Goal: Task Accomplishment & Management: Manage account settings

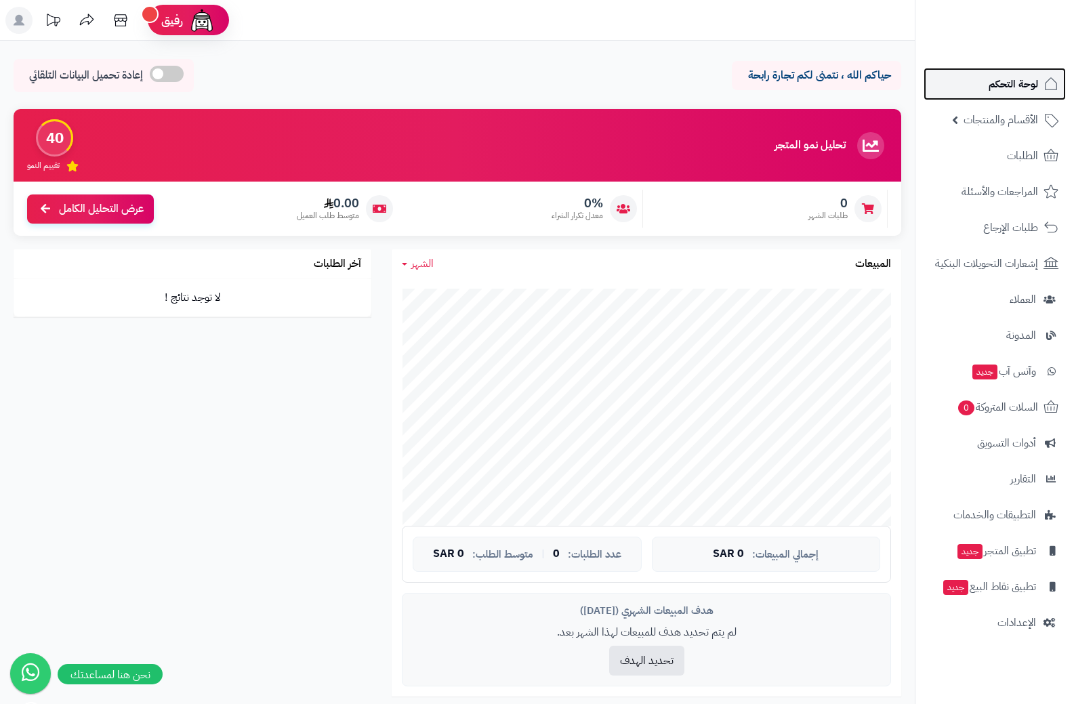
click at [1025, 82] on span "لوحة التحكم" at bounding box center [1013, 84] width 49 height 19
click at [1009, 122] on span "الأقسام والمنتجات" at bounding box center [1001, 119] width 75 height 19
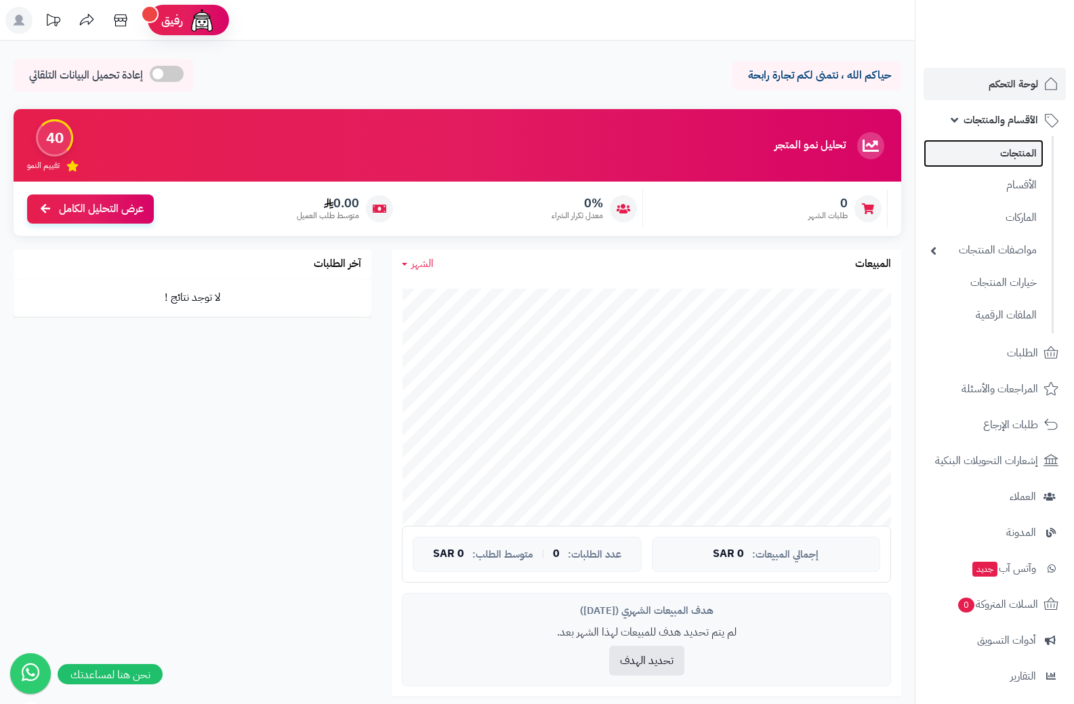
click at [1018, 155] on link "المنتجات" at bounding box center [984, 154] width 120 height 28
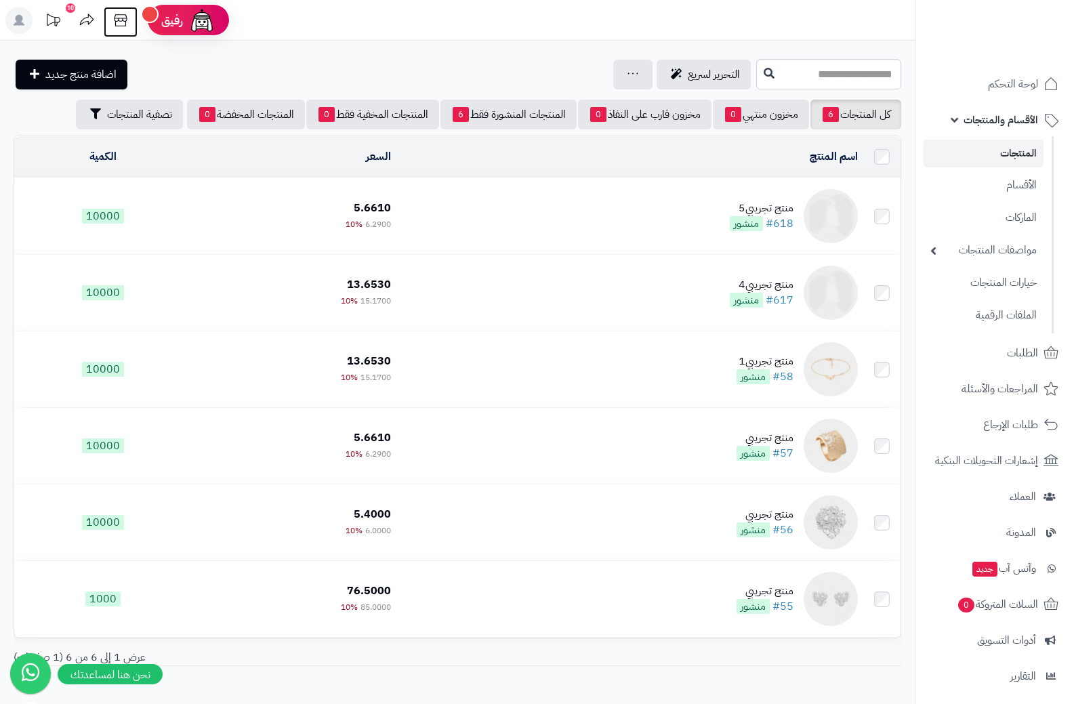
click at [121, 18] on icon at bounding box center [120, 20] width 27 height 27
click at [860, 115] on link "كل المنتجات 6" at bounding box center [856, 115] width 91 height 30
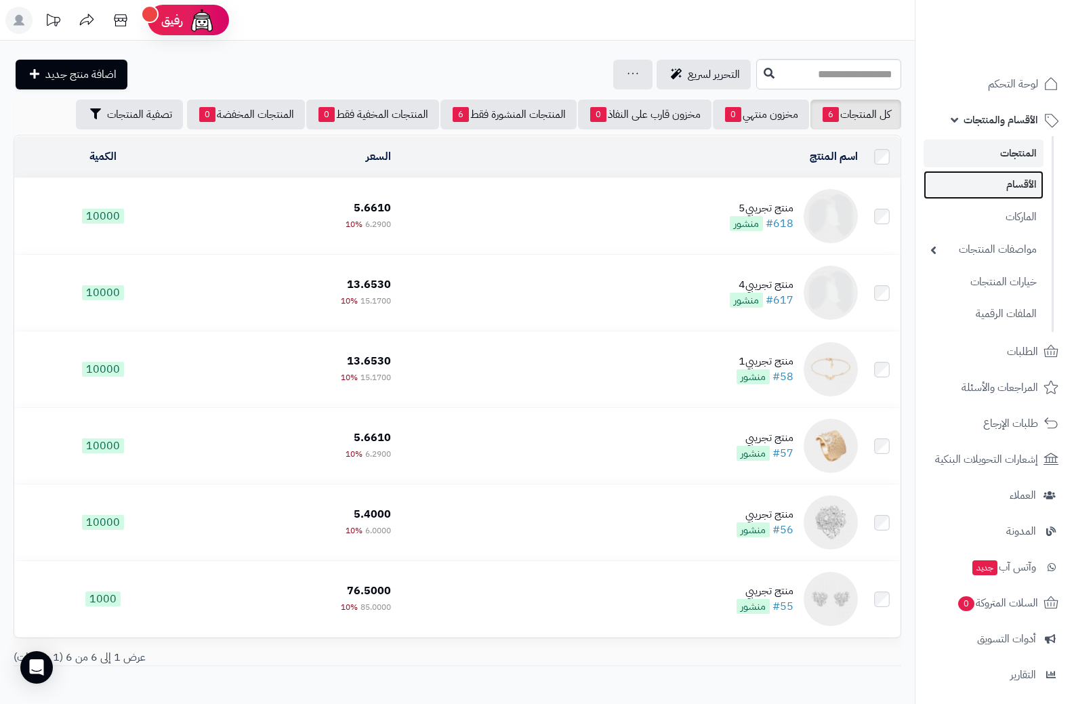
click at [1016, 184] on link "الأقسام" at bounding box center [984, 185] width 120 height 28
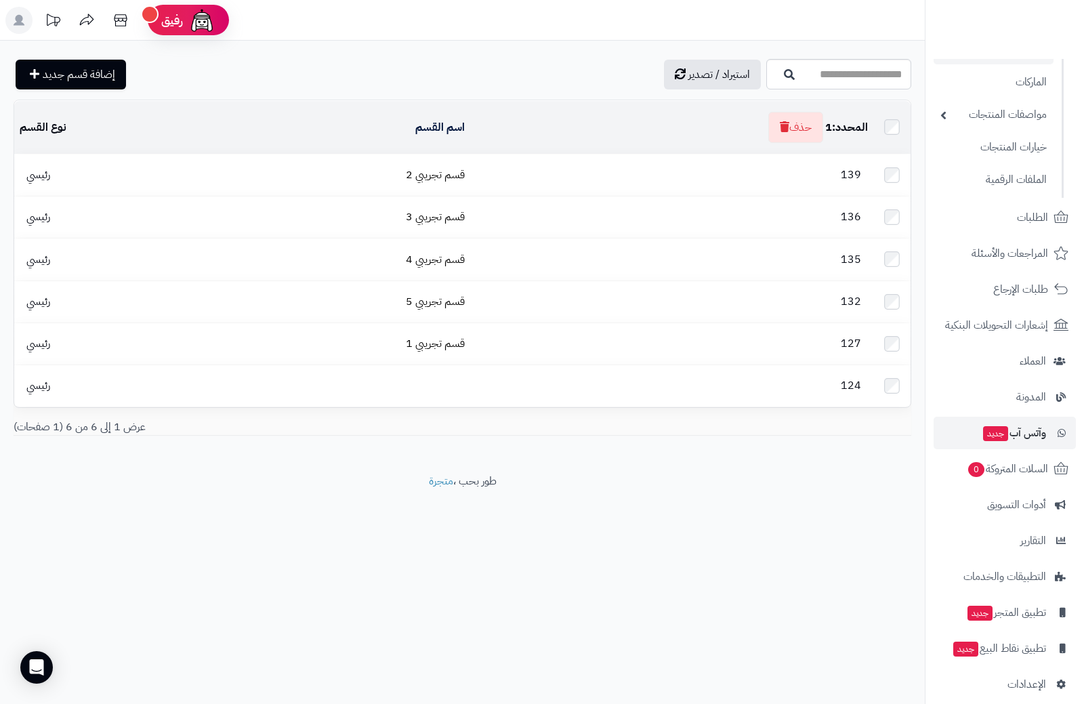
scroll to position [149, 0]
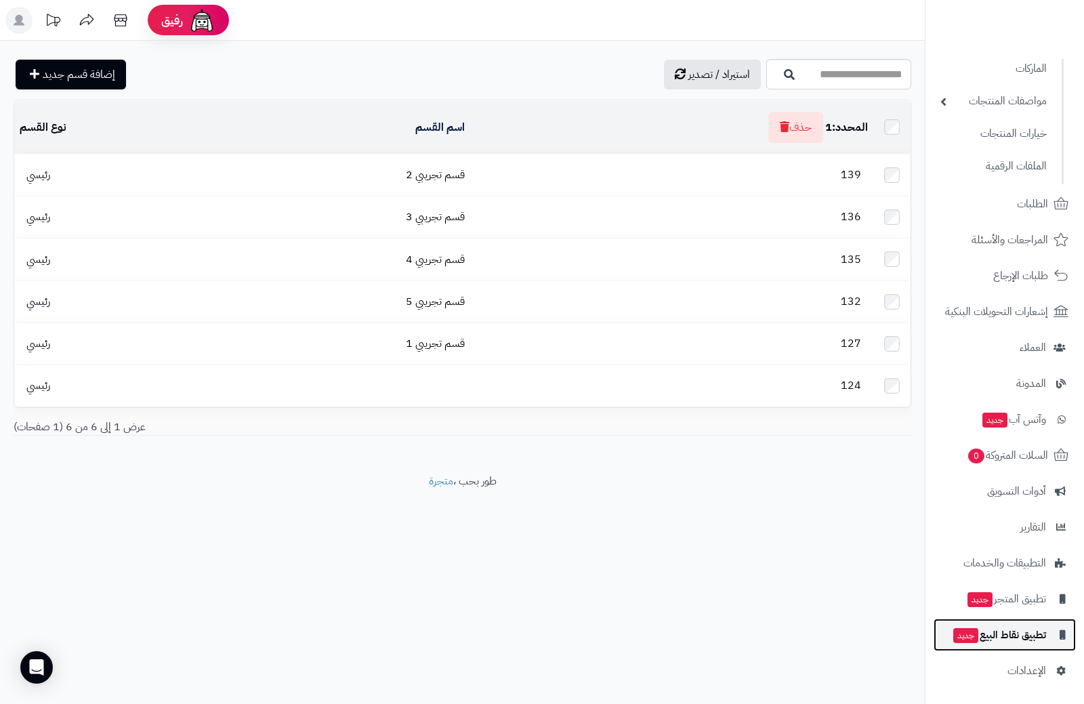
click at [1019, 641] on span "تطبيق نقاط البيع جديد" at bounding box center [999, 635] width 94 height 19
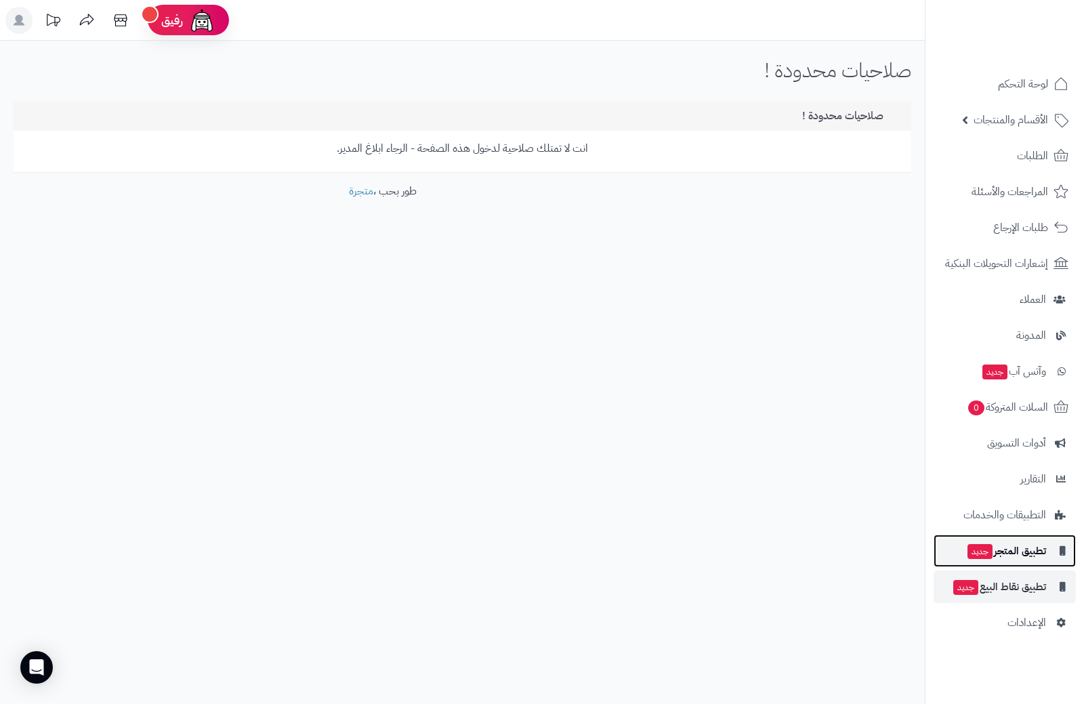
click at [1016, 552] on span "تطبيق المتجر جديد" at bounding box center [1007, 551] width 80 height 19
click at [1026, 552] on span "تطبيق المتجر جديد" at bounding box center [1007, 551] width 80 height 19
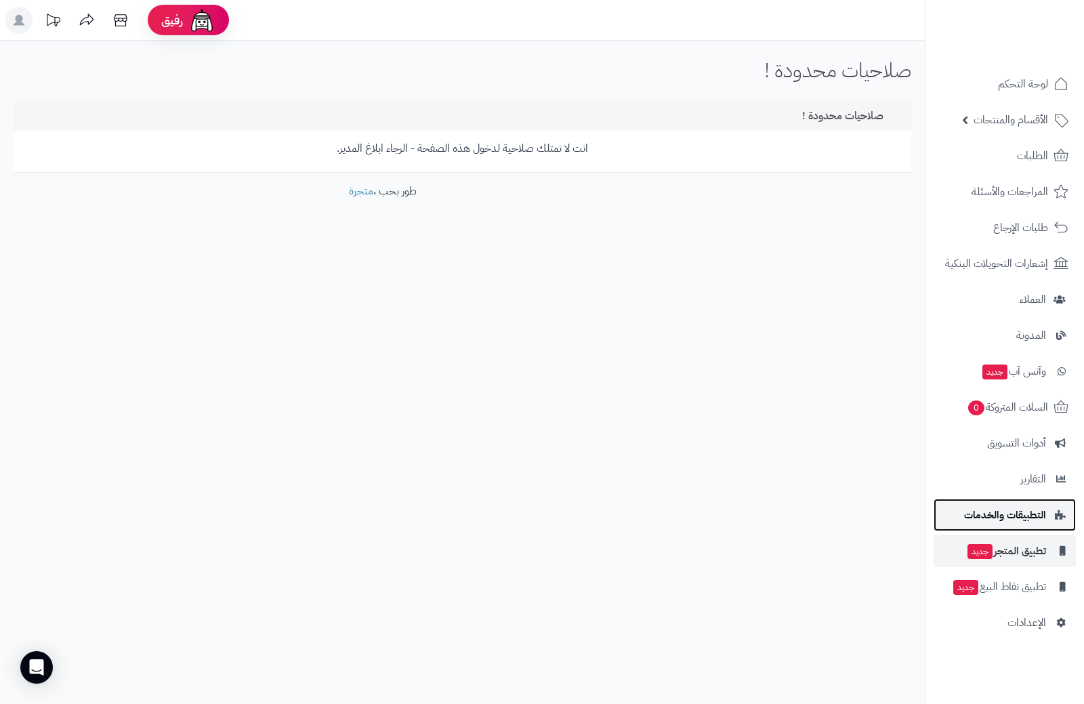
click at [1022, 512] on span "التطبيقات والخدمات" at bounding box center [1005, 515] width 82 height 19
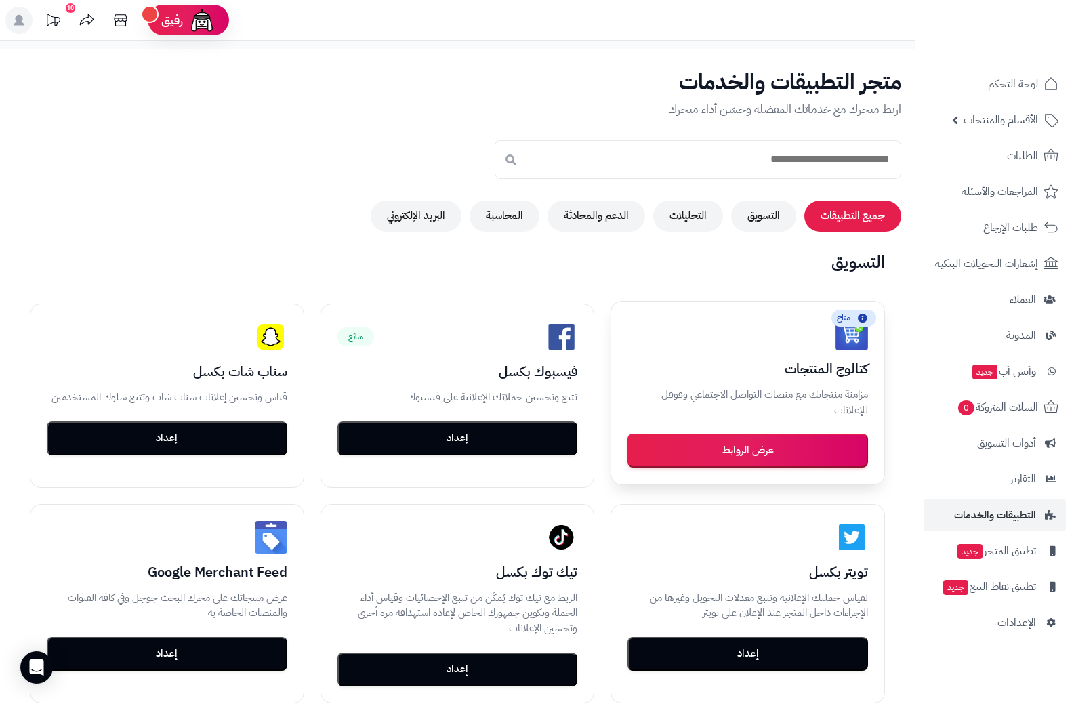
click at [748, 452] on button "عرض الروابط" at bounding box center [748, 451] width 241 height 34
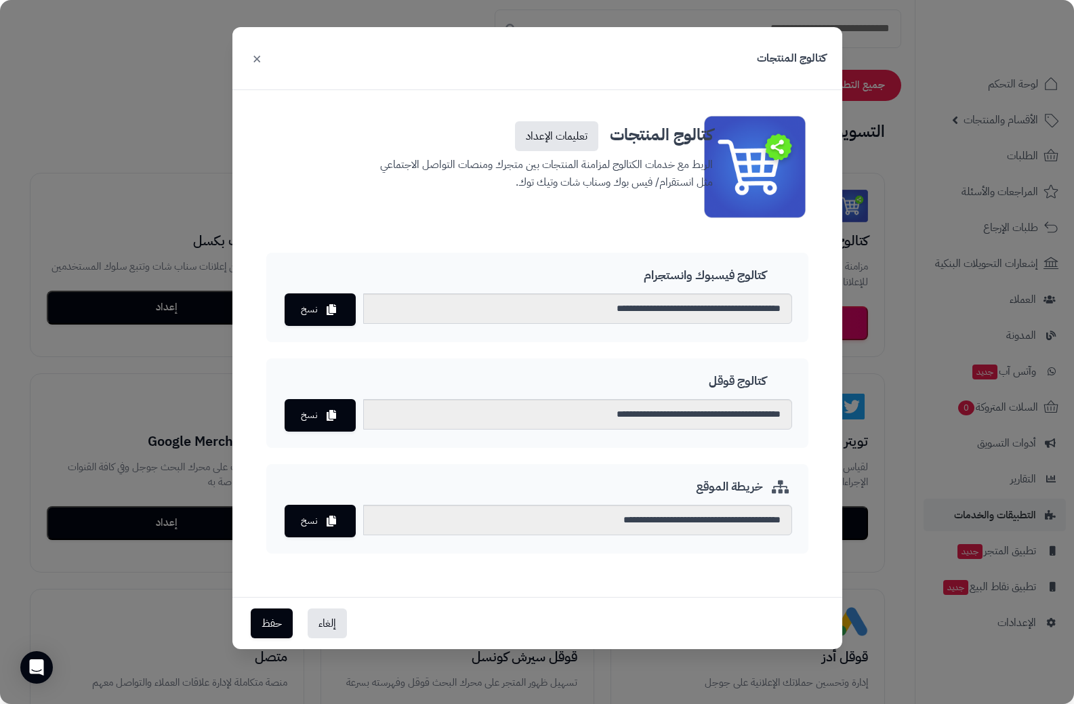
scroll to position [136, 0]
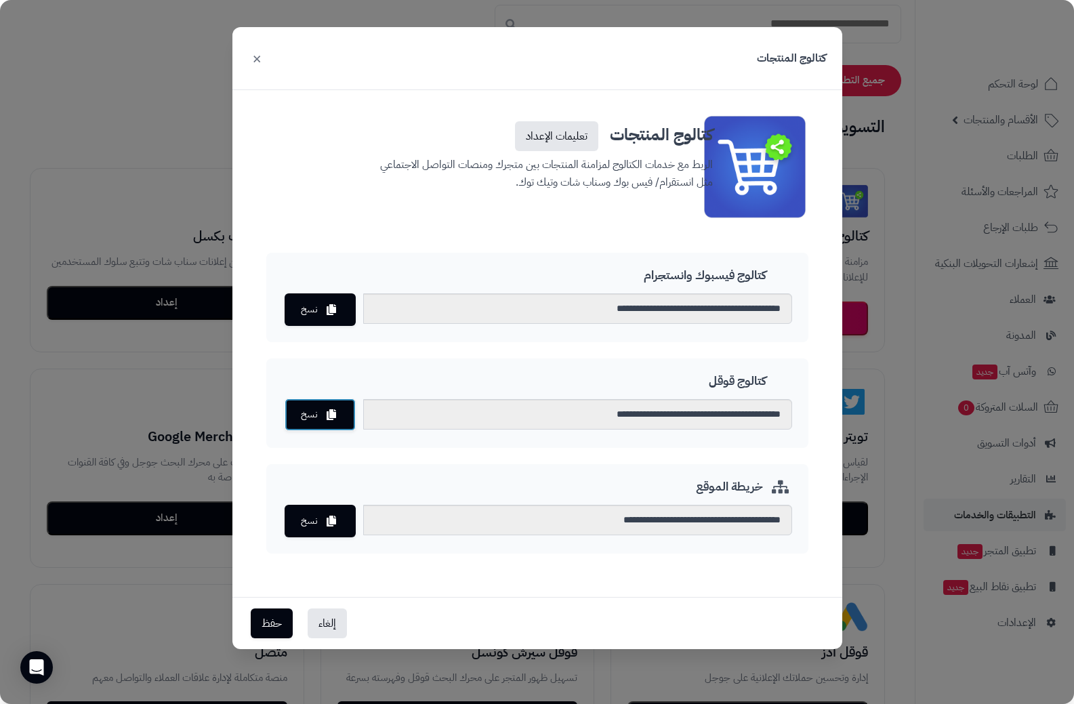
click at [317, 414] on button "نسخ" at bounding box center [320, 415] width 71 height 33
click at [320, 628] on button "إلغاء" at bounding box center [327, 623] width 39 height 30
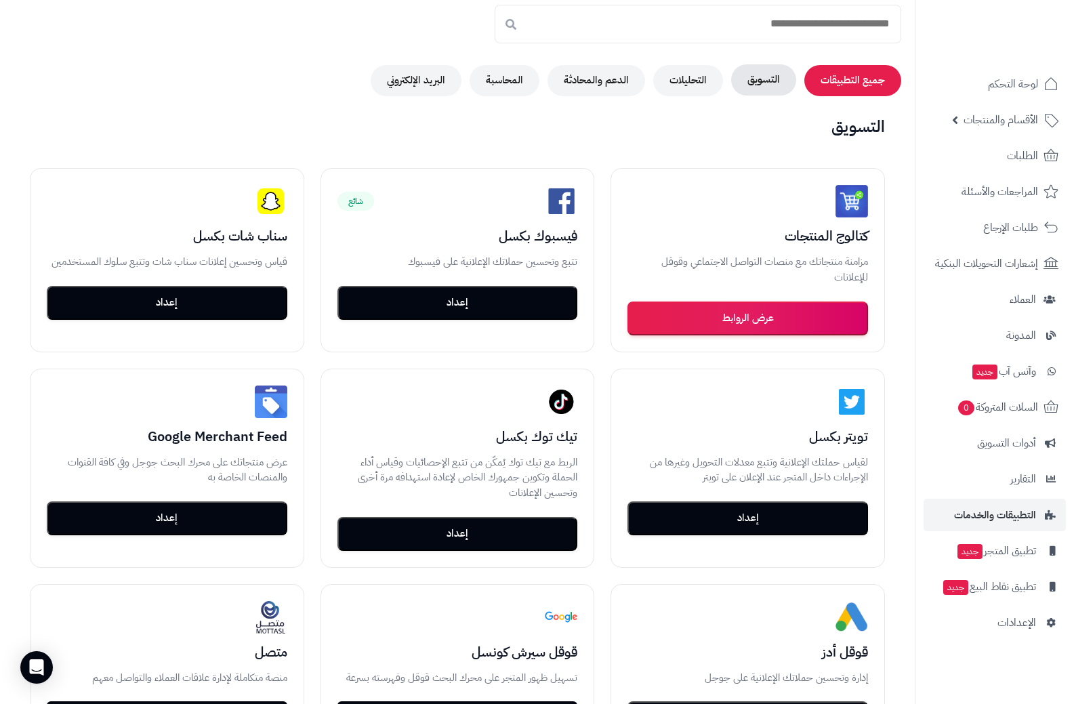
click at [768, 81] on button "التسويق" at bounding box center [763, 79] width 65 height 31
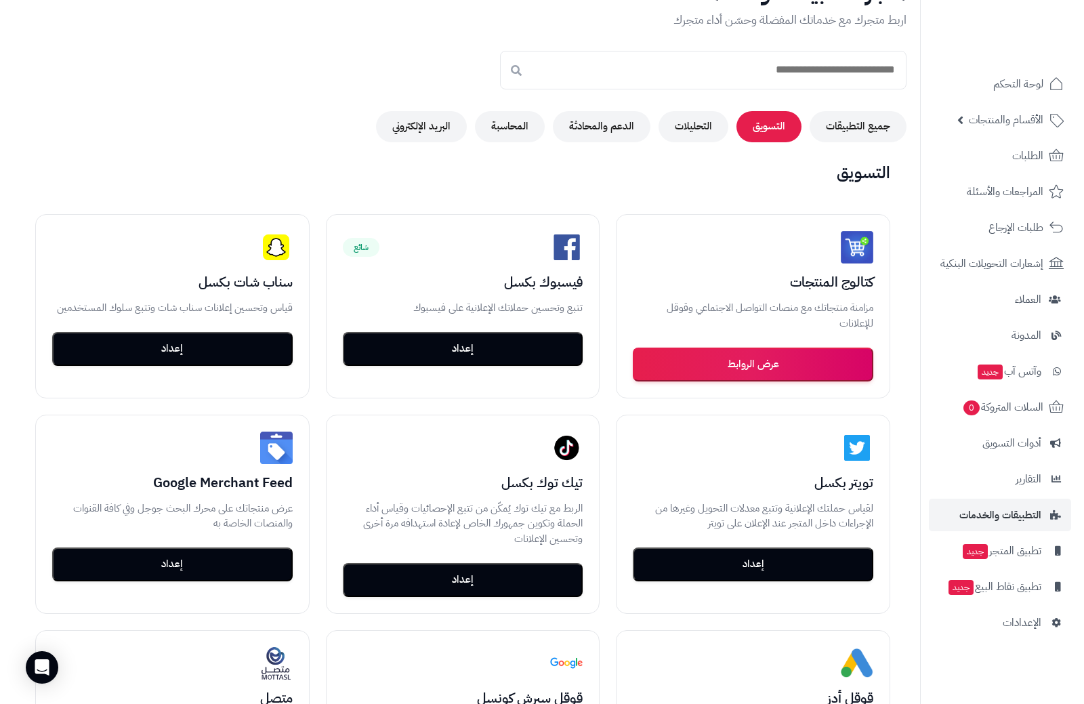
scroll to position [0, 0]
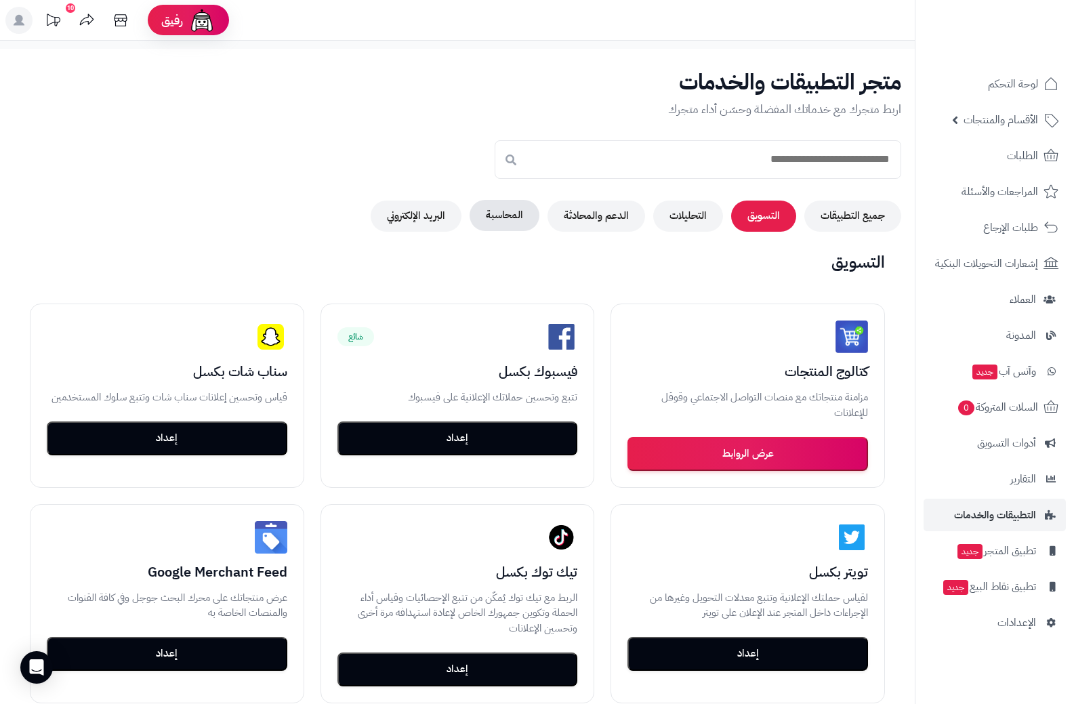
click at [504, 219] on button "المحاسبة" at bounding box center [505, 215] width 70 height 31
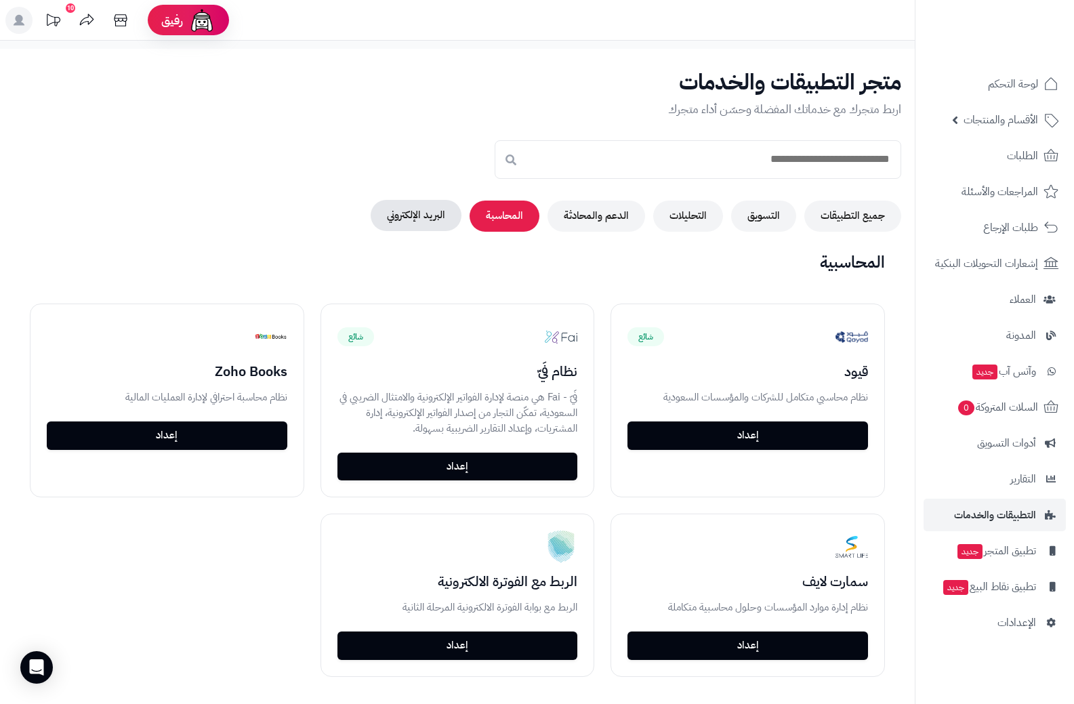
click at [428, 218] on button "البريد الإلكتروني" at bounding box center [416, 215] width 91 height 31
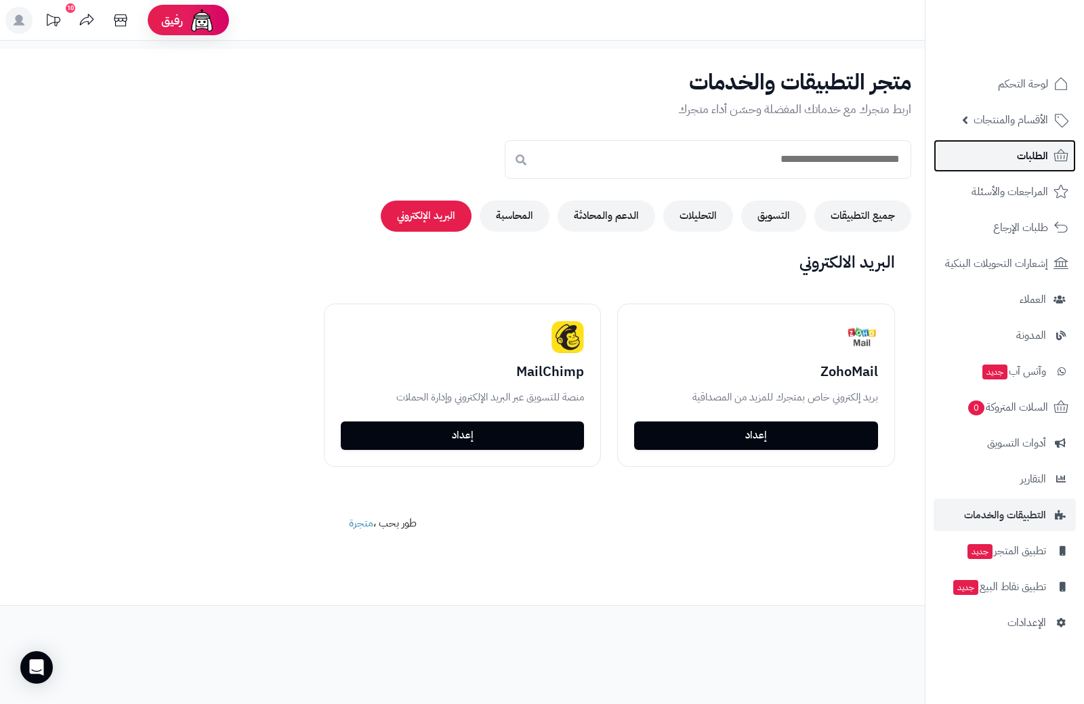
click at [1025, 162] on span "الطلبات" at bounding box center [1032, 155] width 31 height 19
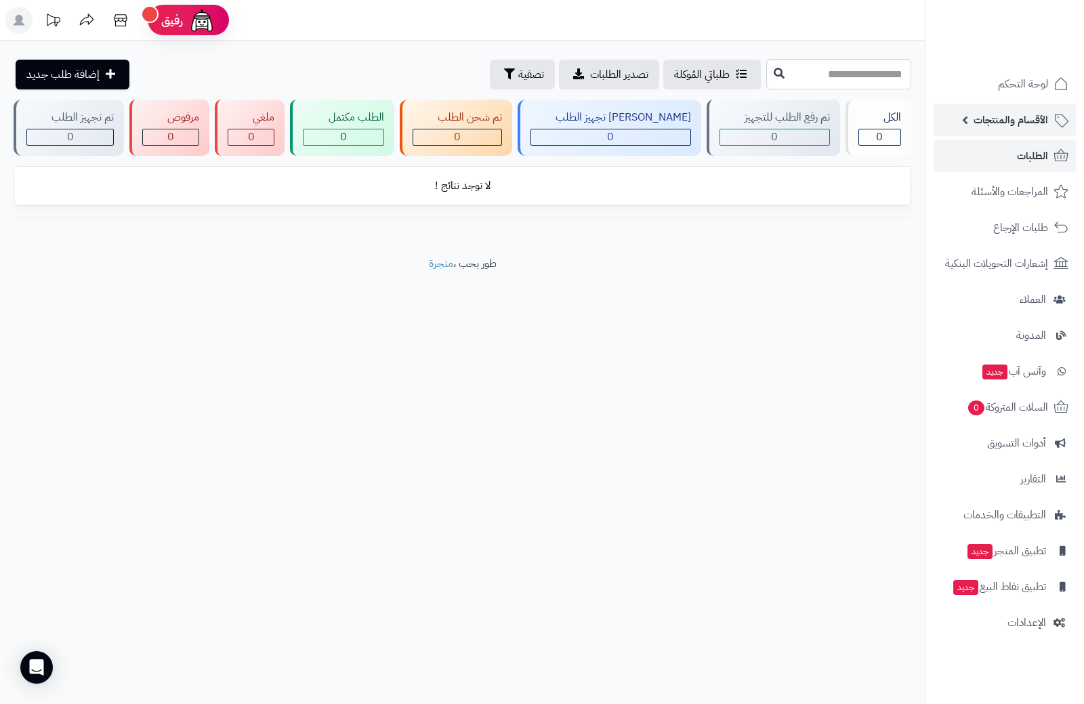
click at [1026, 120] on span "الأقسام والمنتجات" at bounding box center [1011, 119] width 75 height 19
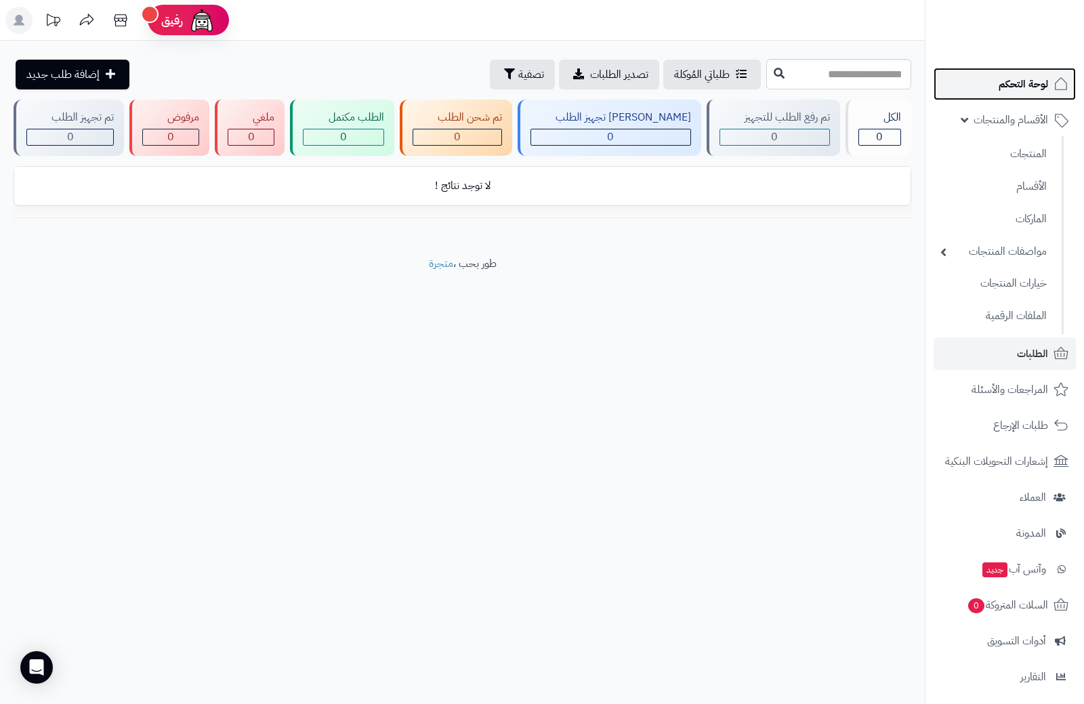
click at [1026, 86] on span "لوحة التحكم" at bounding box center [1023, 84] width 49 height 19
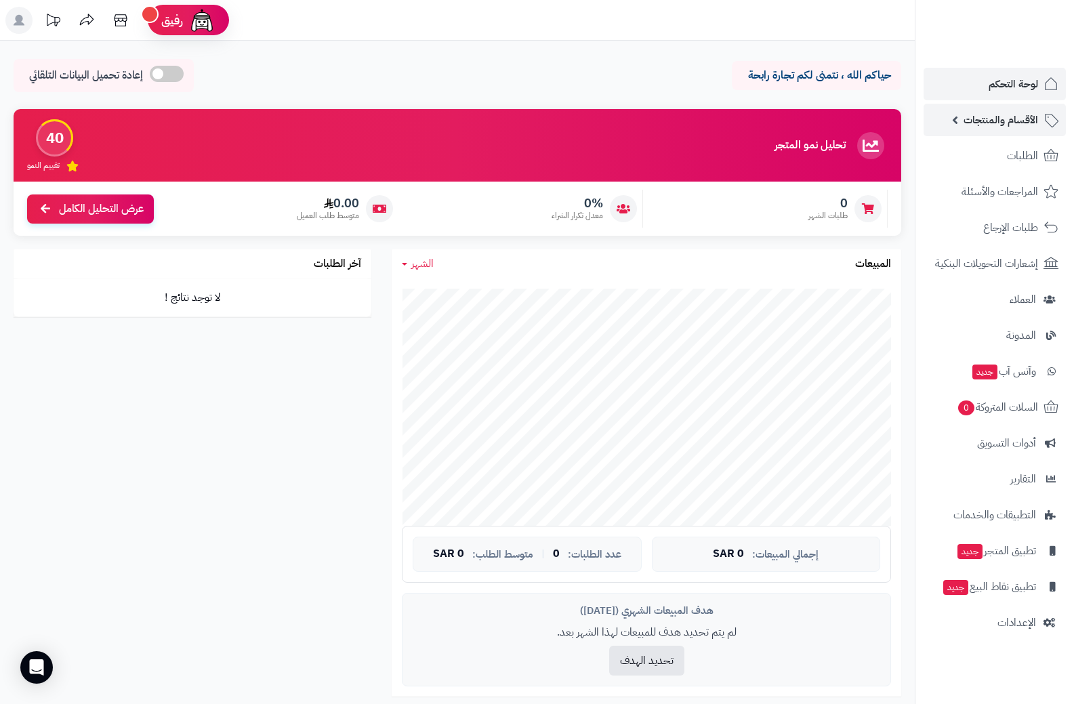
click at [1004, 125] on span "الأقسام والمنتجات" at bounding box center [1001, 119] width 75 height 19
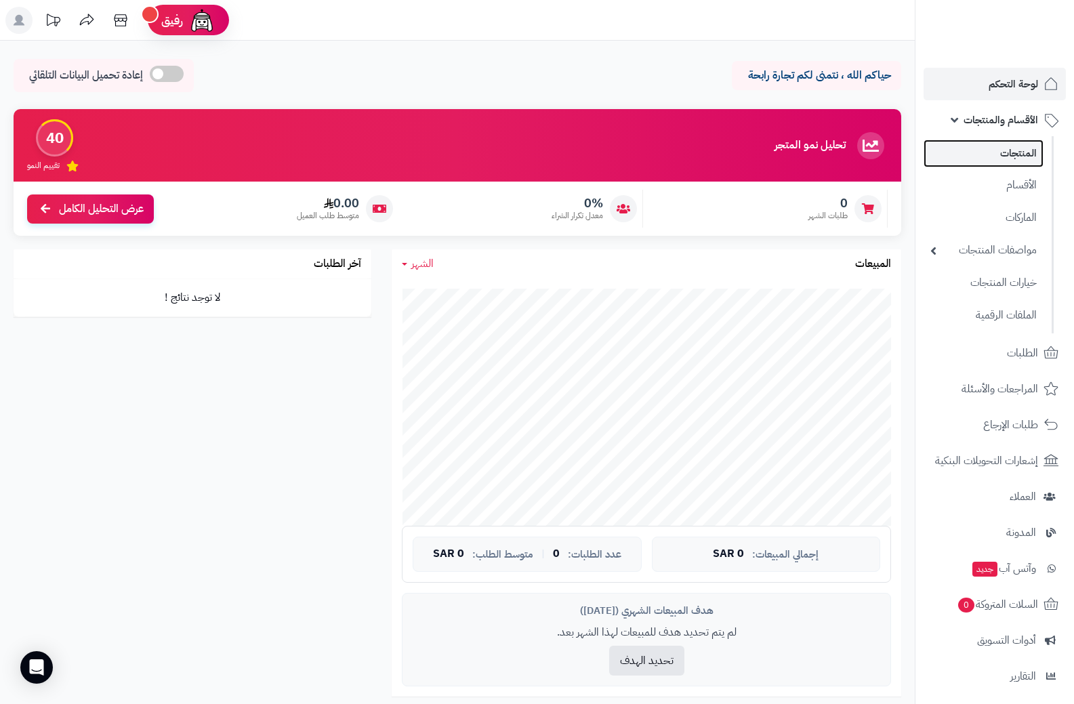
click at [1018, 160] on link "المنتجات" at bounding box center [984, 154] width 120 height 28
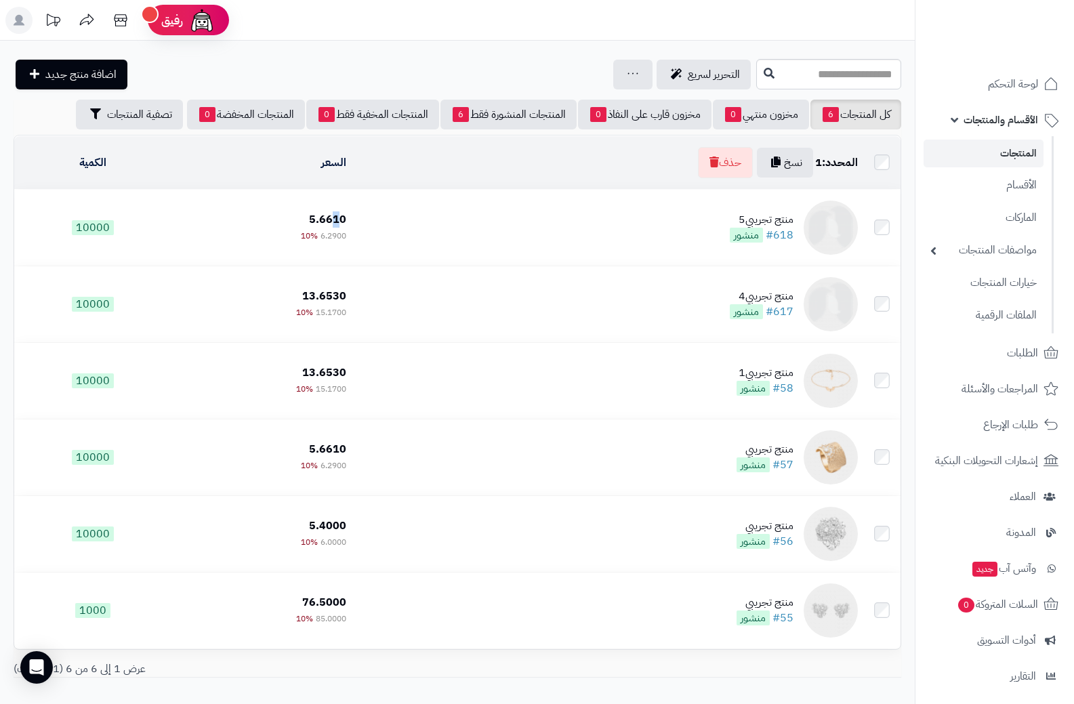
click at [329, 223] on span "5.6610" at bounding box center [327, 219] width 37 height 16
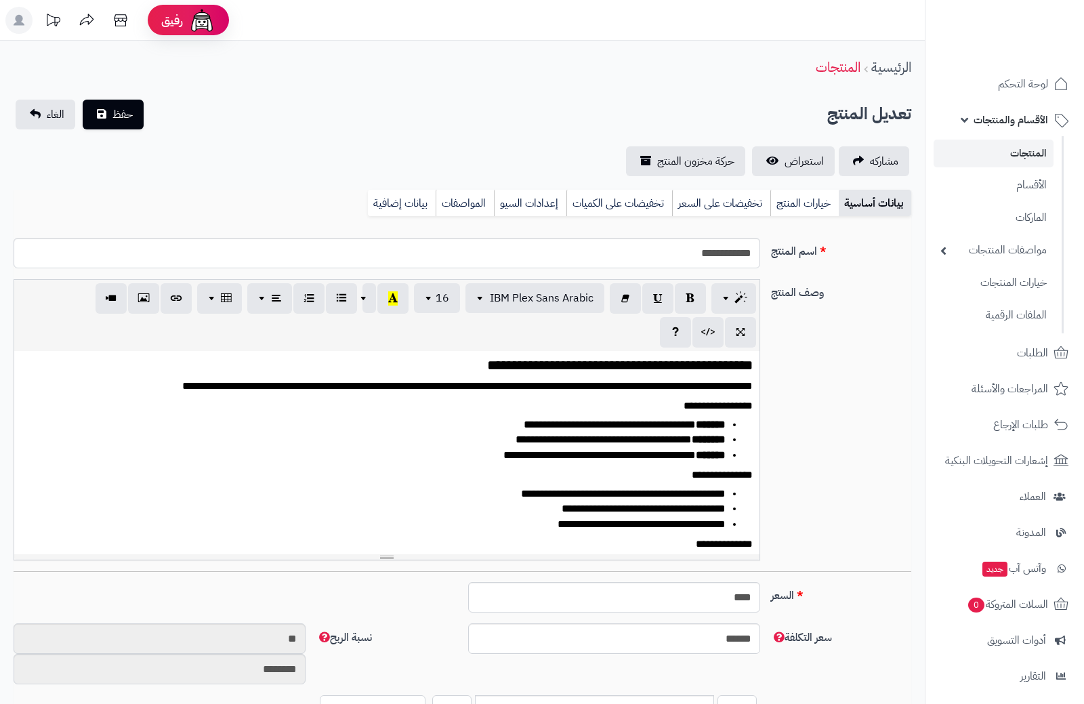
select select
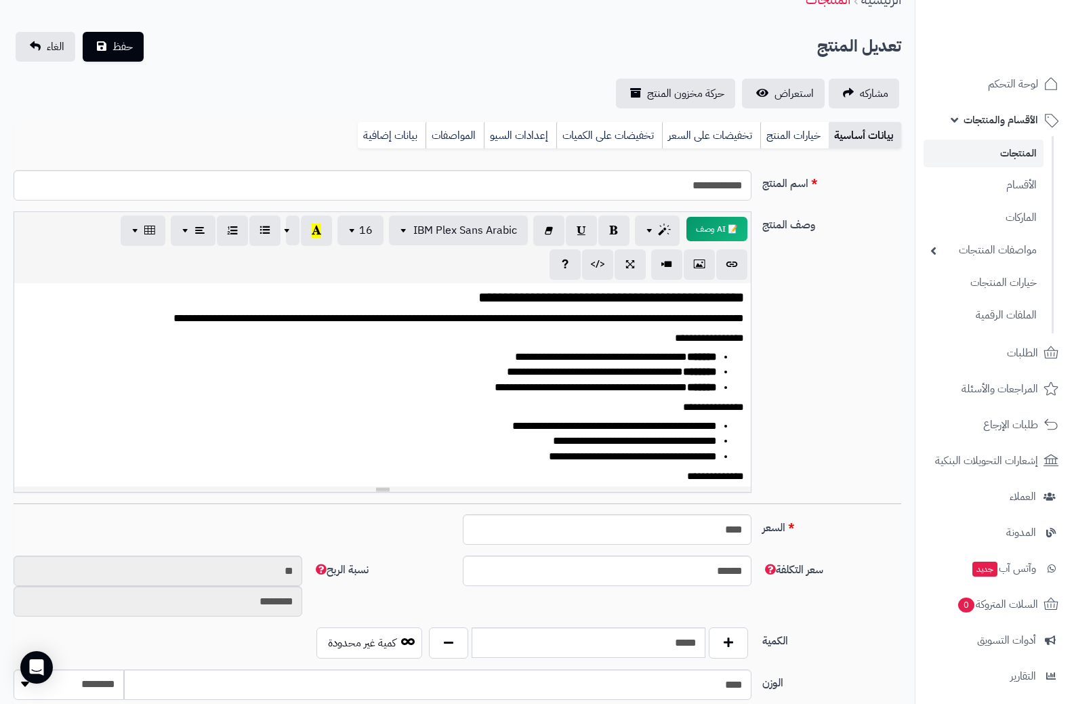
scroll to position [67, 0]
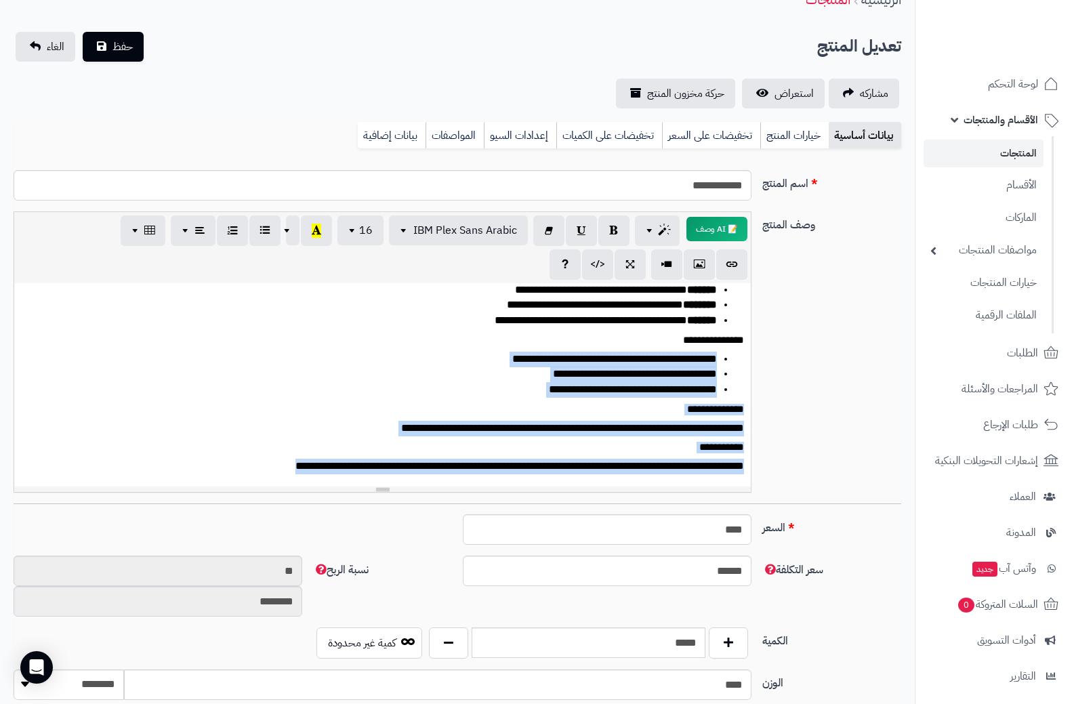
drag, startPoint x: 287, startPoint y: 468, endPoint x: 767, endPoint y: 354, distance: 493.2
click at [767, 354] on div "**********" at bounding box center [457, 357] width 899 height 292
click at [504, 378] on li "**********" at bounding box center [374, 375] width 686 height 16
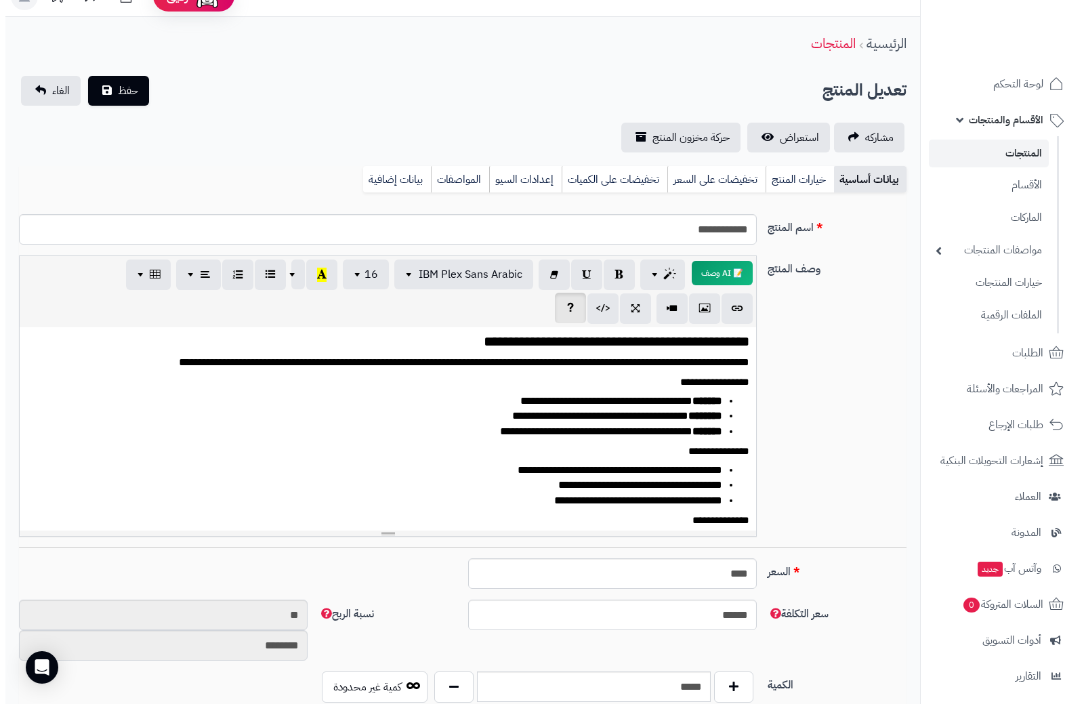
scroll to position [0, 0]
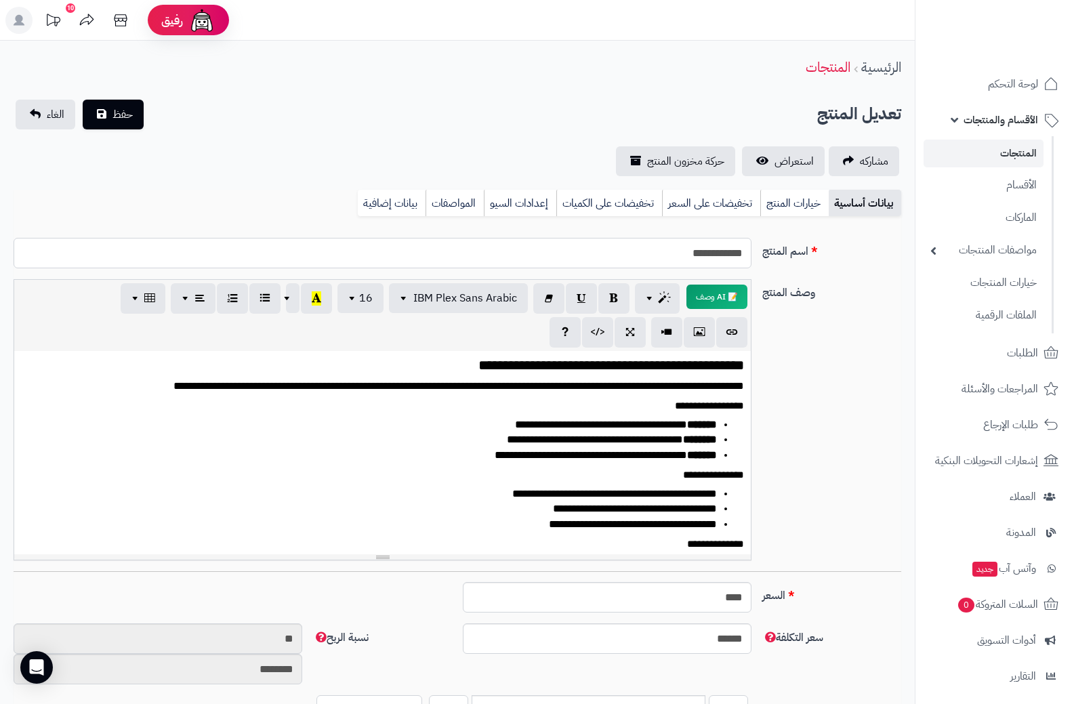
click at [674, 249] on input "**********" at bounding box center [383, 253] width 738 height 31
drag, startPoint x: 674, startPoint y: 249, endPoint x: 744, endPoint y: 250, distance: 70.5
click at [744, 250] on input "**********" at bounding box center [383, 253] width 738 height 31
type input "**********"
click at [698, 331] on icon "button" at bounding box center [699, 332] width 9 height 14
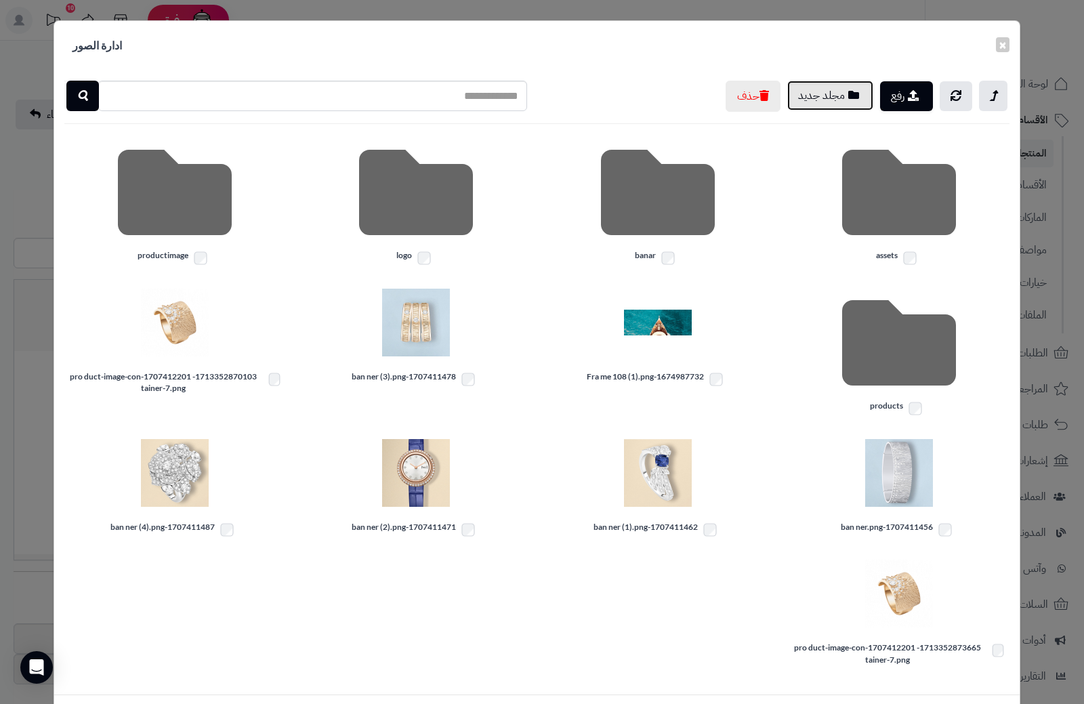
click at [834, 98] on button "مجلد جديد" at bounding box center [831, 96] width 86 height 30
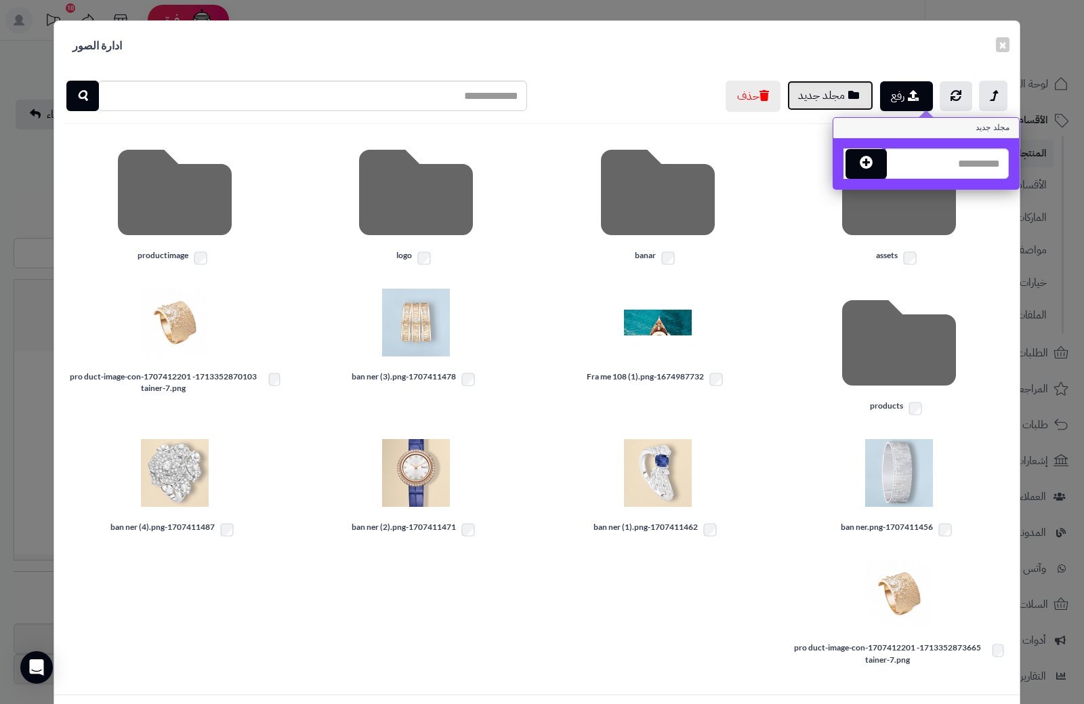
click at [834, 98] on button "مجلد جديد" at bounding box center [831, 96] width 86 height 30
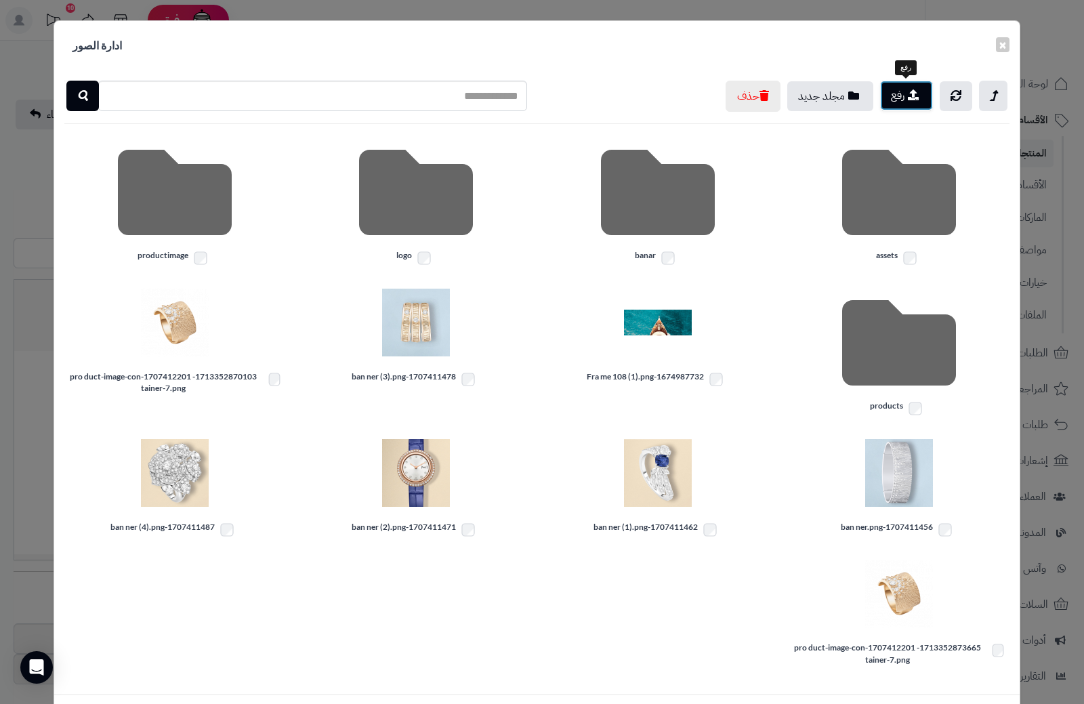
click at [904, 100] on button "رفع" at bounding box center [906, 96] width 53 height 30
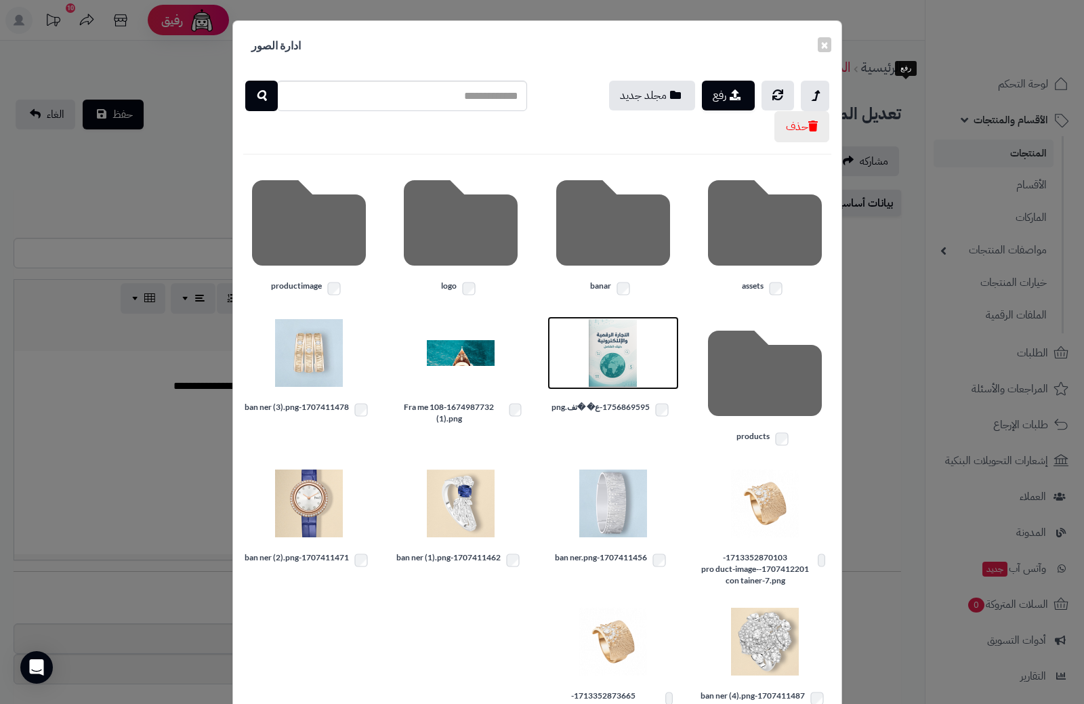
click at [622, 375] on img at bounding box center [614, 353] width 68 height 68
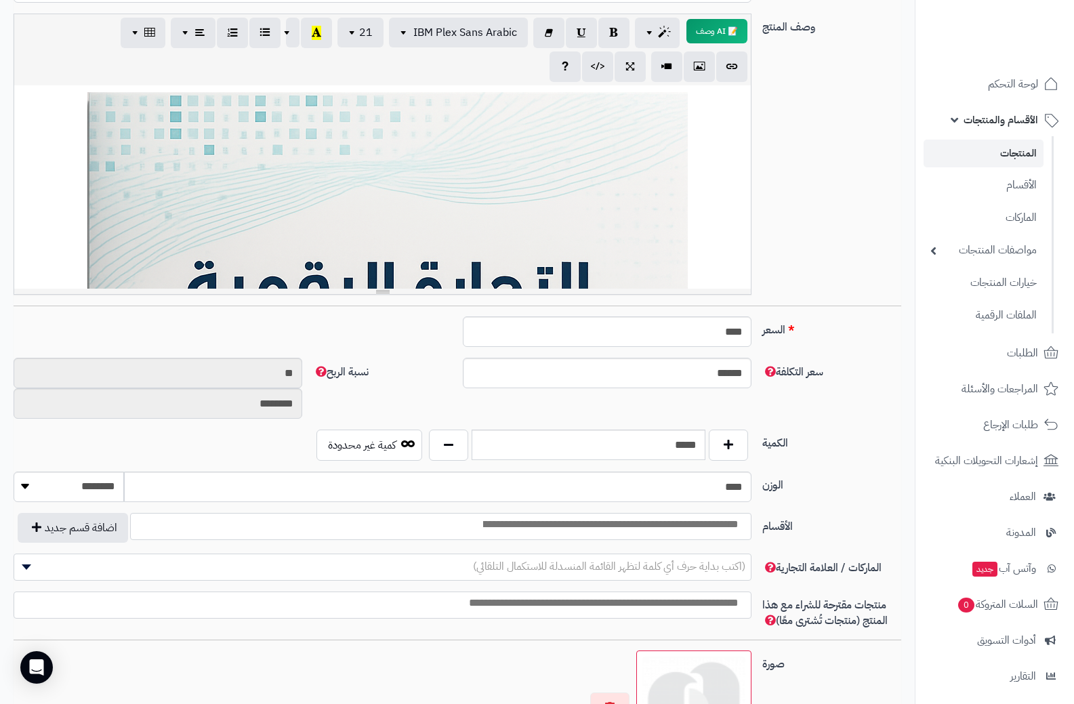
scroll to position [271, 0]
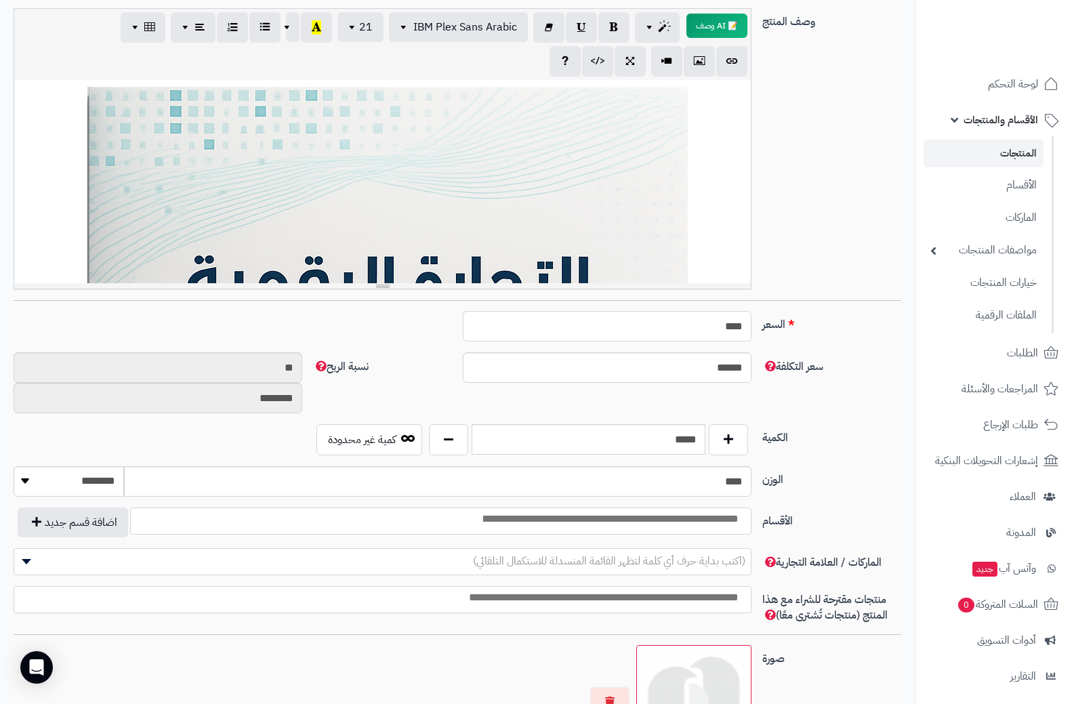
click at [706, 326] on input "****" at bounding box center [607, 326] width 289 height 31
type input "**"
type input "*********"
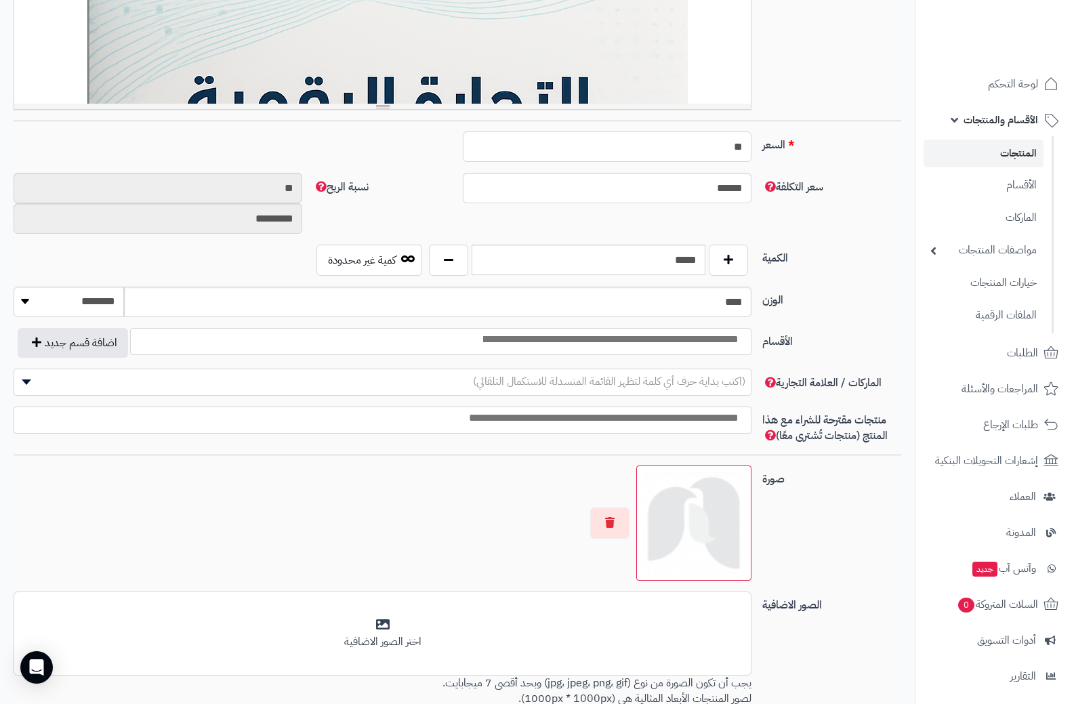
scroll to position [474, 0]
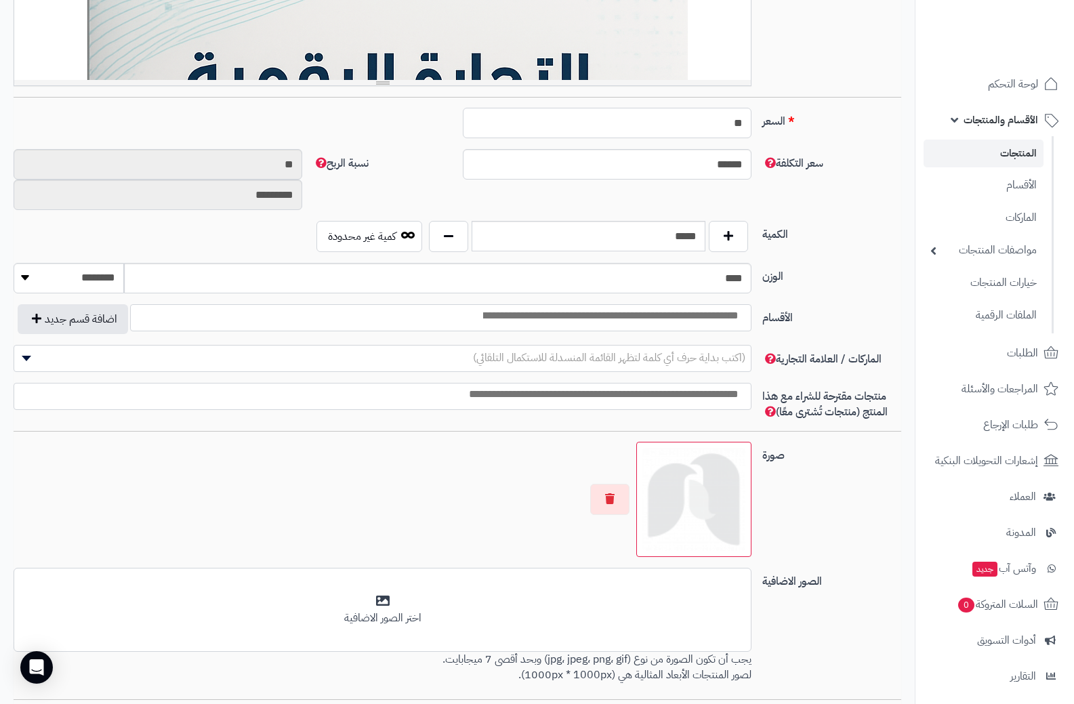
type input "**"
drag, startPoint x: 730, startPoint y: 277, endPoint x: 747, endPoint y: 279, distance: 17.1
click at [747, 279] on input "****" at bounding box center [438, 278] width 628 height 31
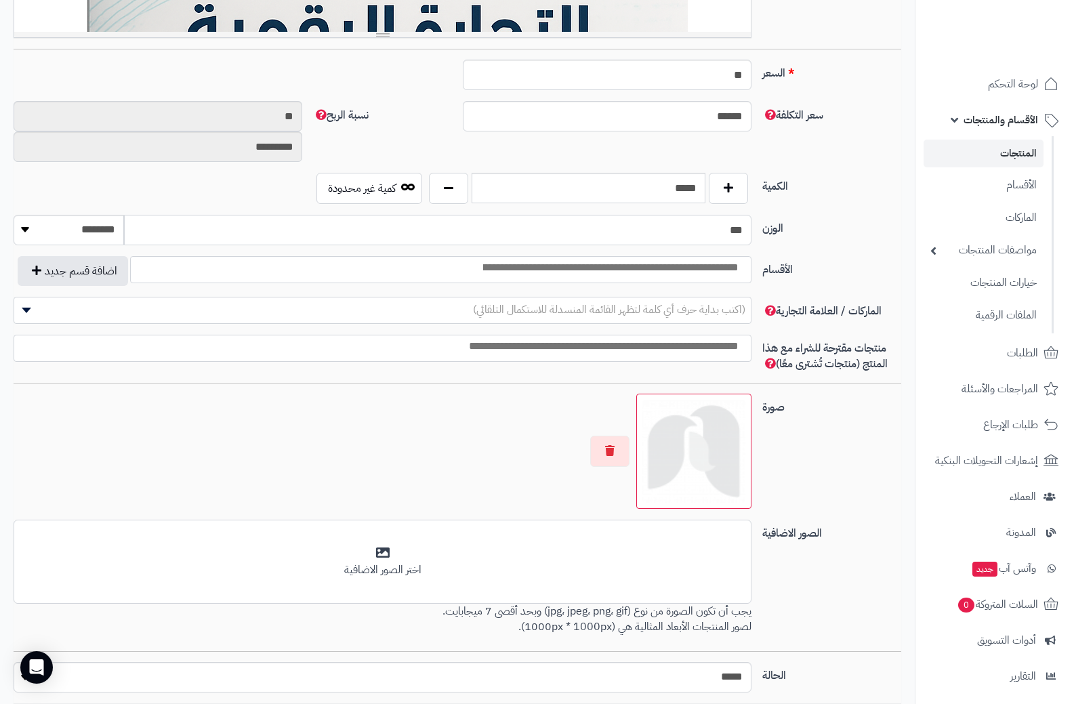
scroll to position [610, 0]
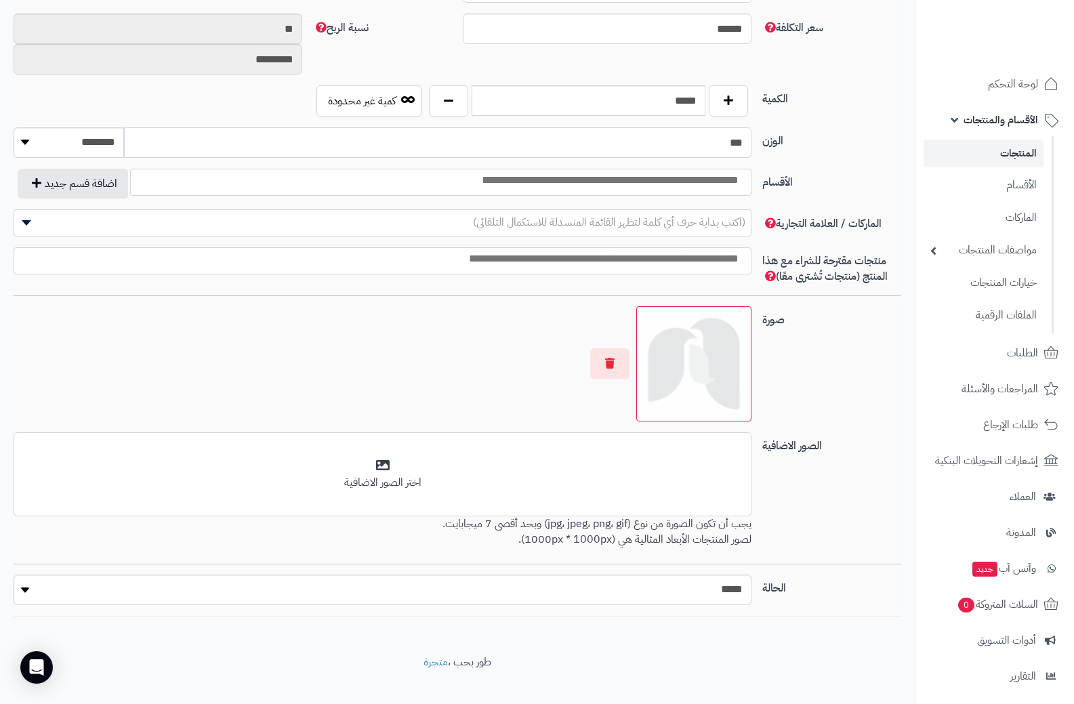
type input "***"
click at [695, 363] on img at bounding box center [694, 363] width 103 height 103
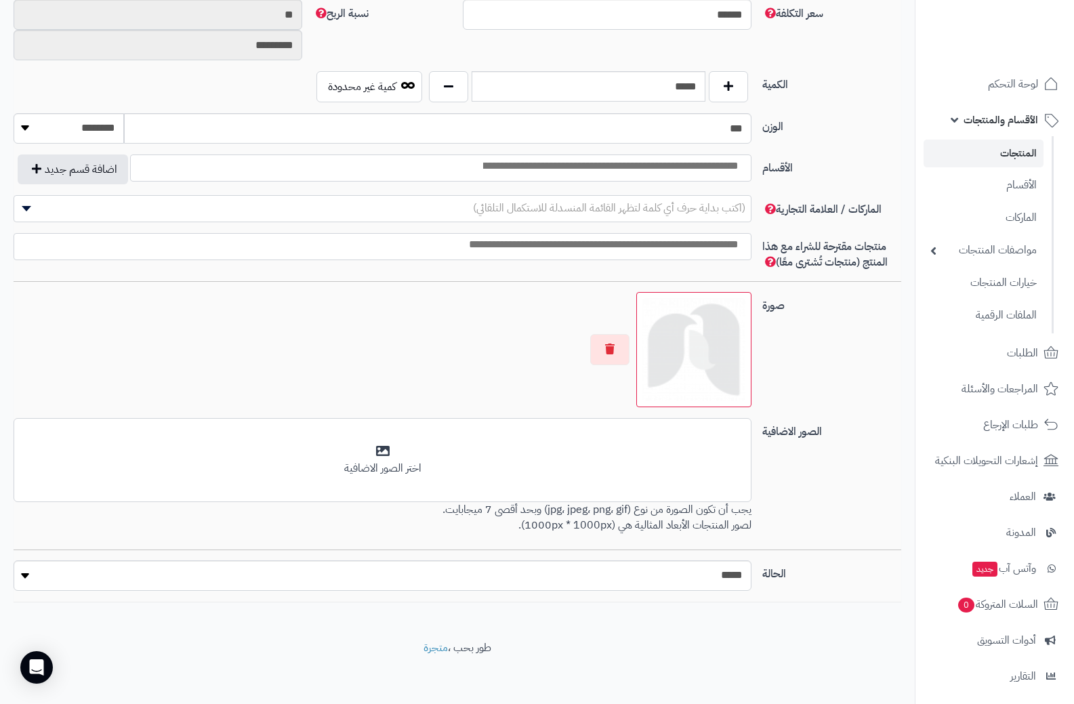
scroll to position [628, 0]
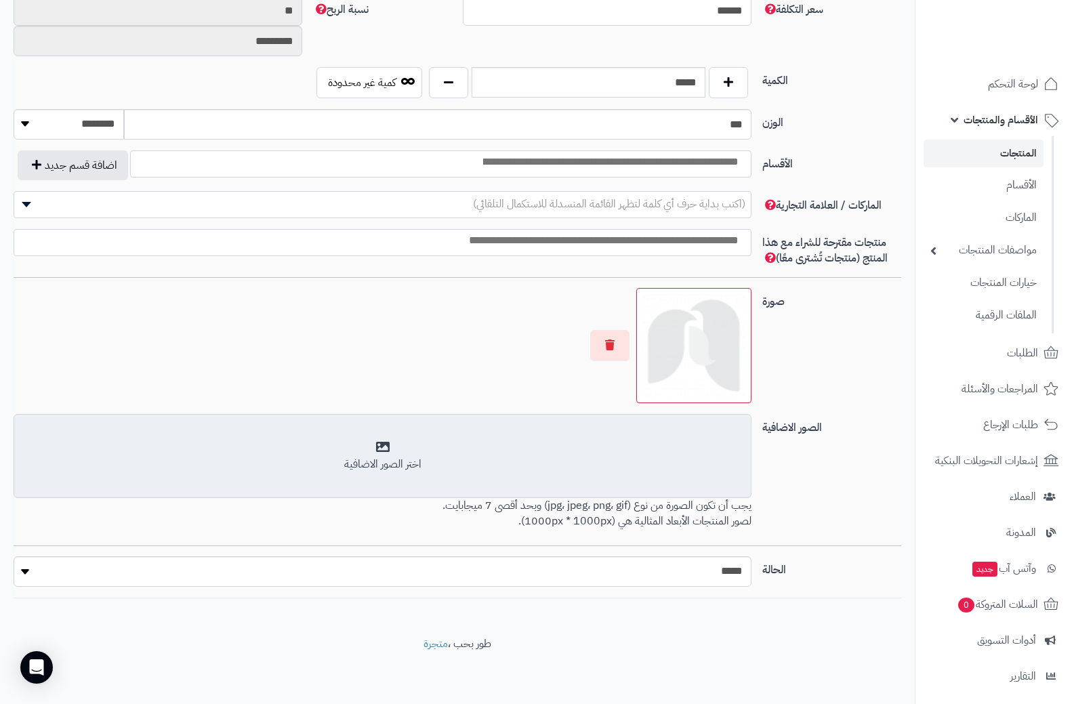
click at [391, 453] on div "اختر الصور الاضافية" at bounding box center [382, 457] width 720 height 32
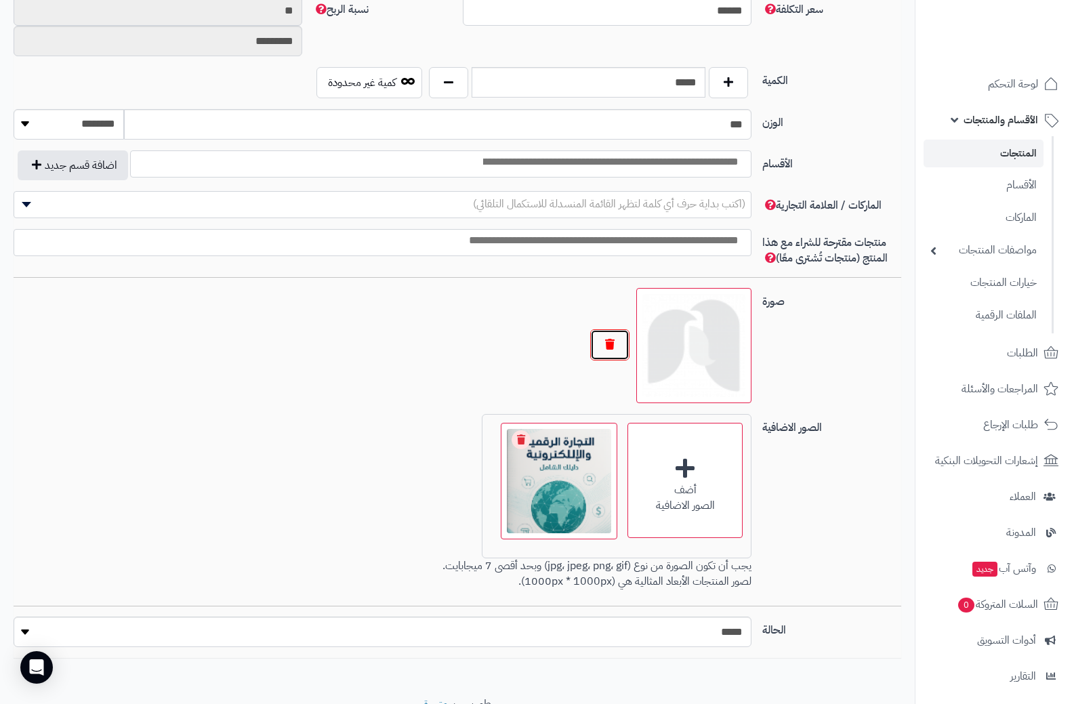
click at [609, 345] on button "button" at bounding box center [609, 344] width 39 height 31
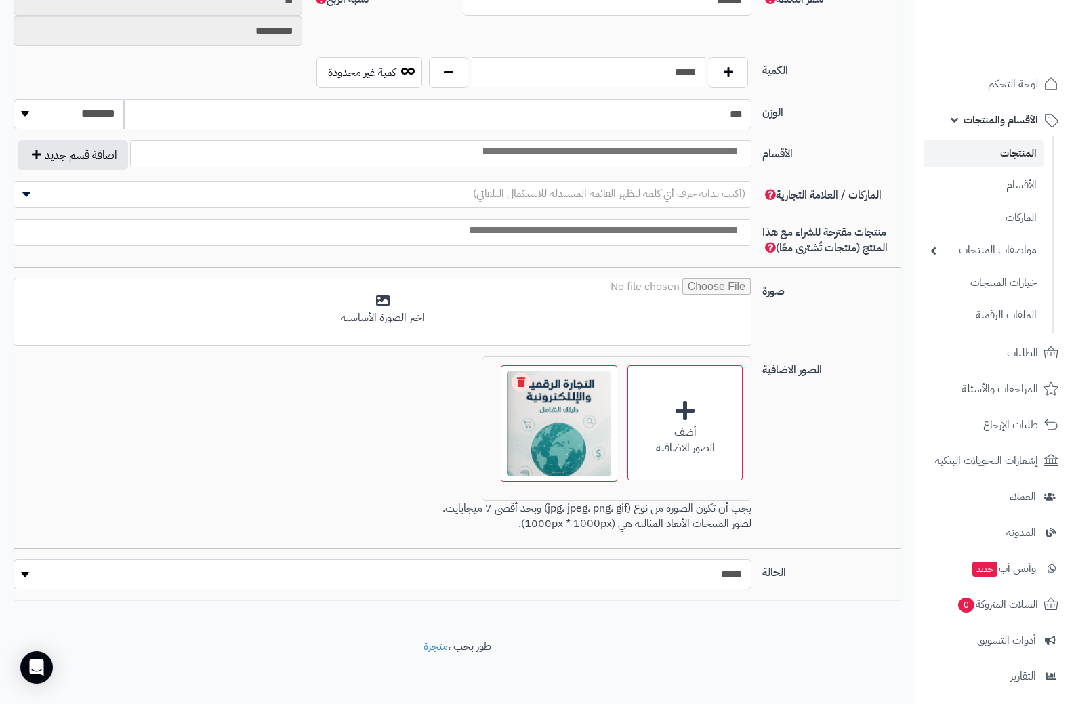
scroll to position [641, 0]
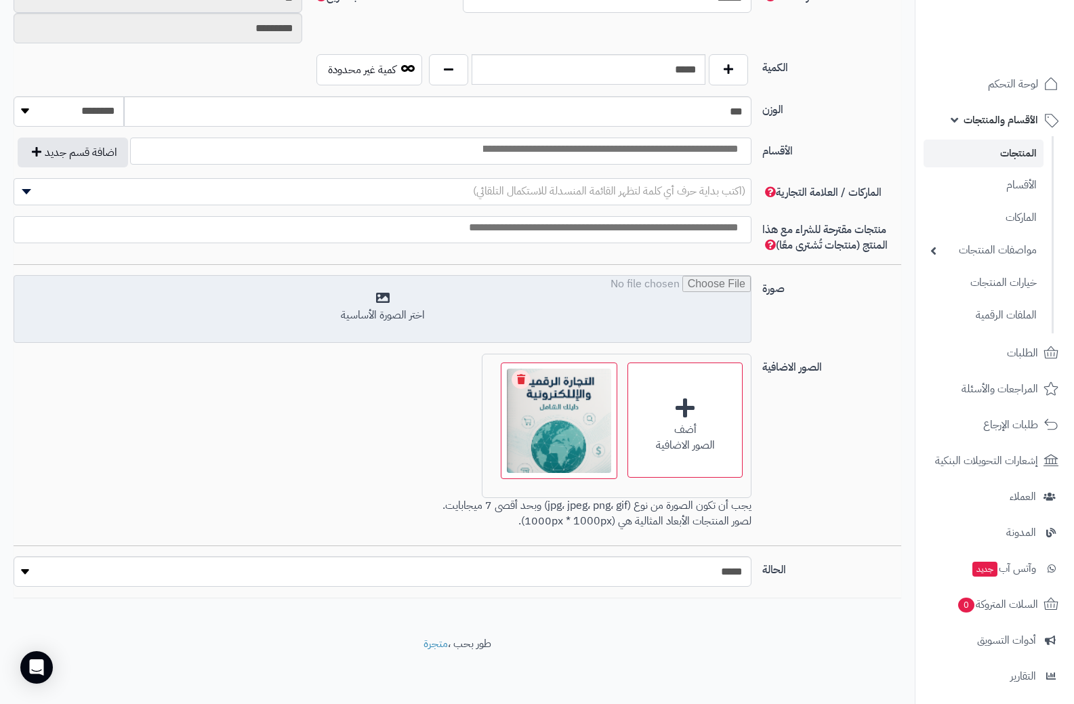
click at [388, 303] on input "file" at bounding box center [382, 310] width 737 height 68
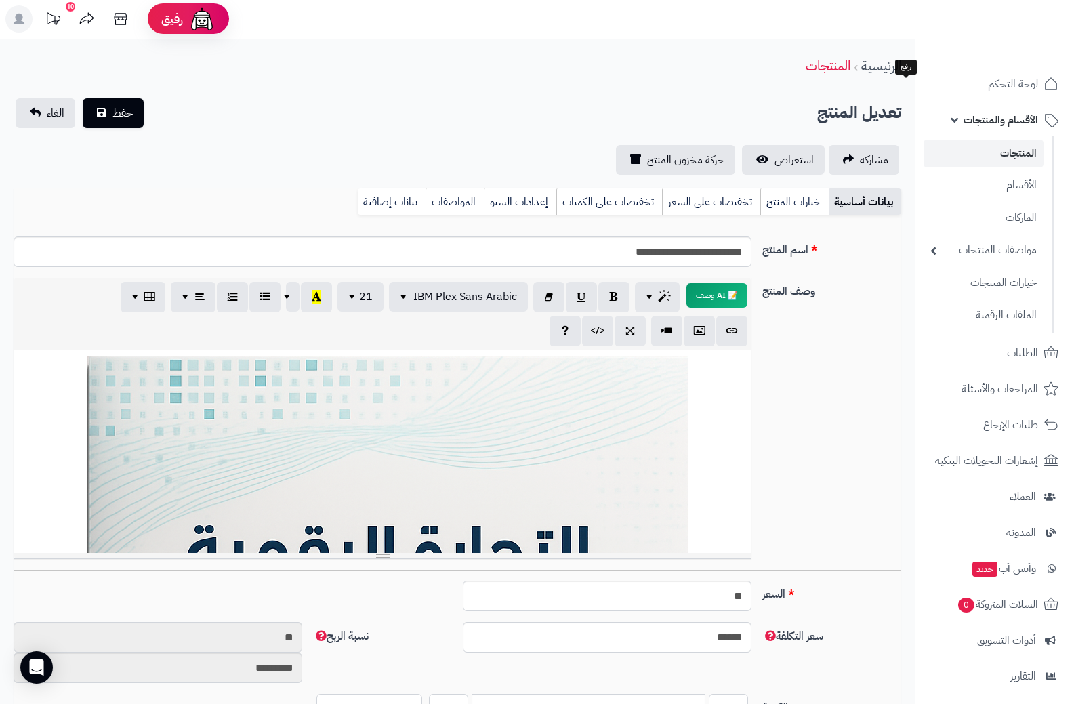
scroll to position [0, 0]
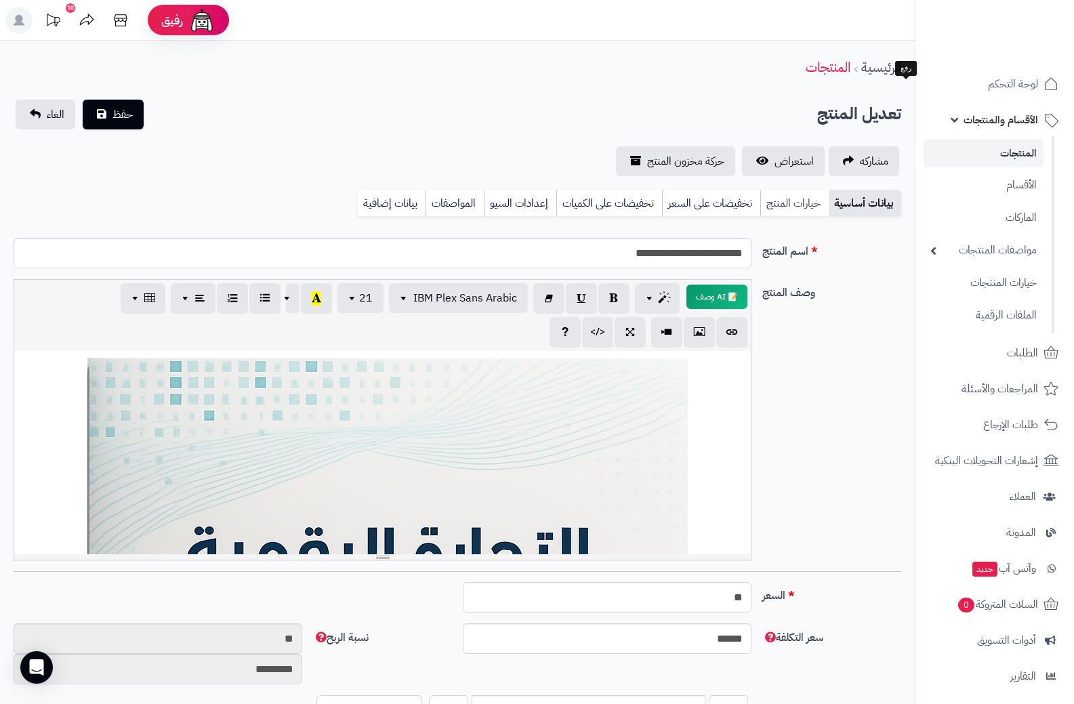
click at [805, 204] on link "خيارات المنتج" at bounding box center [794, 203] width 68 height 27
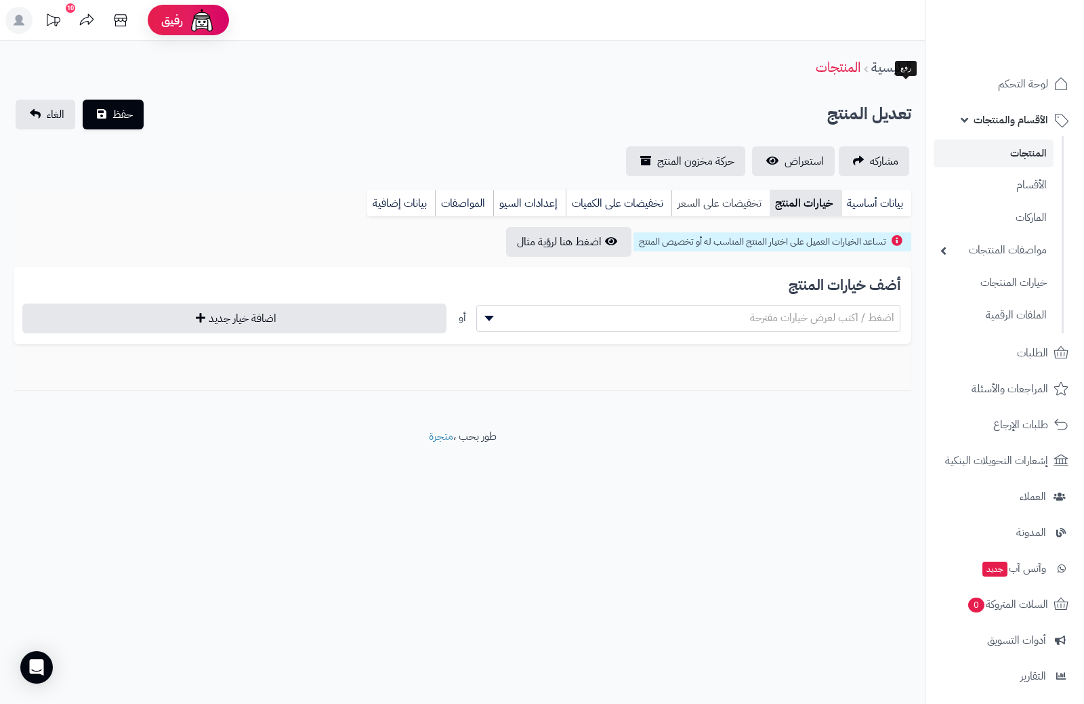
click at [716, 206] on link "تخفيضات على السعر" at bounding box center [721, 203] width 98 height 27
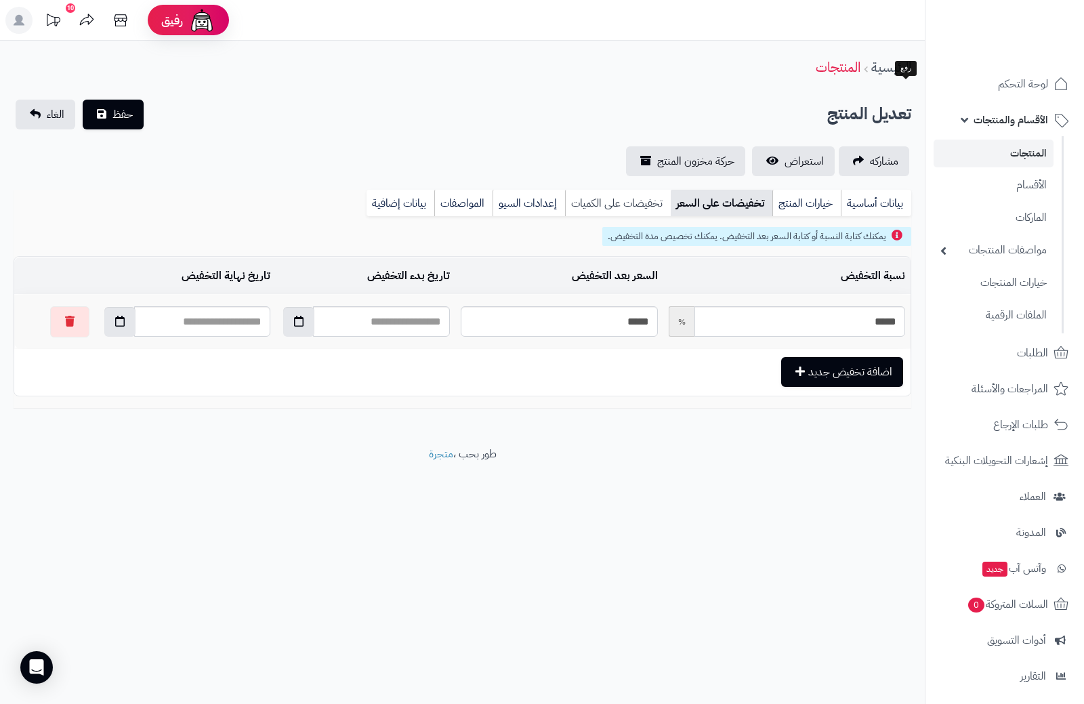
click at [611, 207] on link "تخفيضات على الكميات" at bounding box center [618, 203] width 106 height 27
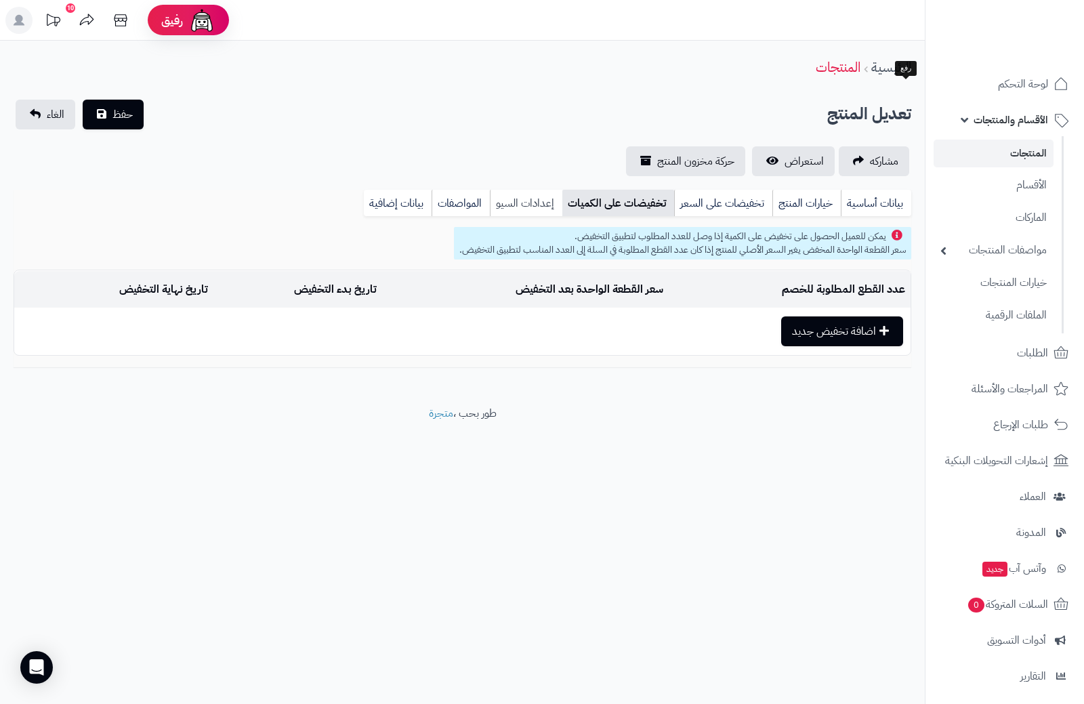
click at [533, 207] on link "إعدادات السيو" at bounding box center [526, 203] width 73 height 27
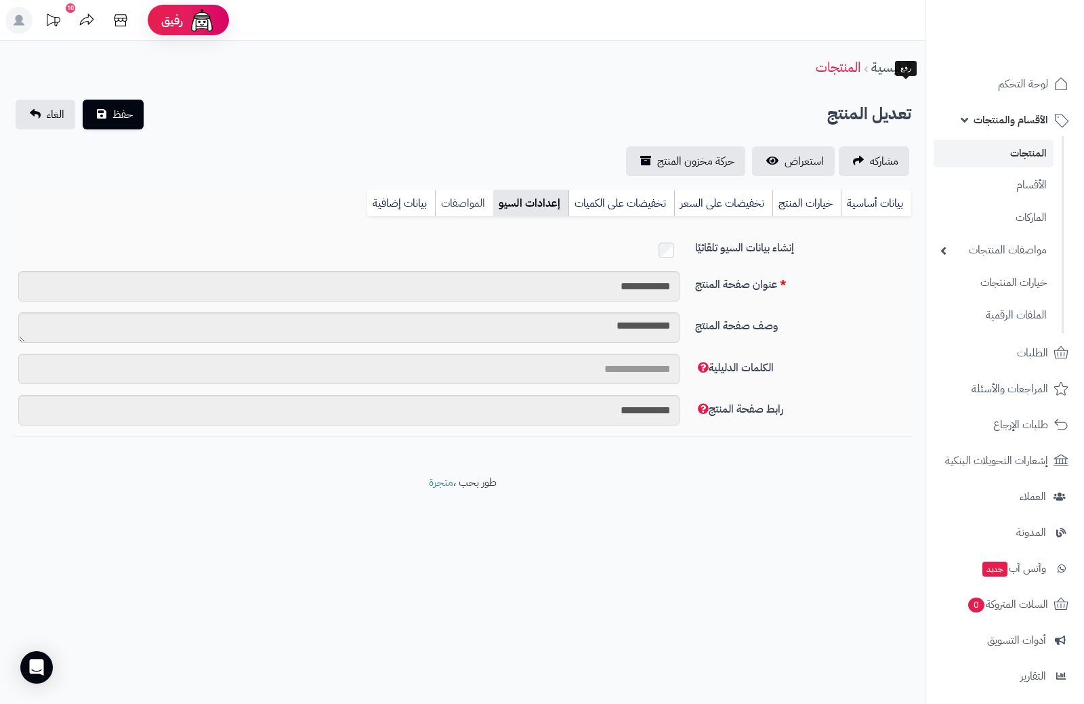
click at [467, 205] on link "المواصفات" at bounding box center [464, 203] width 58 height 27
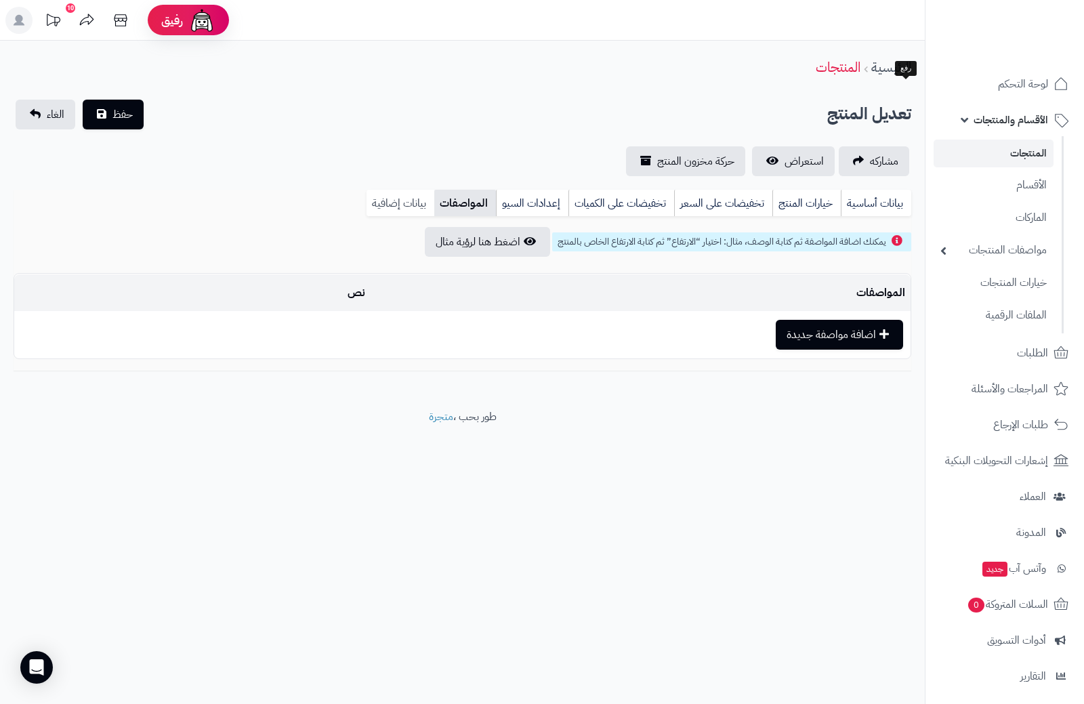
click at [416, 205] on link "بيانات إضافية" at bounding box center [401, 203] width 68 height 27
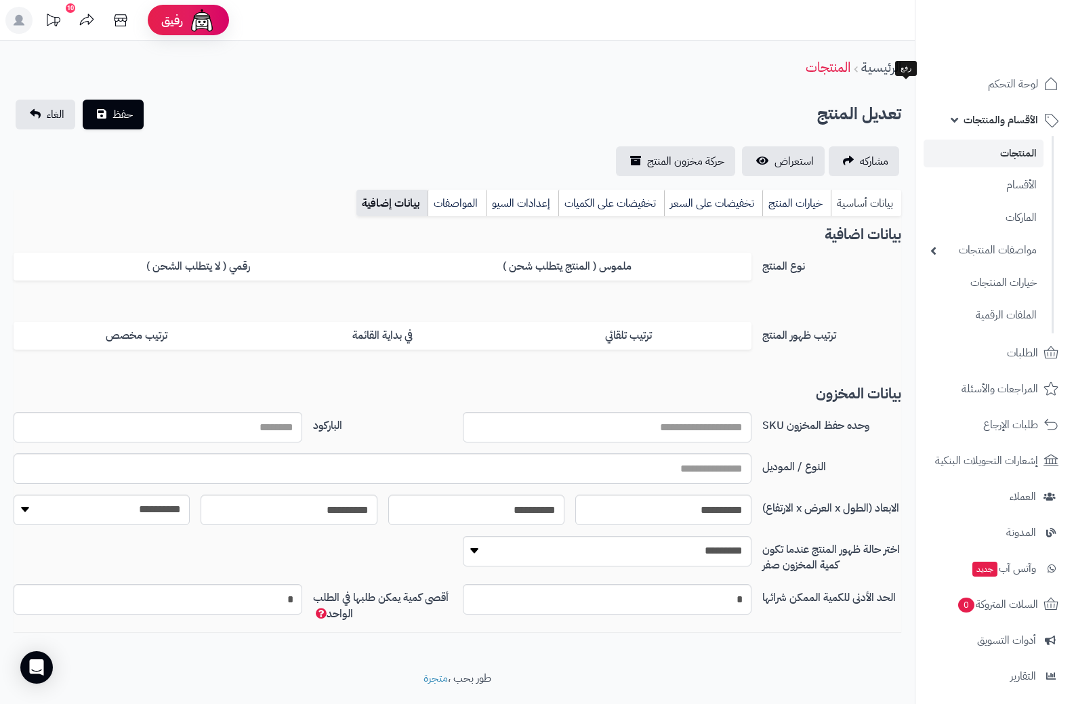
click at [866, 206] on link "بيانات أساسية" at bounding box center [866, 203] width 70 height 27
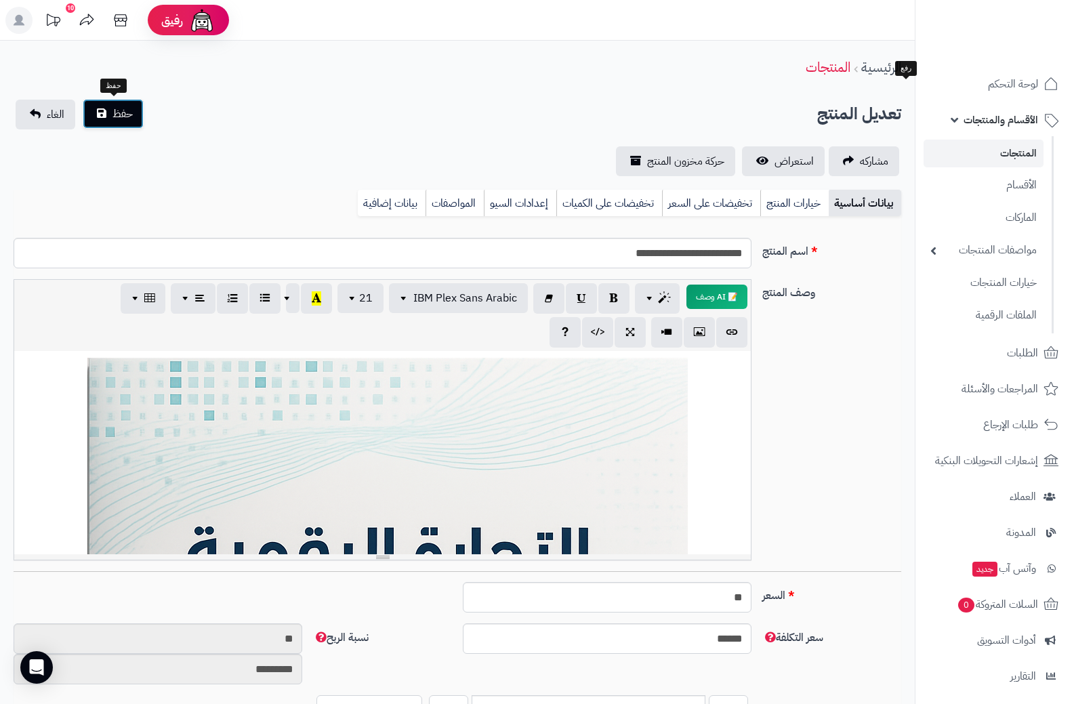
click at [124, 115] on span "حفظ" at bounding box center [123, 114] width 20 height 16
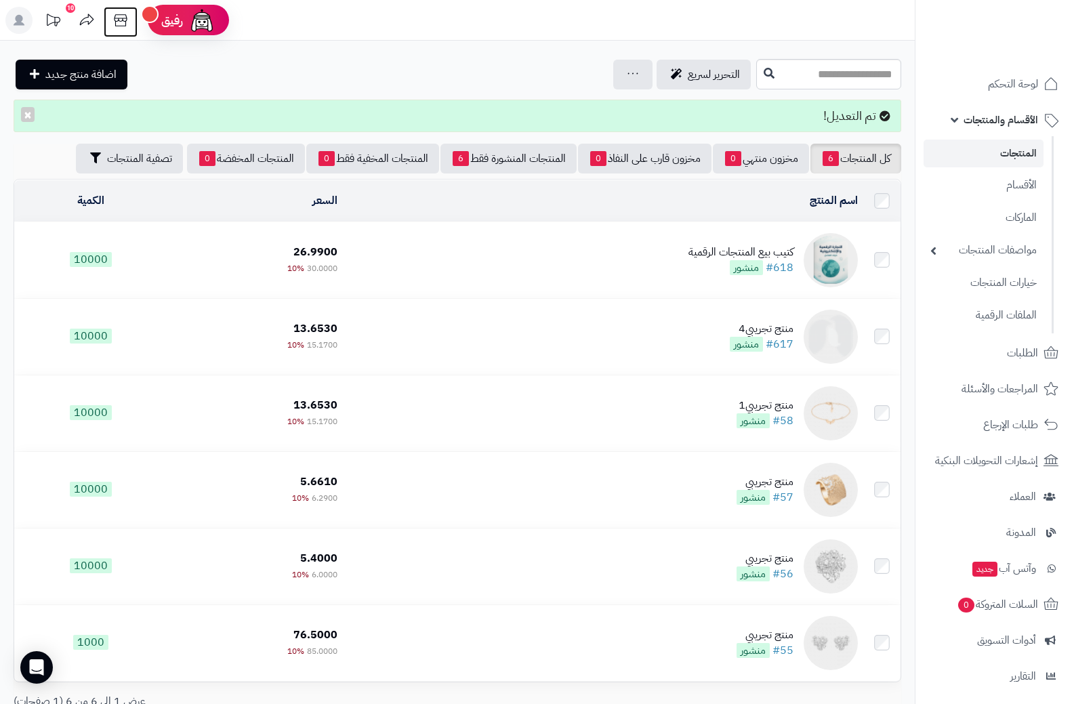
click at [117, 20] on icon at bounding box center [120, 20] width 27 height 27
click at [1021, 35] on img at bounding box center [1021, 49] width 79 height 28
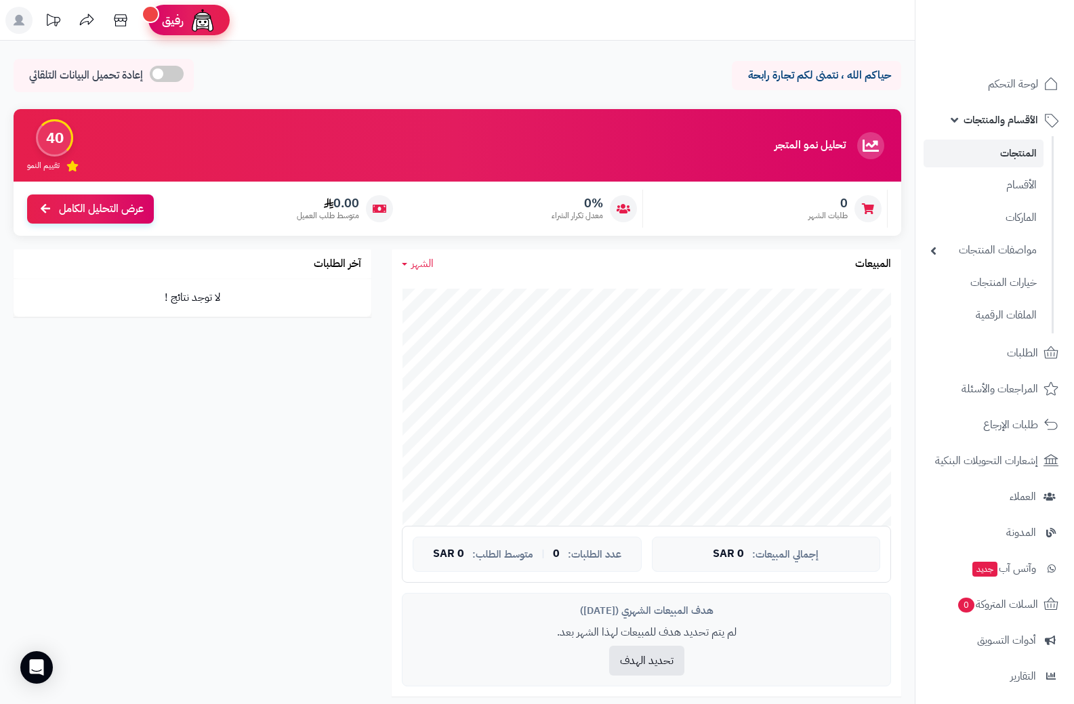
click at [182, 24] on span "رفيق" at bounding box center [173, 20] width 22 height 16
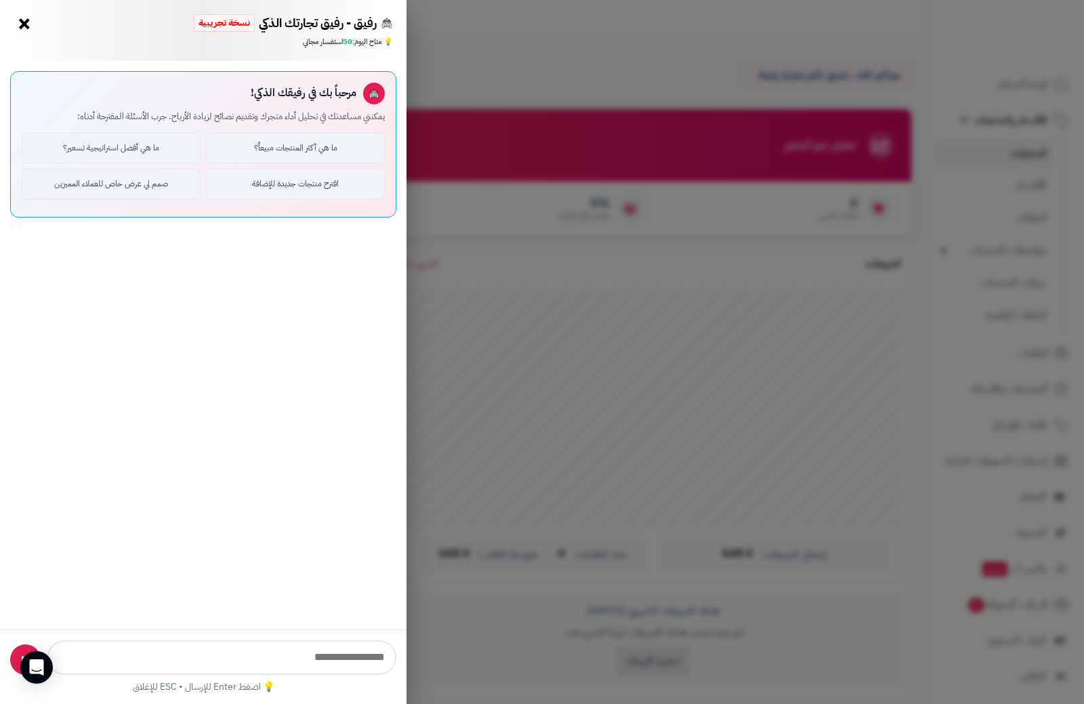
click at [28, 25] on button "×" at bounding box center [25, 24] width 22 height 22
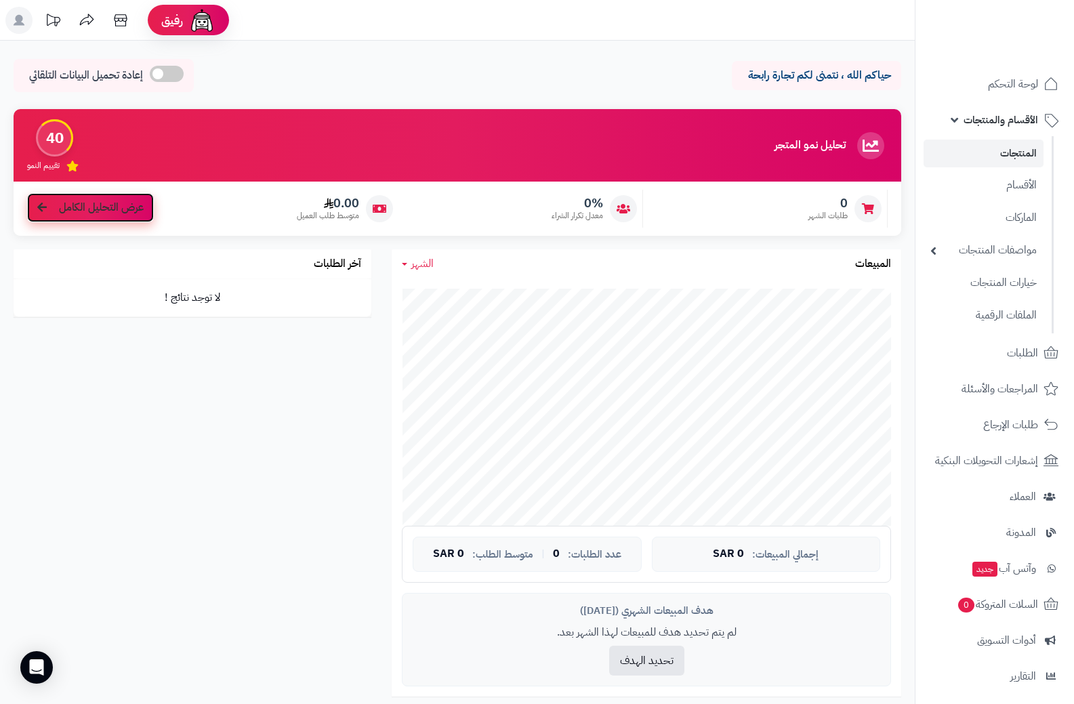
click at [98, 214] on span "عرض التحليل الكامل" at bounding box center [101, 208] width 85 height 16
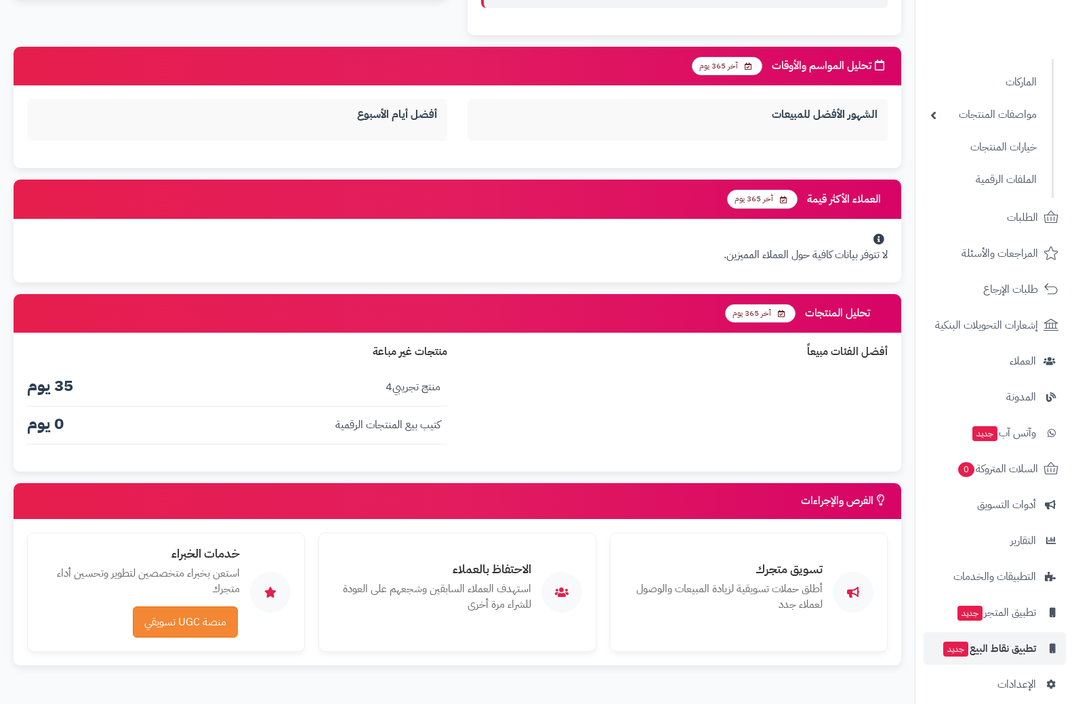
scroll to position [149, 0]
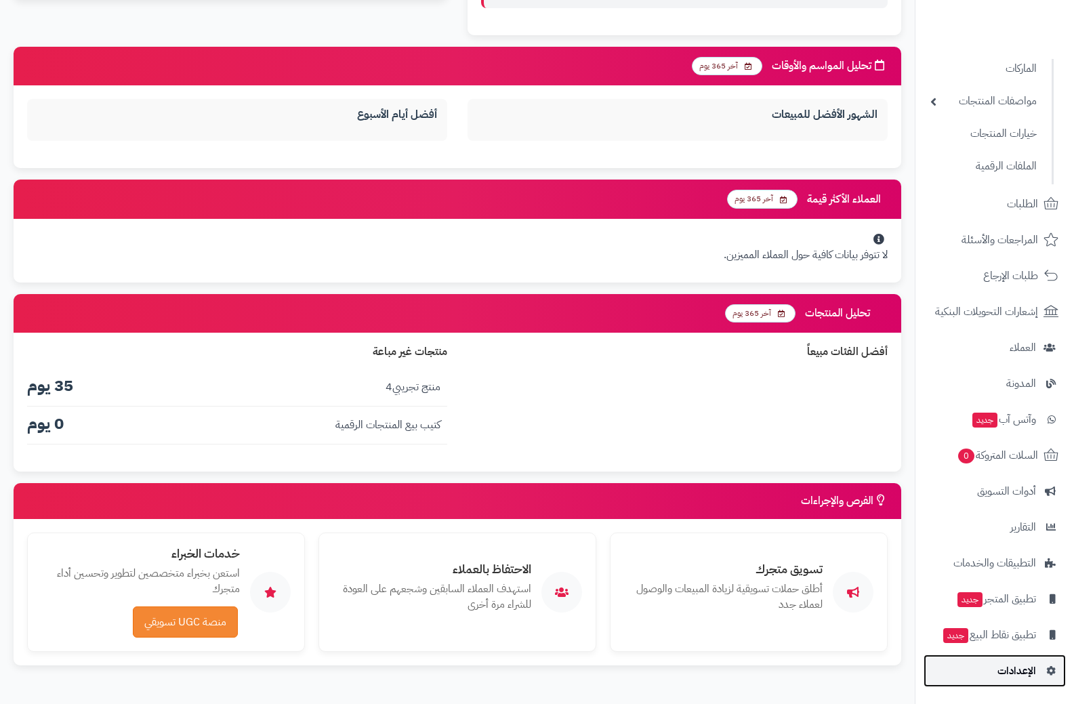
click at [1017, 672] on span "الإعدادات" at bounding box center [1017, 671] width 39 height 19
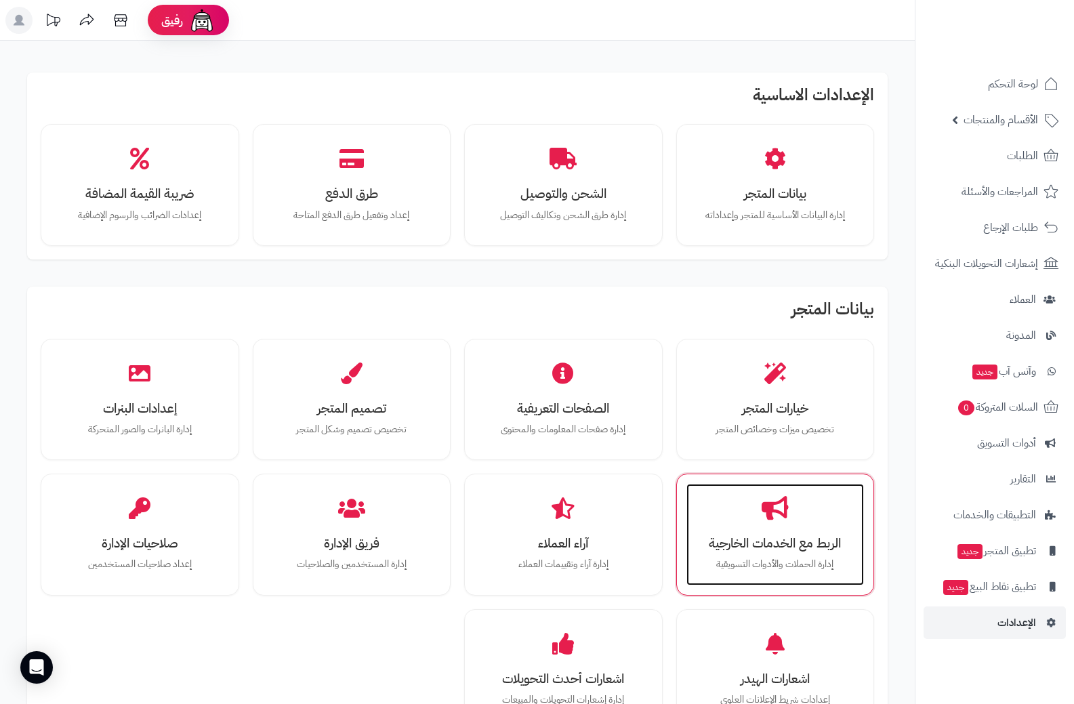
click at [757, 544] on h3 "الربط مع الخدمات الخارجية" at bounding box center [775, 543] width 151 height 14
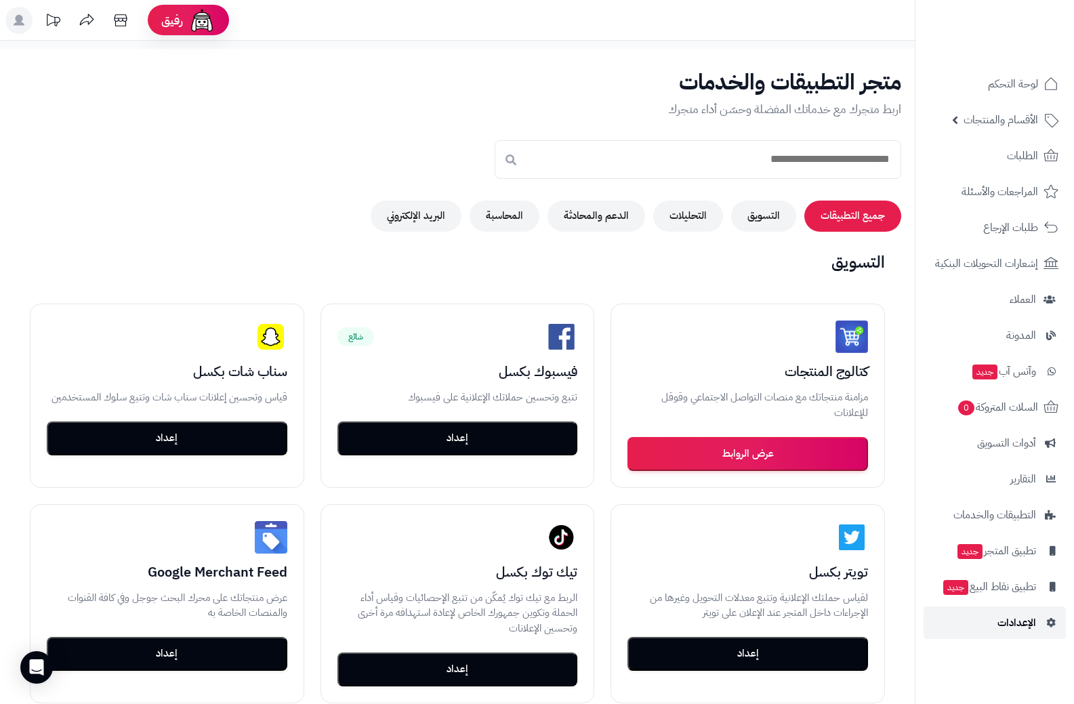
click at [1020, 627] on span "الإعدادات" at bounding box center [1017, 622] width 39 height 19
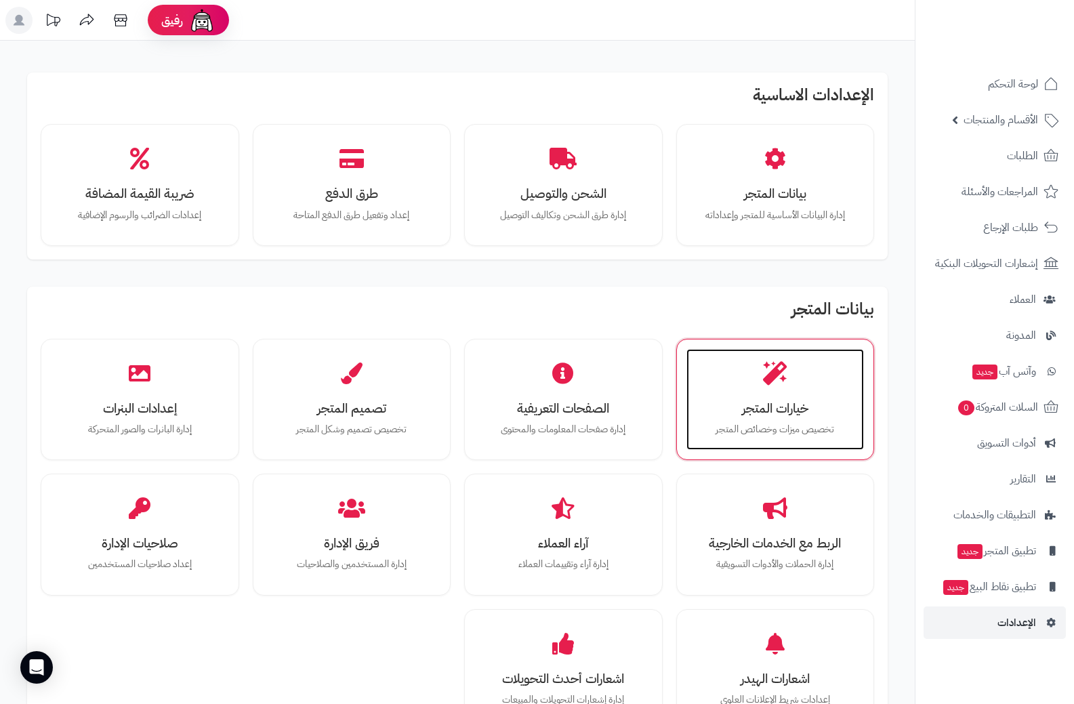
click at [770, 411] on h3 "خيارات المتجر" at bounding box center [775, 408] width 151 height 14
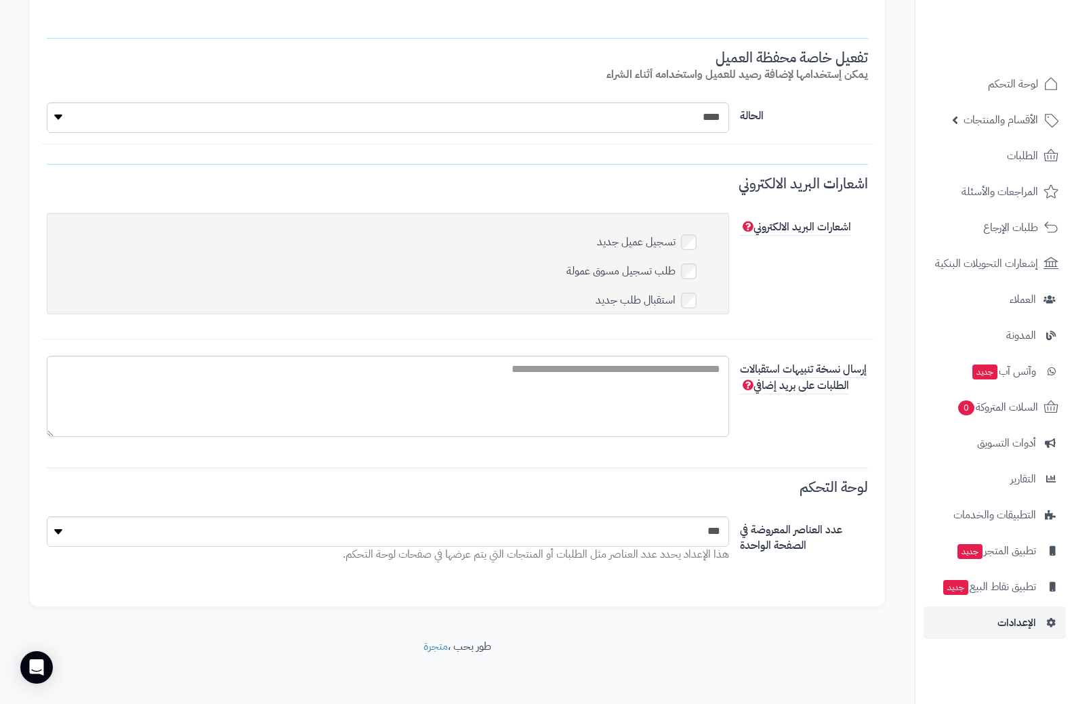
scroll to position [4124, 0]
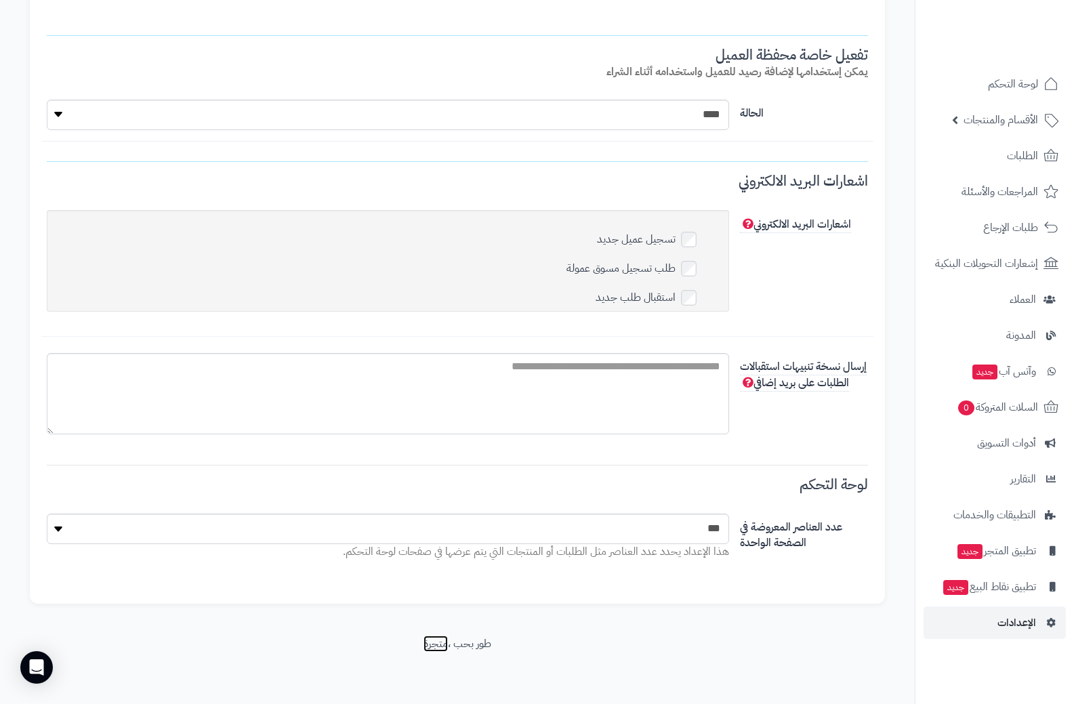
click at [428, 645] on link "متجرة" at bounding box center [436, 644] width 24 height 16
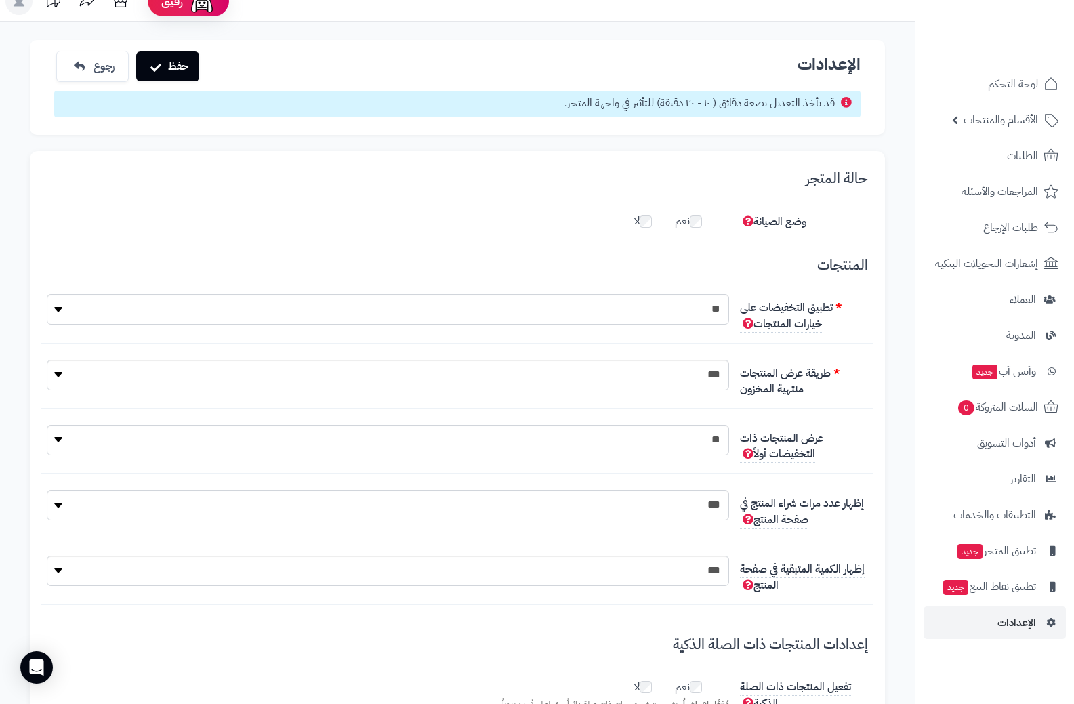
scroll to position [0, 0]
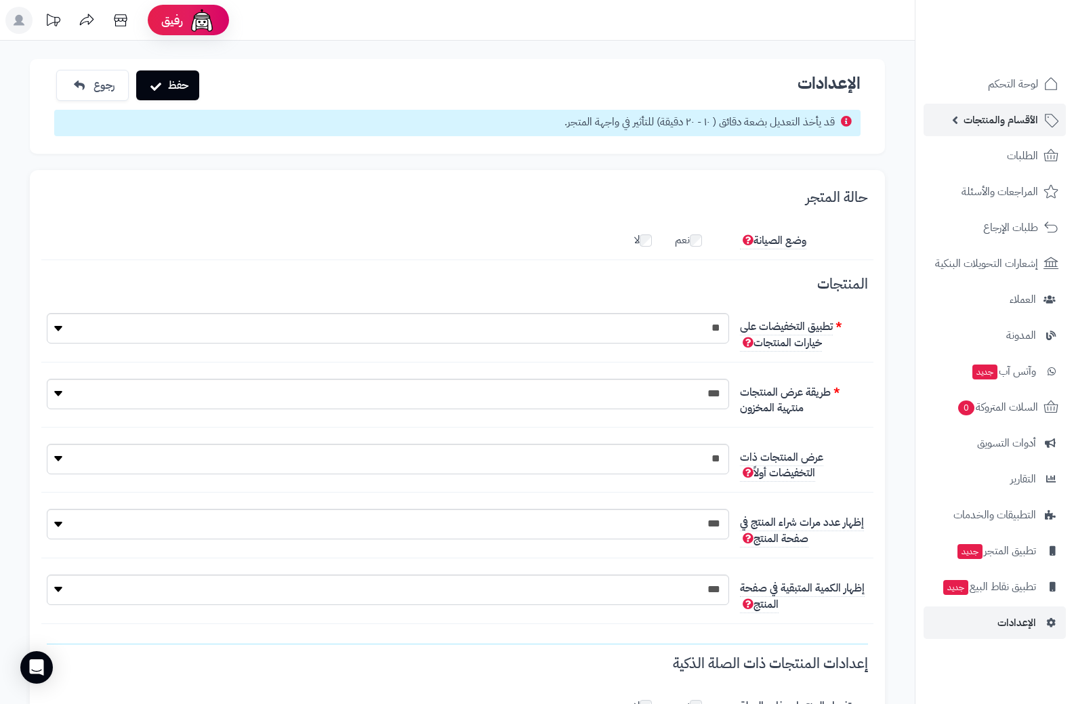
click at [1023, 123] on span "الأقسام والمنتجات" at bounding box center [1001, 119] width 75 height 19
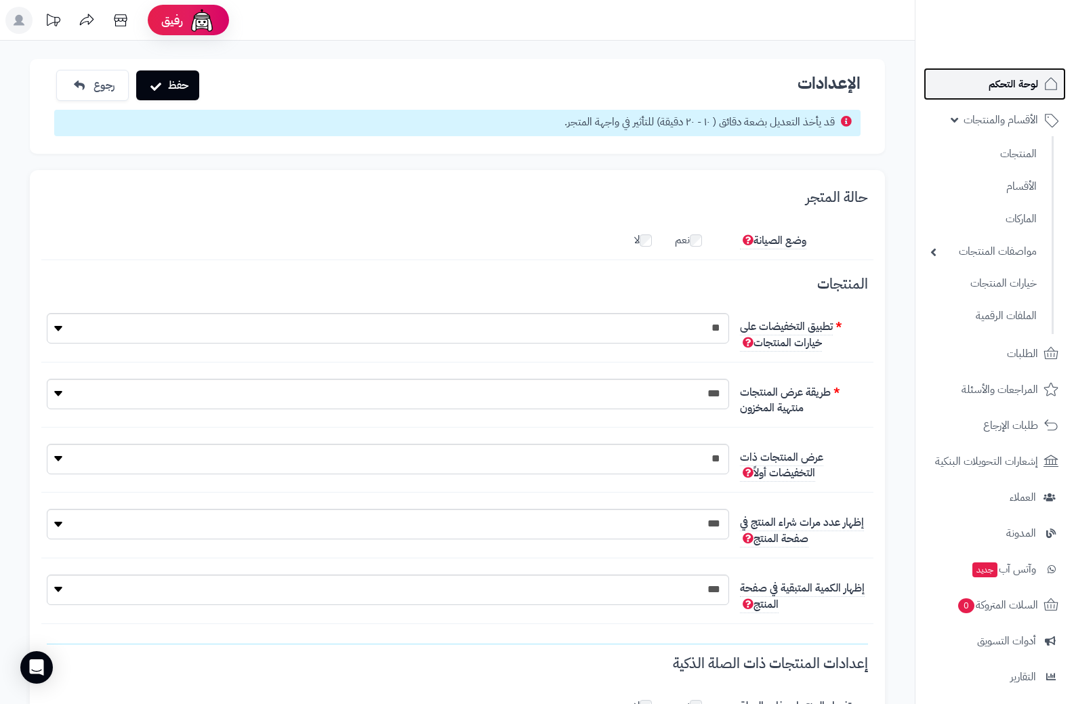
click at [1019, 80] on span "لوحة التحكم" at bounding box center [1013, 84] width 49 height 19
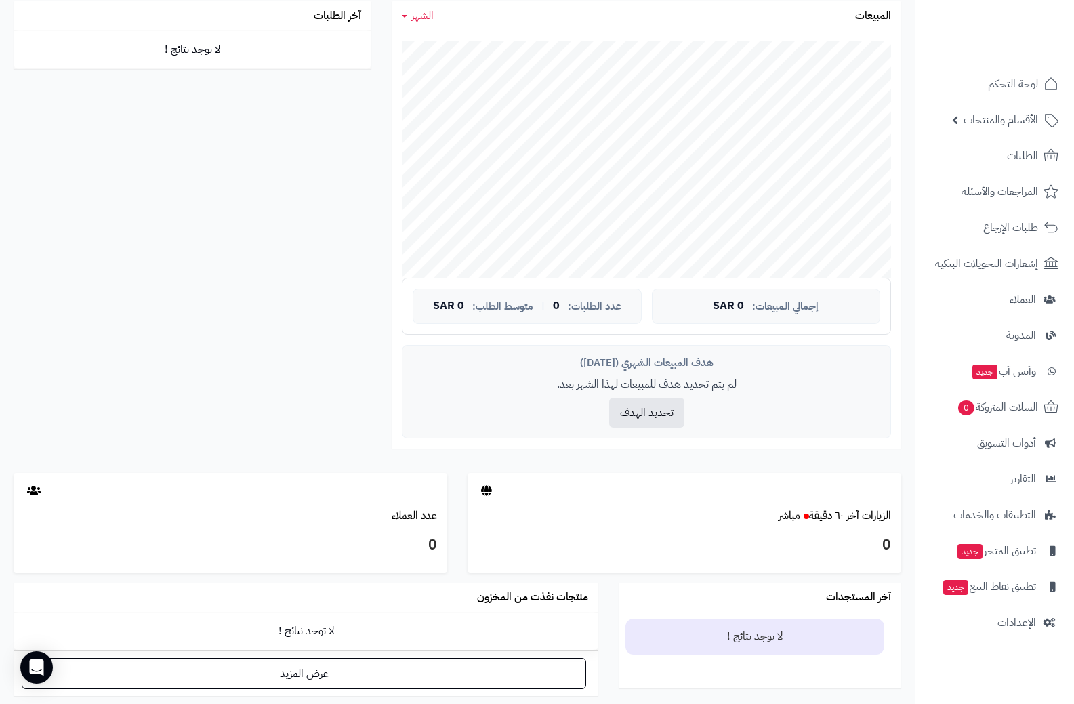
scroll to position [346, 0]
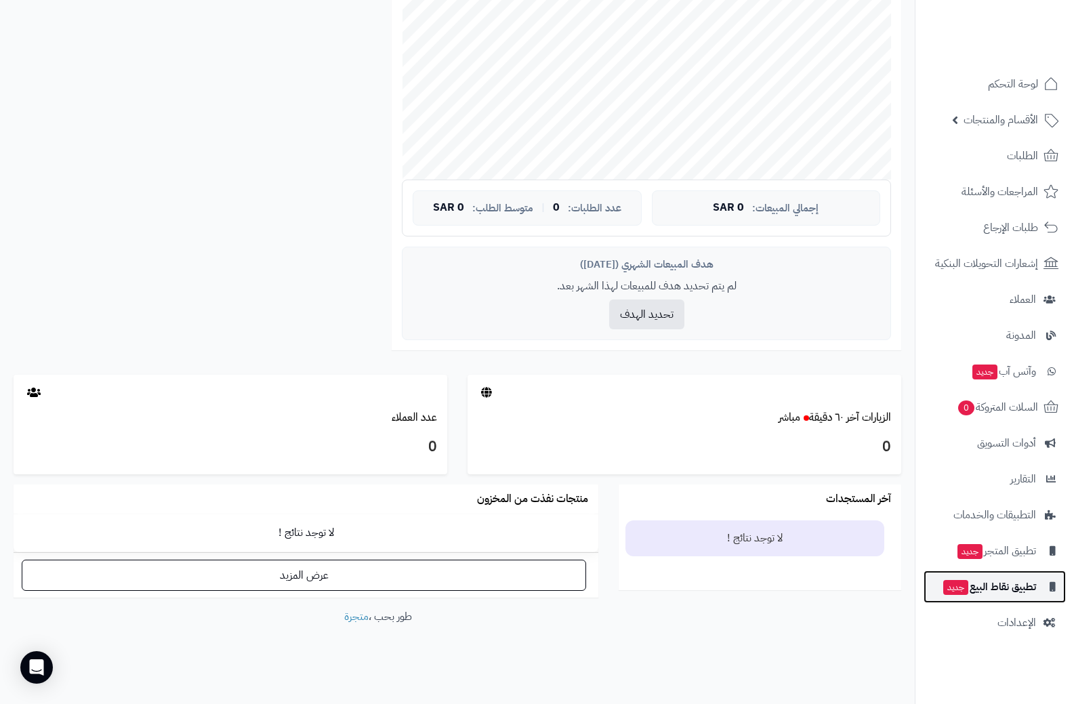
click at [1017, 585] on span "تطبيق نقاط البيع جديد" at bounding box center [989, 586] width 94 height 19
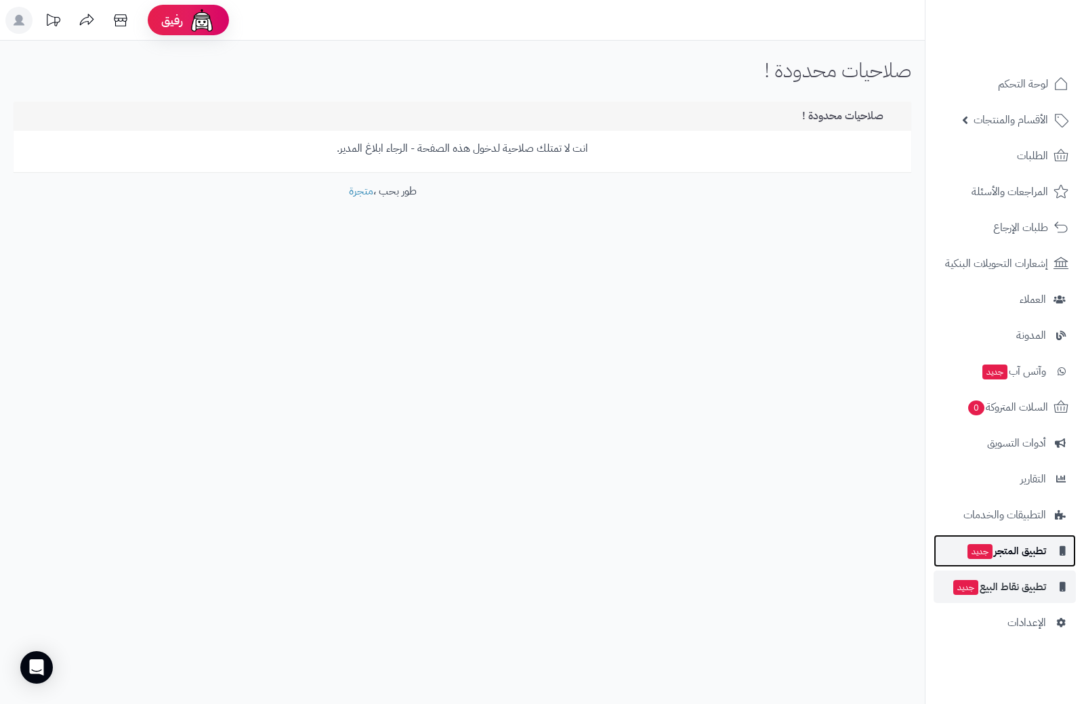
click at [1023, 555] on span "تطبيق المتجر جديد" at bounding box center [1007, 551] width 80 height 19
click at [52, 21] on icon at bounding box center [52, 20] width 27 height 27
click at [52, 20] on icon at bounding box center [52, 20] width 27 height 27
click at [19, 20] on icon at bounding box center [19, 20] width 11 height 11
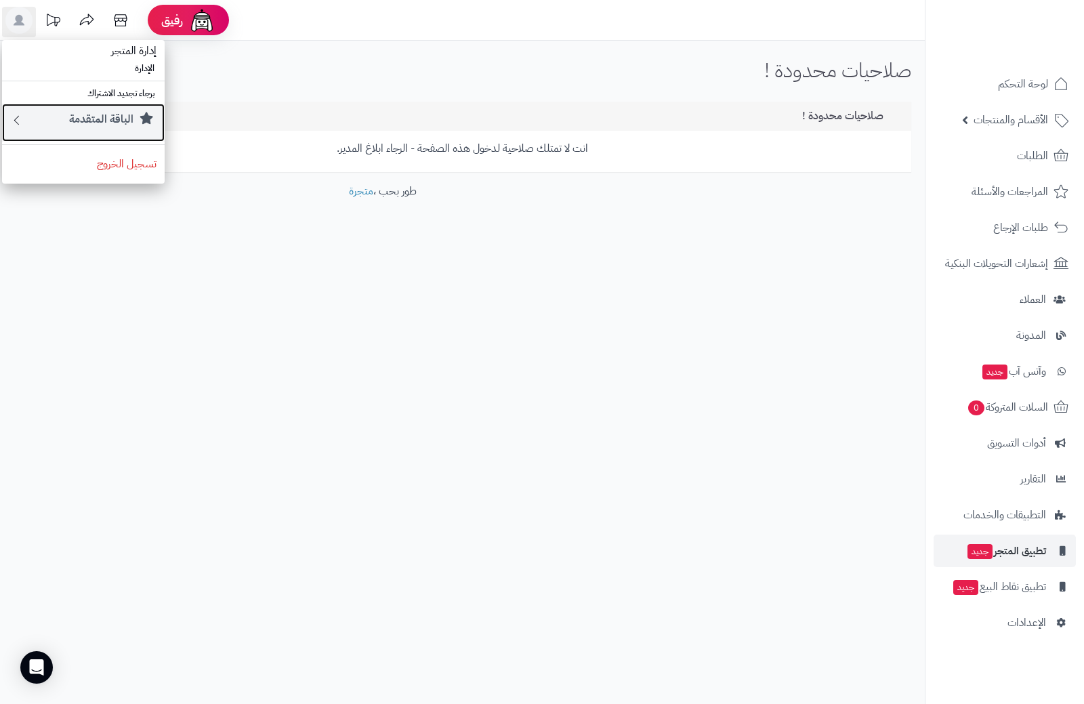
click at [110, 123] on small "الباقة المتقدمة" at bounding box center [101, 119] width 64 height 16
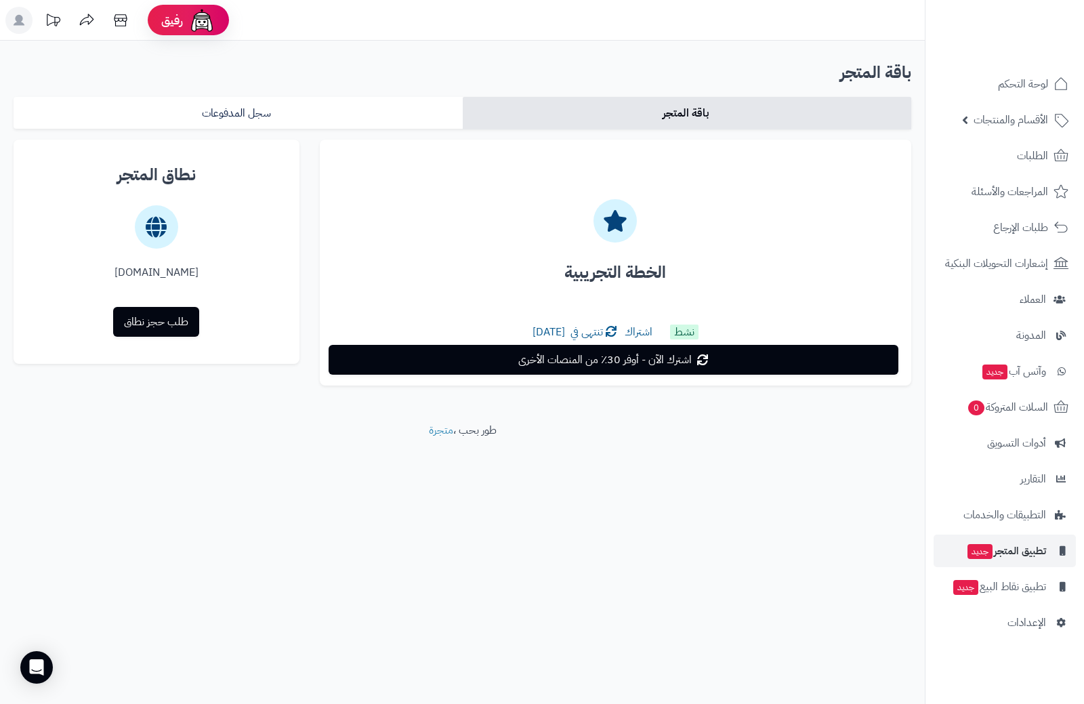
click at [18, 24] on icon at bounding box center [19, 20] width 11 height 11
click at [617, 509] on div "رفيق ! الطلبات معالجة مكتمل إرجاع المنتجات العملاء المتواجدون الان 0 عملاء منتظ…" at bounding box center [542, 352] width 1084 height 704
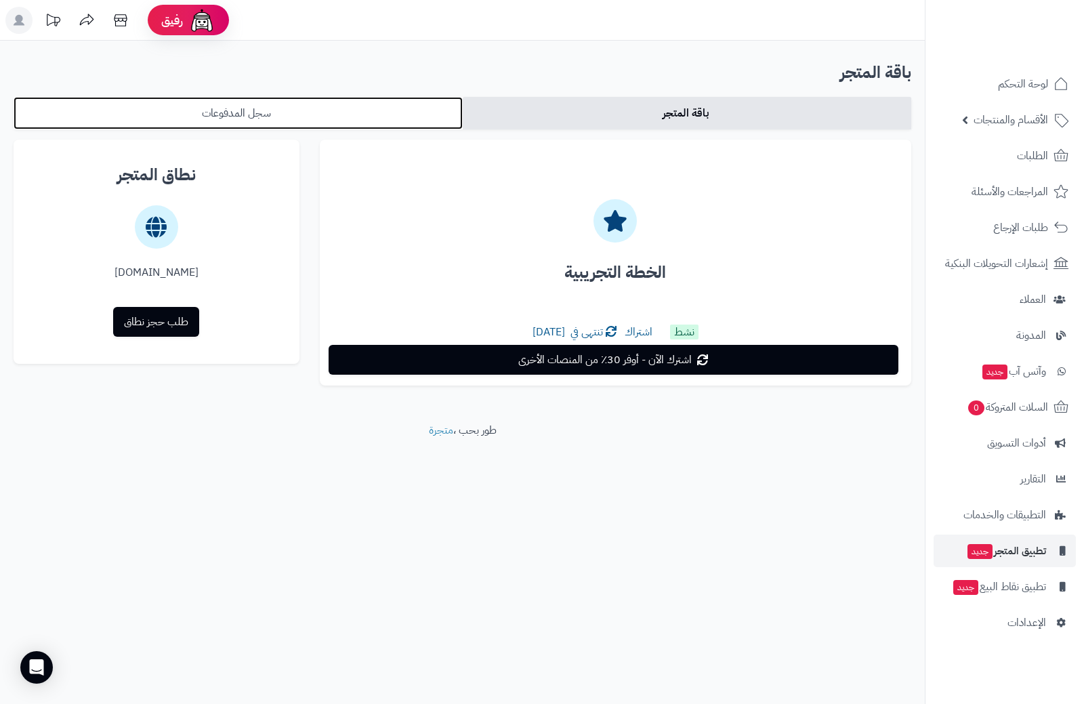
click at [295, 117] on link "سجل المدفوعات" at bounding box center [238, 113] width 449 height 33
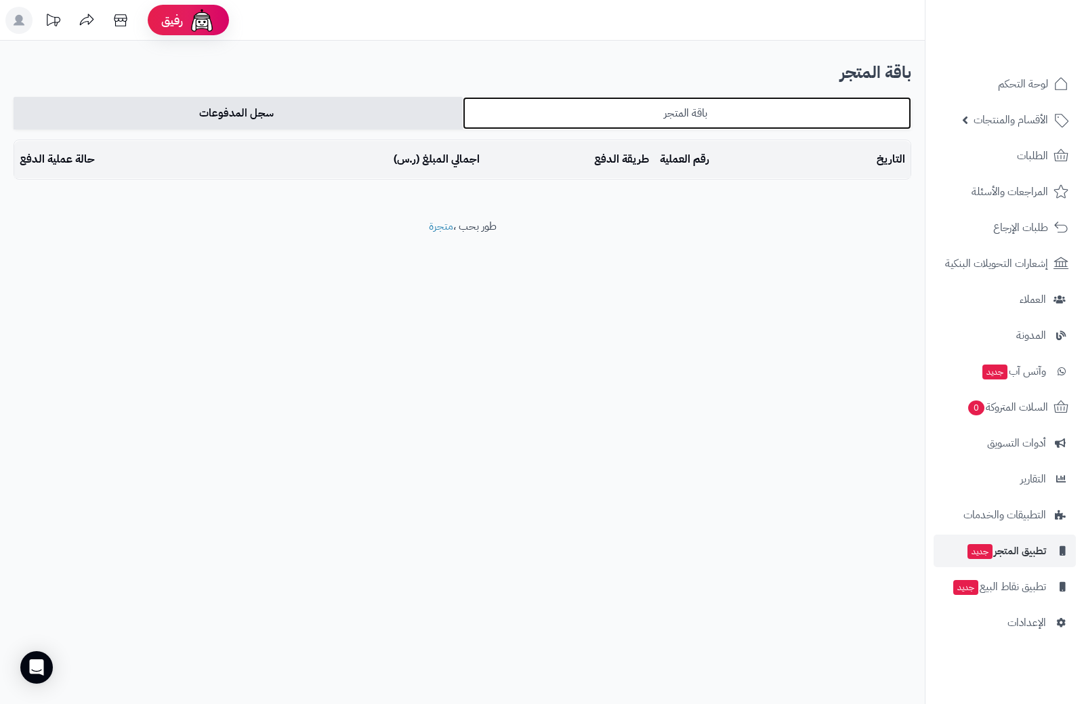
click at [650, 110] on link "باقة المتجر" at bounding box center [687, 113] width 449 height 33
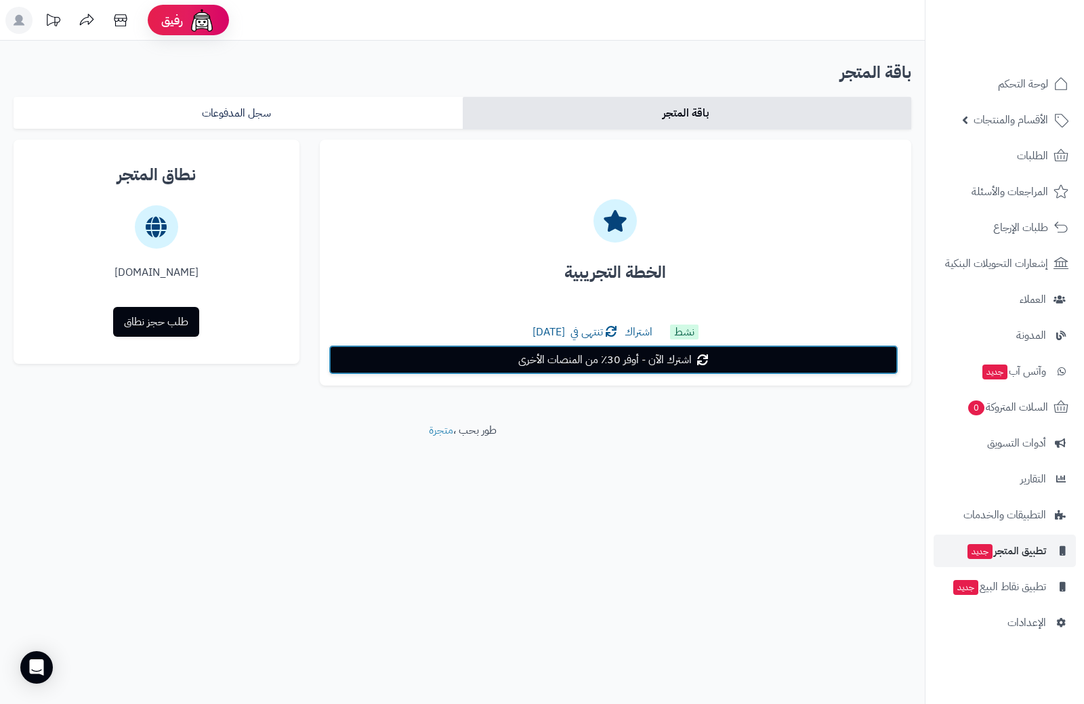
click at [613, 359] on span "اشترك الآن - أوفر 30٪ من المنصات الأخرى" at bounding box center [606, 360] width 174 height 16
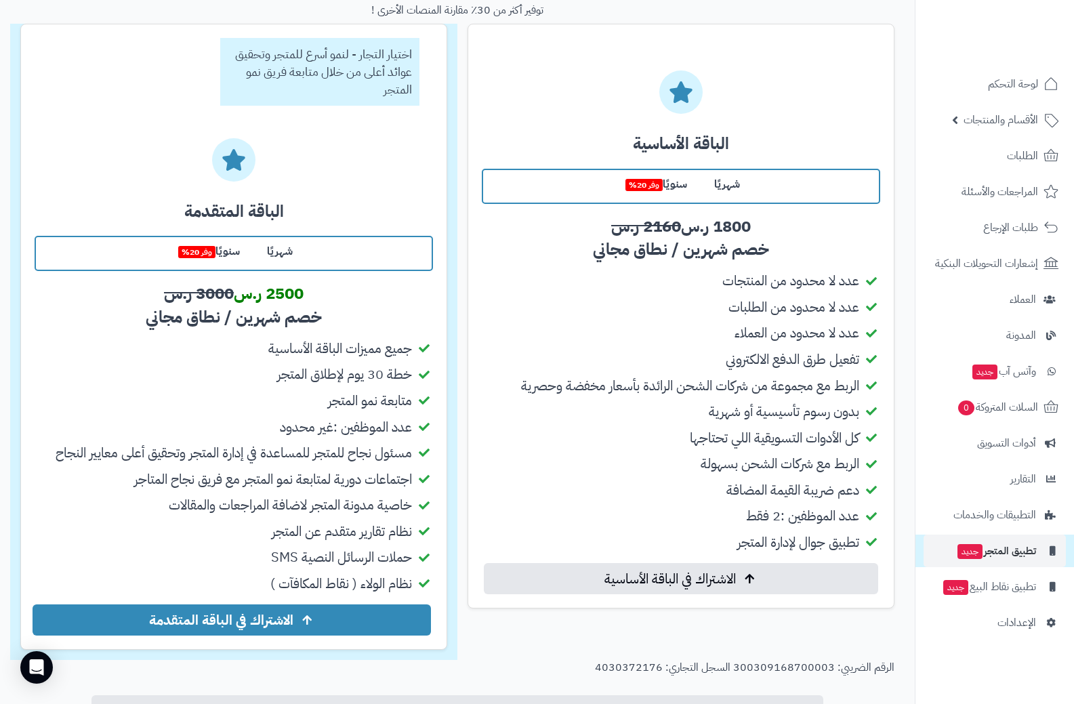
scroll to position [203, 0]
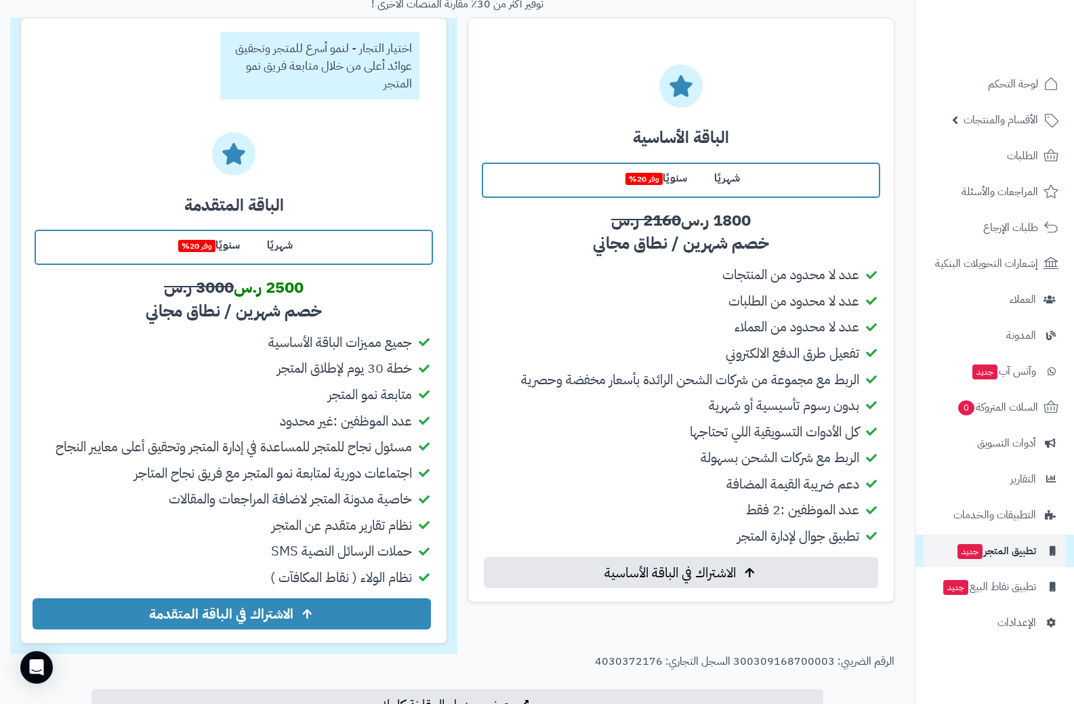
click at [723, 176] on label "شهريًا" at bounding box center [727, 178] width 53 height 29
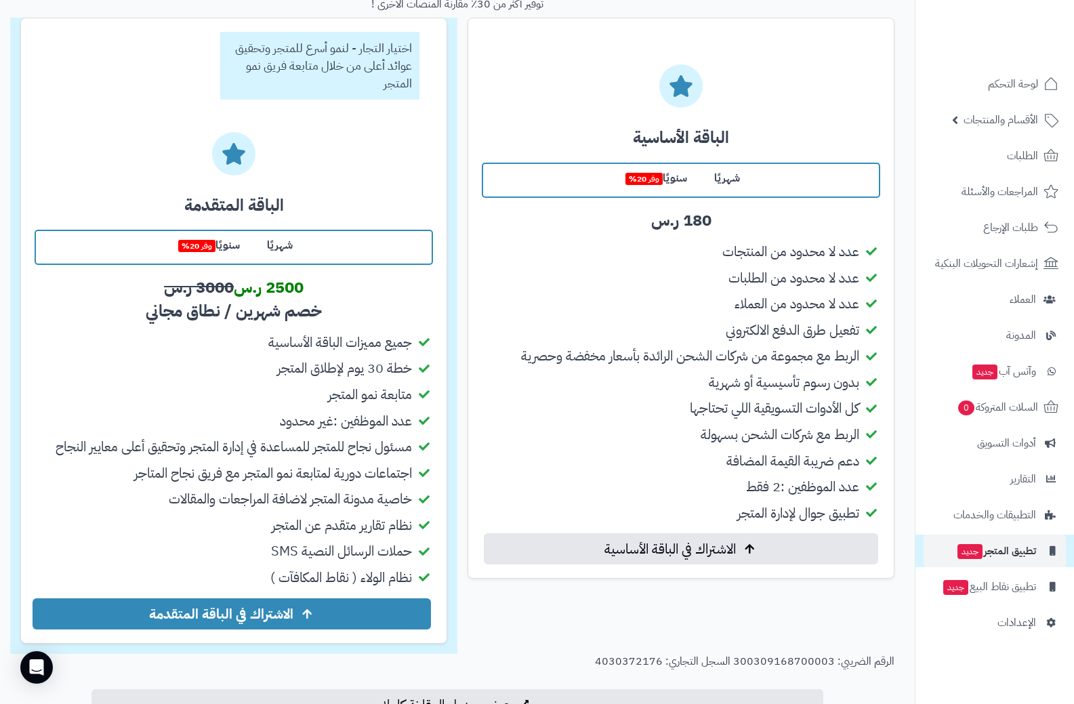
click at [661, 176] on span "وفر 20%" at bounding box center [644, 179] width 37 height 12
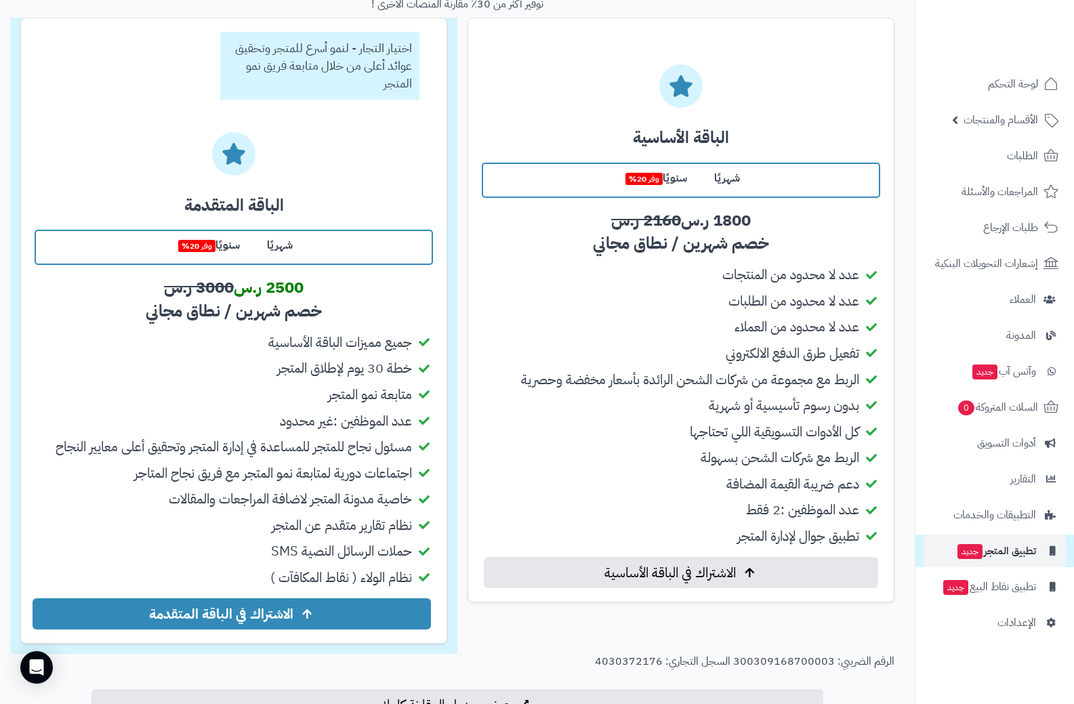
click at [746, 180] on label "شهريًا" at bounding box center [727, 178] width 53 height 29
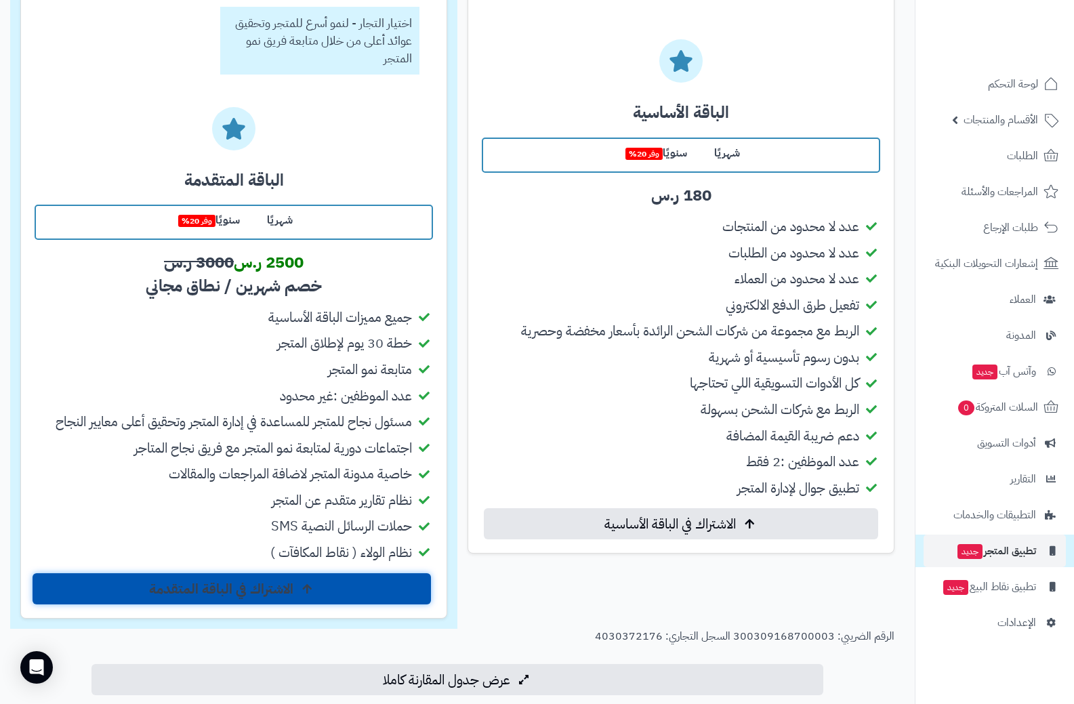
scroll to position [271, 0]
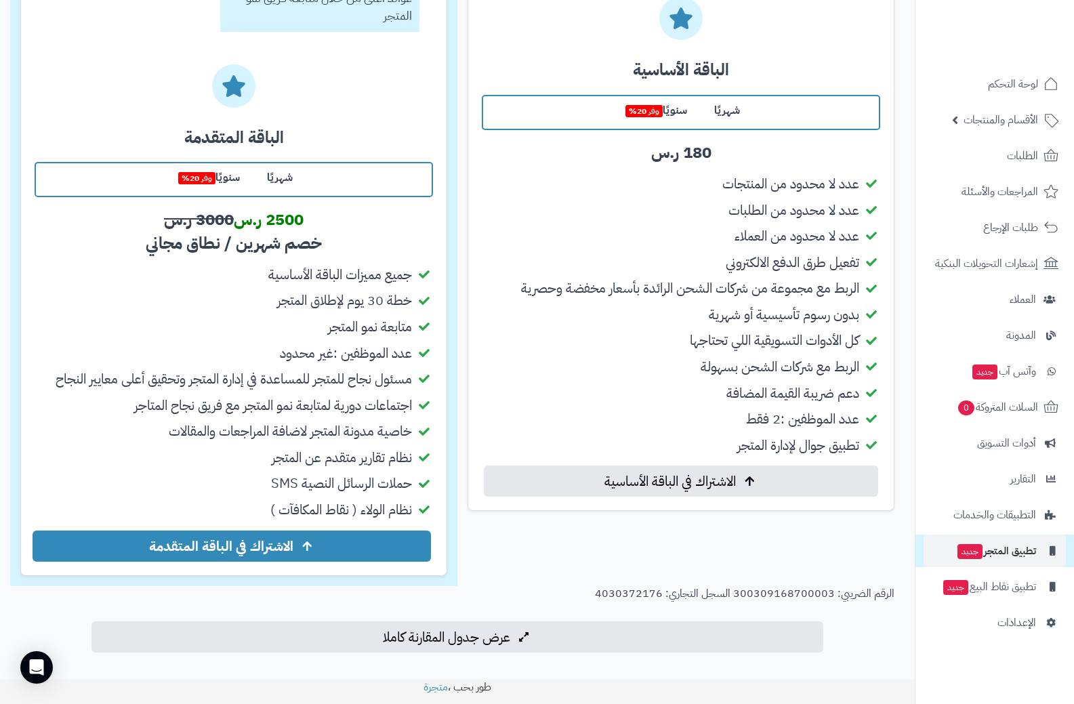
click at [320, 174] on div "شهريًا سنويًا وفر 20%" at bounding box center [234, 179] width 399 height 35
click at [283, 178] on label "شهريًا" at bounding box center [279, 177] width 53 height 29
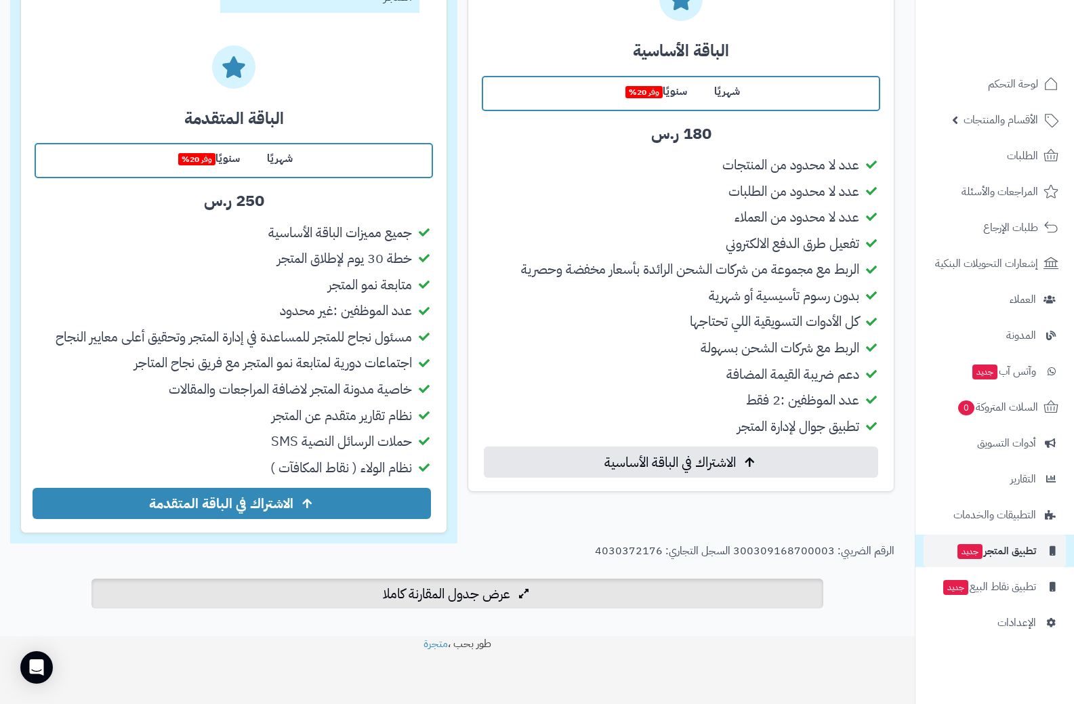
scroll to position [290, 0]
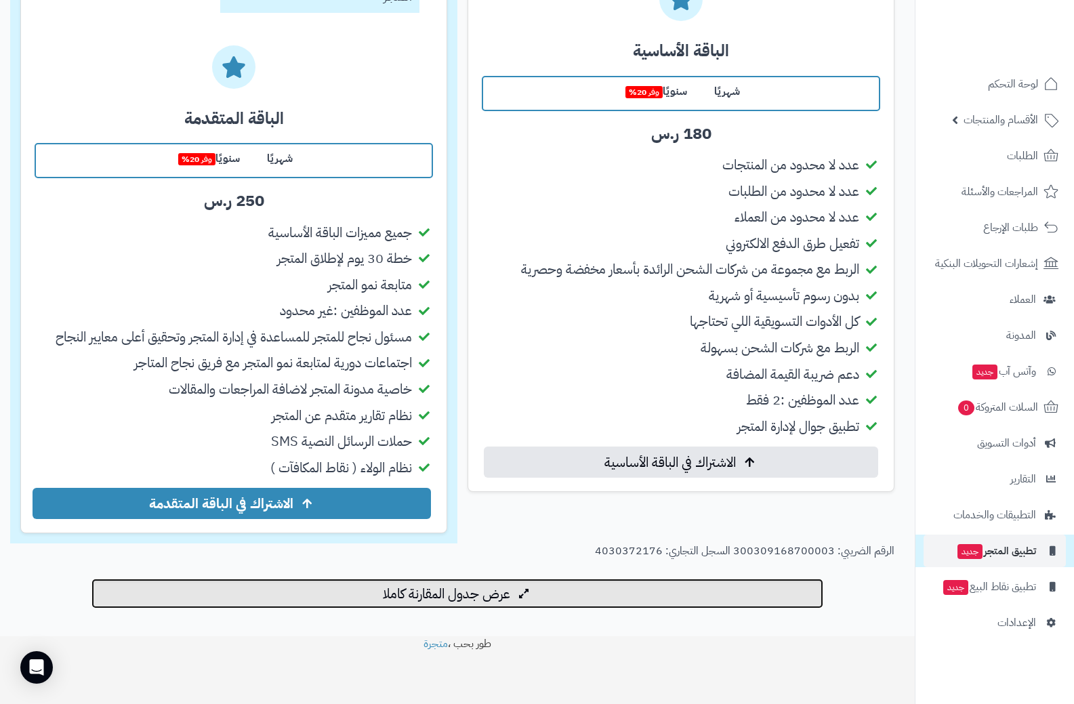
click at [439, 596] on span "عرض جدول المقارنة كاملا" at bounding box center [446, 594] width 127 height 16
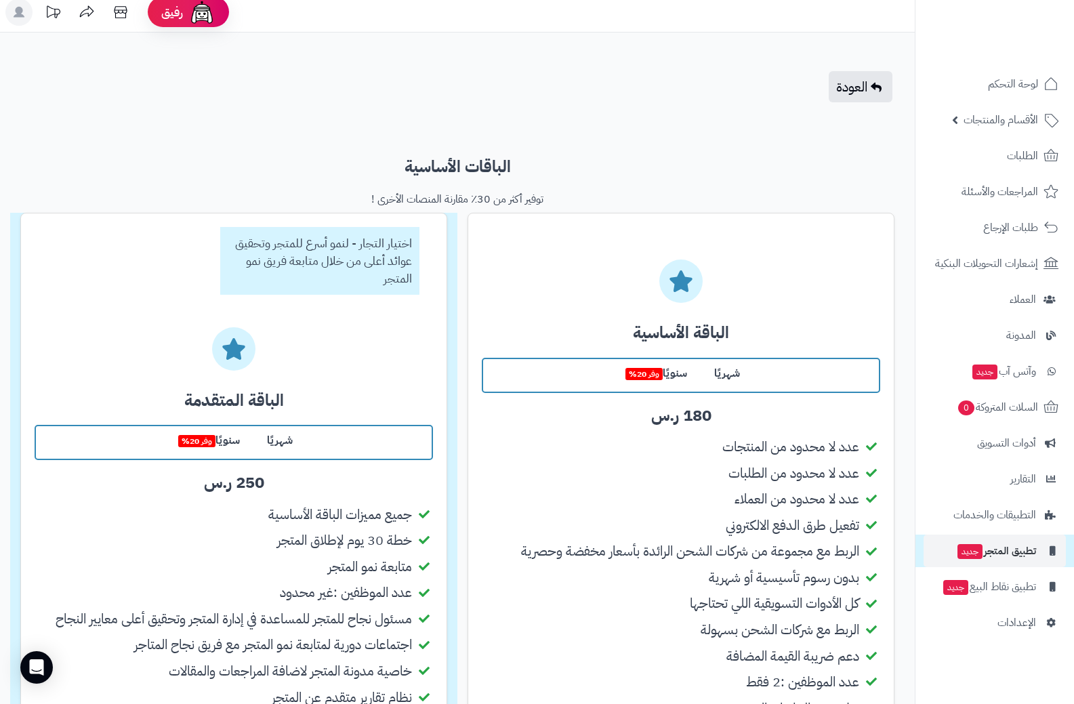
scroll to position [0, 0]
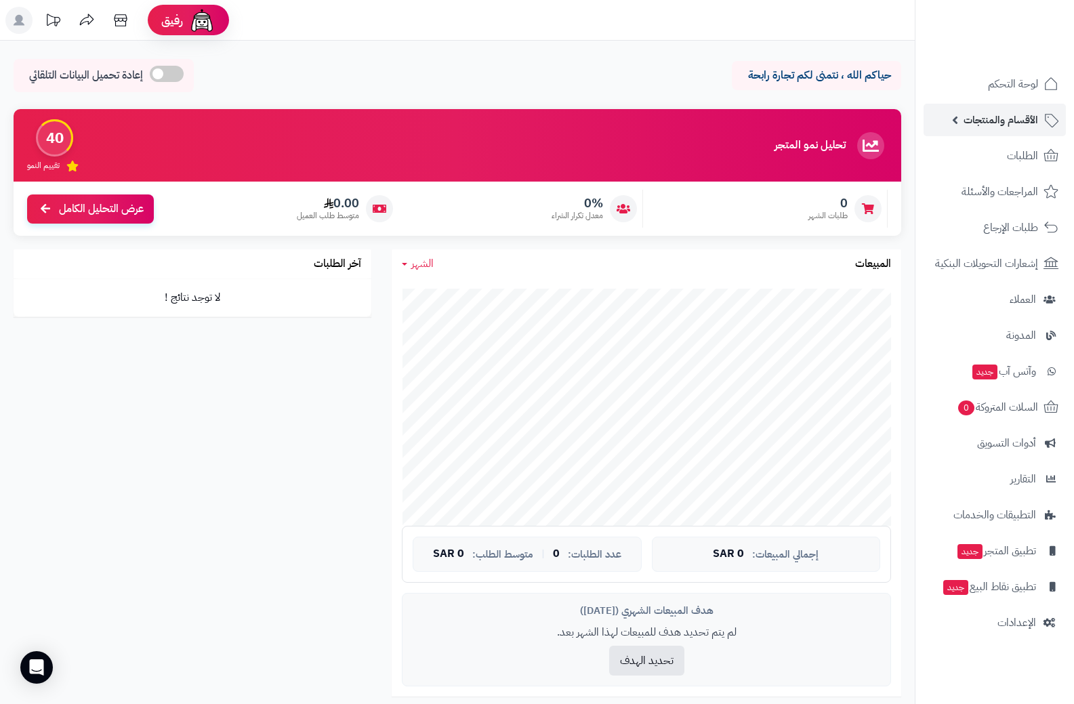
click at [1021, 120] on span "الأقسام والمنتجات" at bounding box center [1001, 119] width 75 height 19
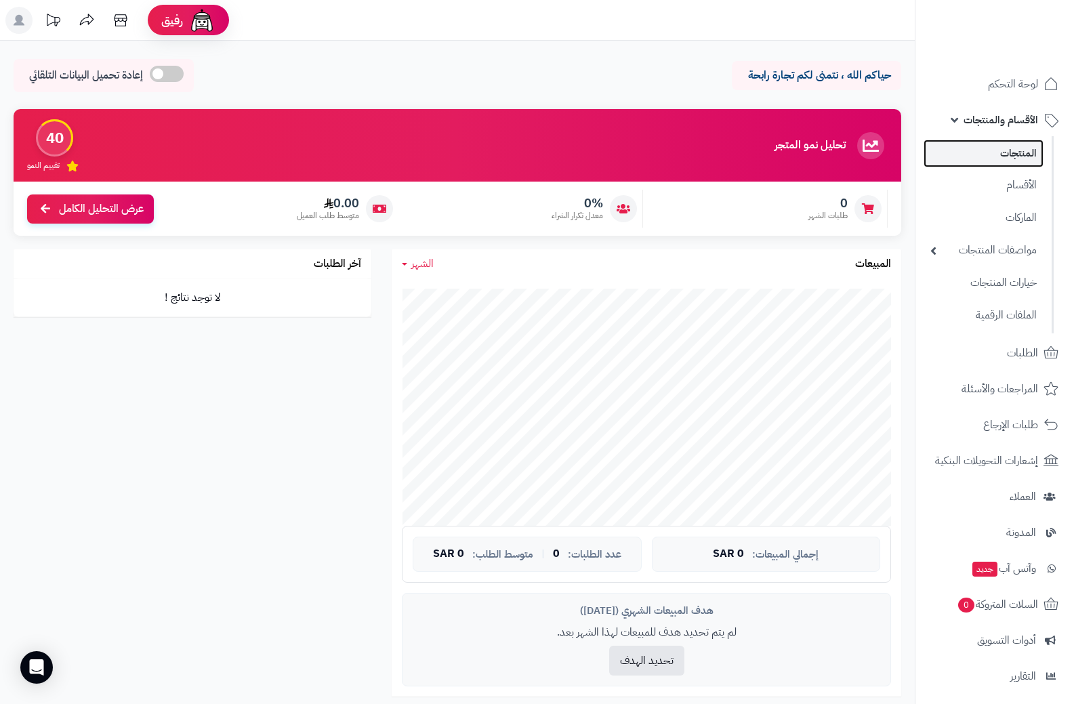
click at [1022, 157] on link "المنتجات" at bounding box center [984, 154] width 120 height 28
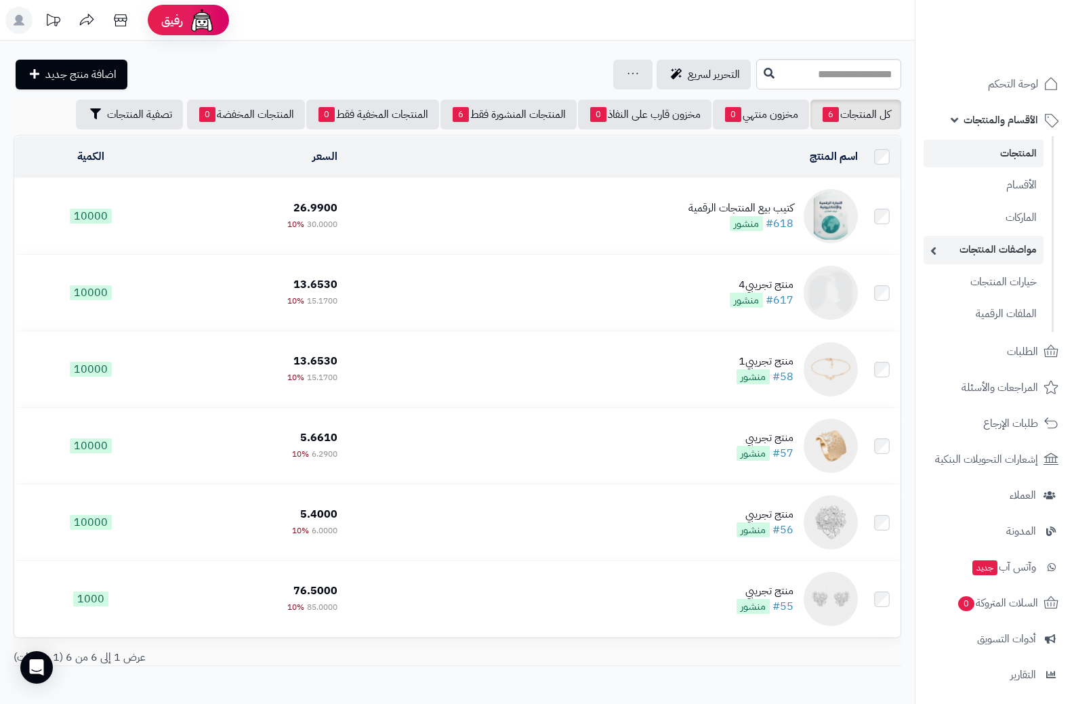
click at [1002, 247] on link "مواصفات المنتجات" at bounding box center [984, 250] width 120 height 28
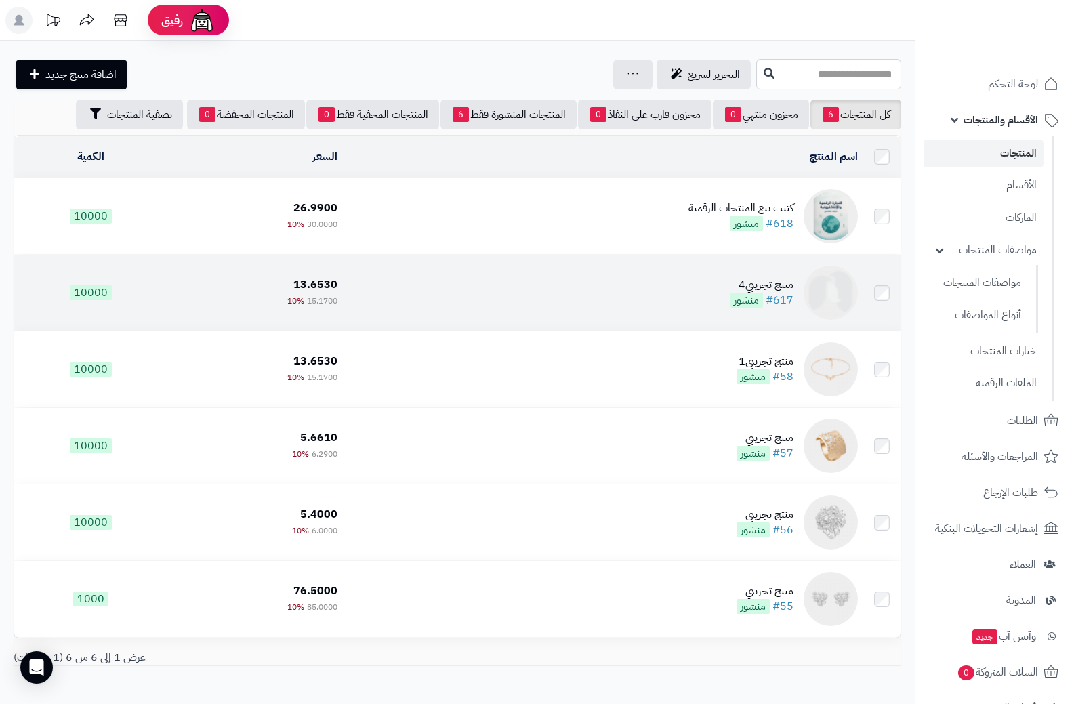
click at [751, 281] on div "منتج تجريبي4" at bounding box center [762, 285] width 64 height 16
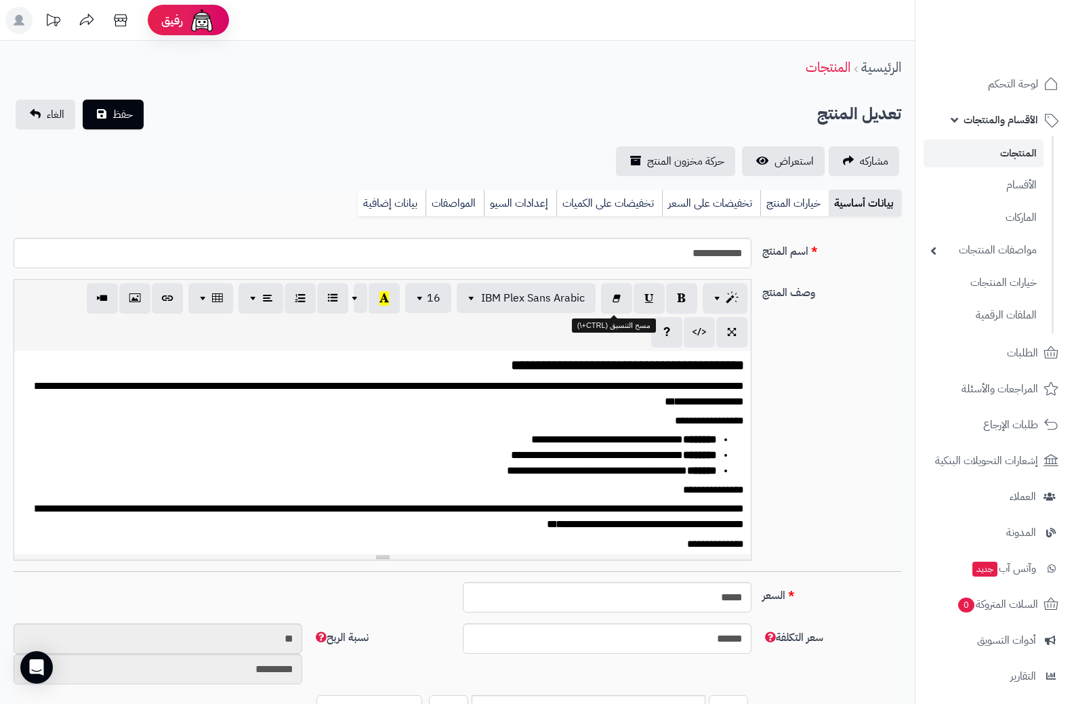
select select
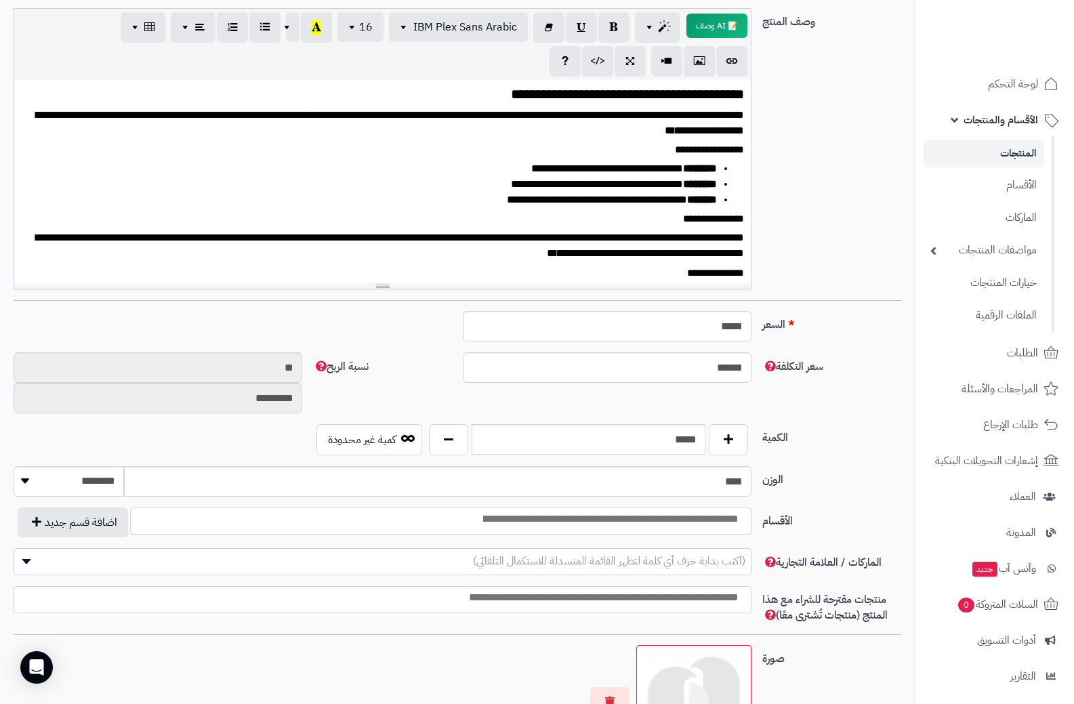
scroll to position [542, 0]
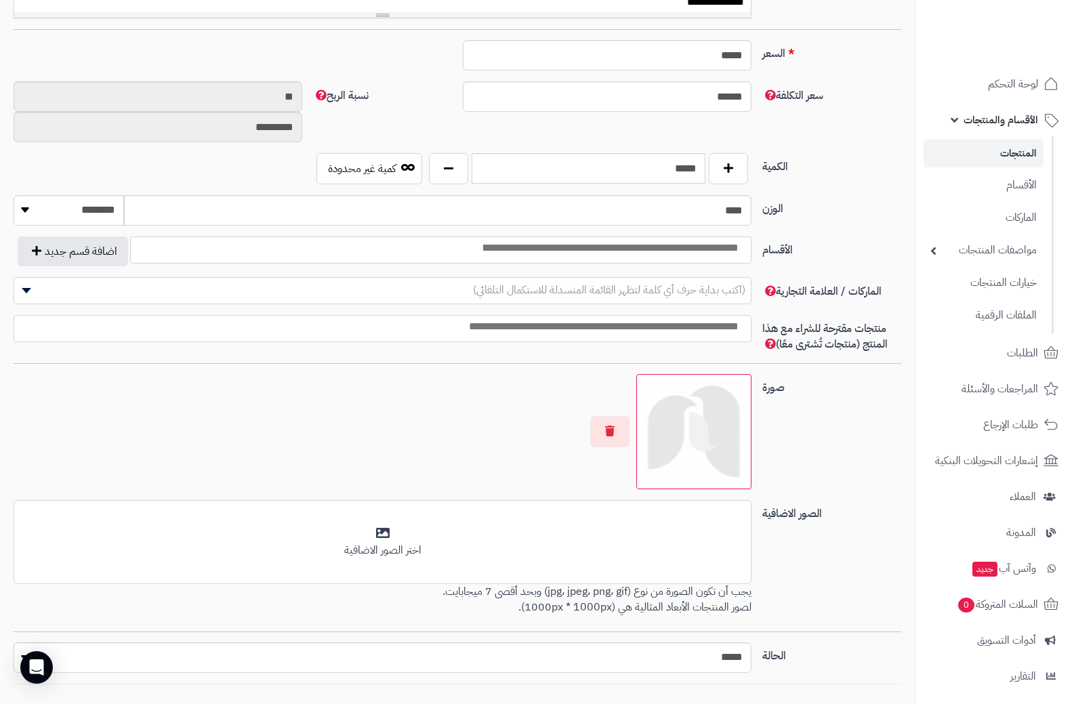
click at [685, 430] on img at bounding box center [694, 431] width 103 height 103
click at [609, 430] on button "button" at bounding box center [609, 430] width 39 height 31
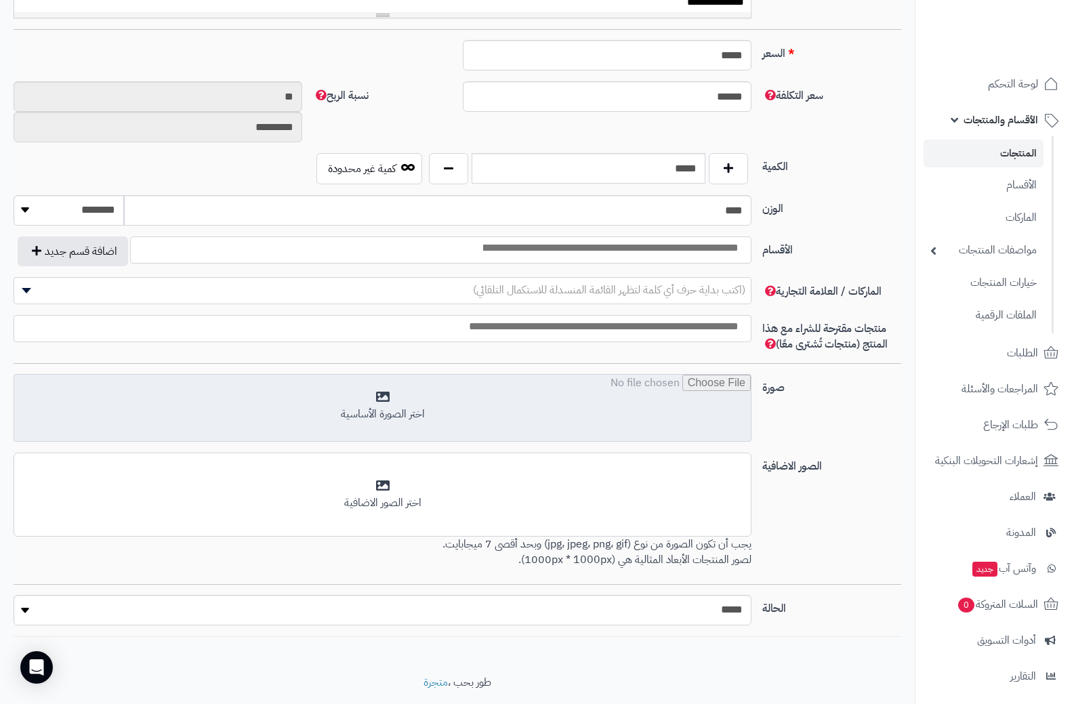
click at [382, 403] on input "file" at bounding box center [382, 409] width 737 height 68
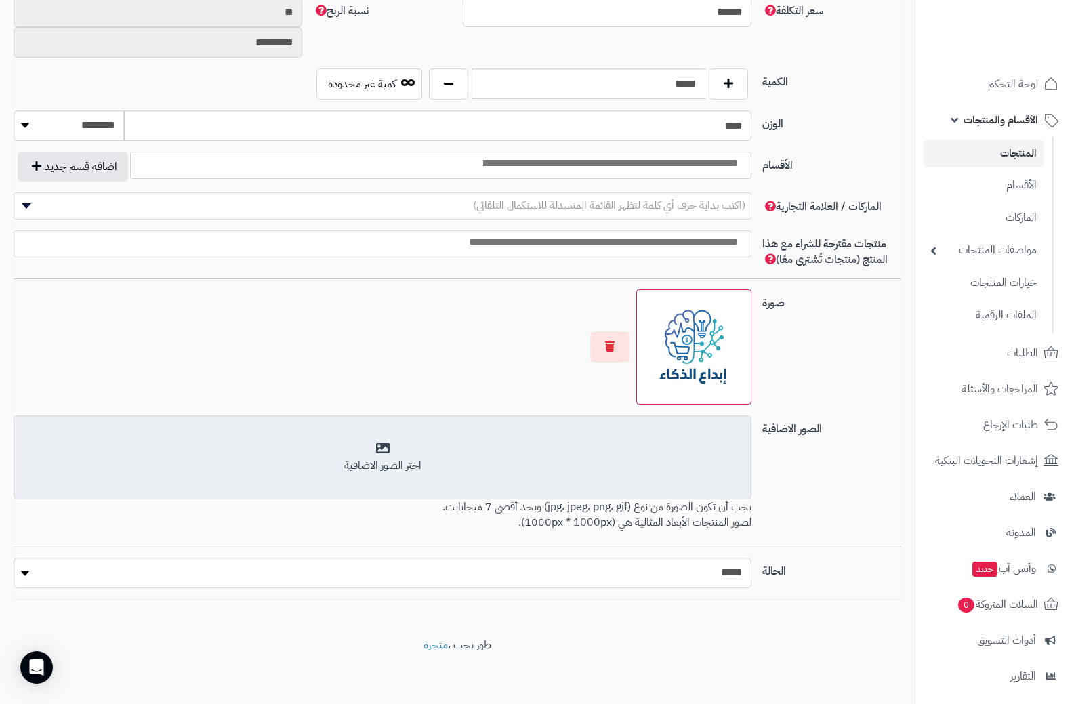
scroll to position [628, 0]
click at [380, 457] on div "اختر الصور الاضافية" at bounding box center [382, 465] width 720 height 16
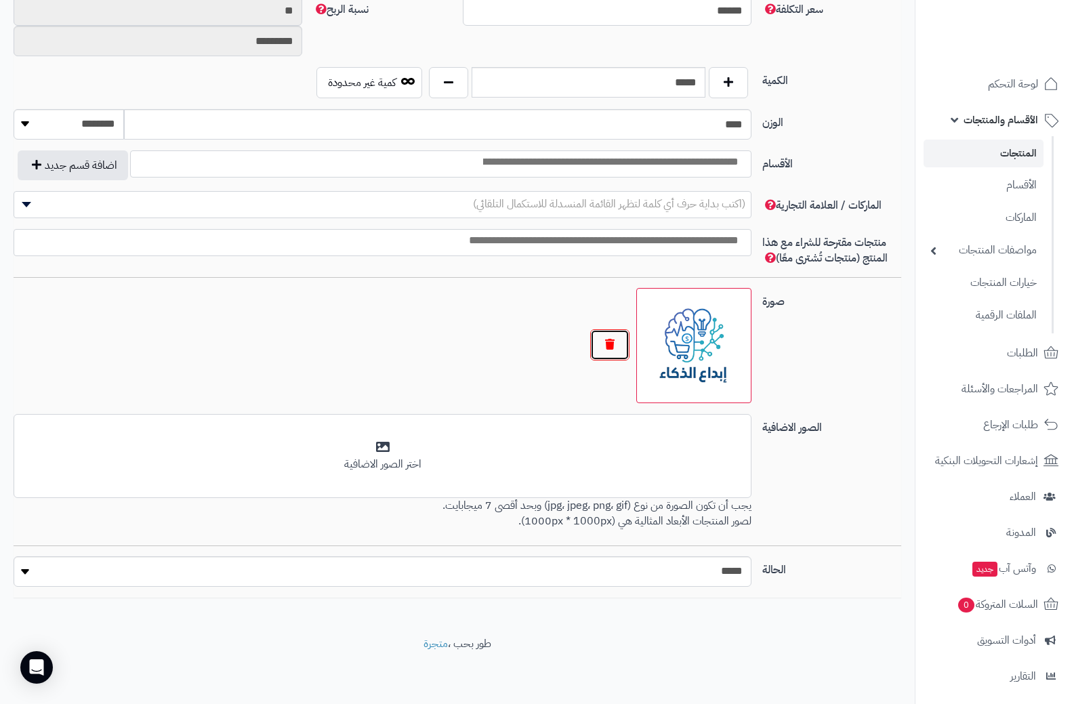
click at [614, 340] on button "button" at bounding box center [609, 344] width 39 height 31
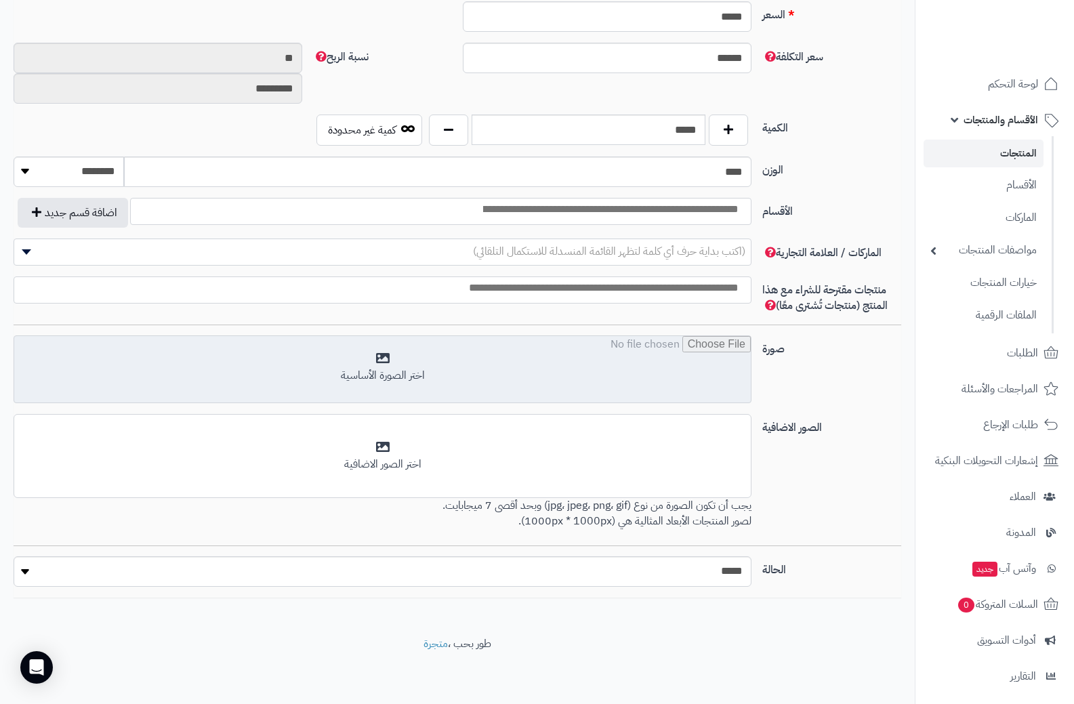
click at [386, 359] on input "file" at bounding box center [382, 370] width 737 height 68
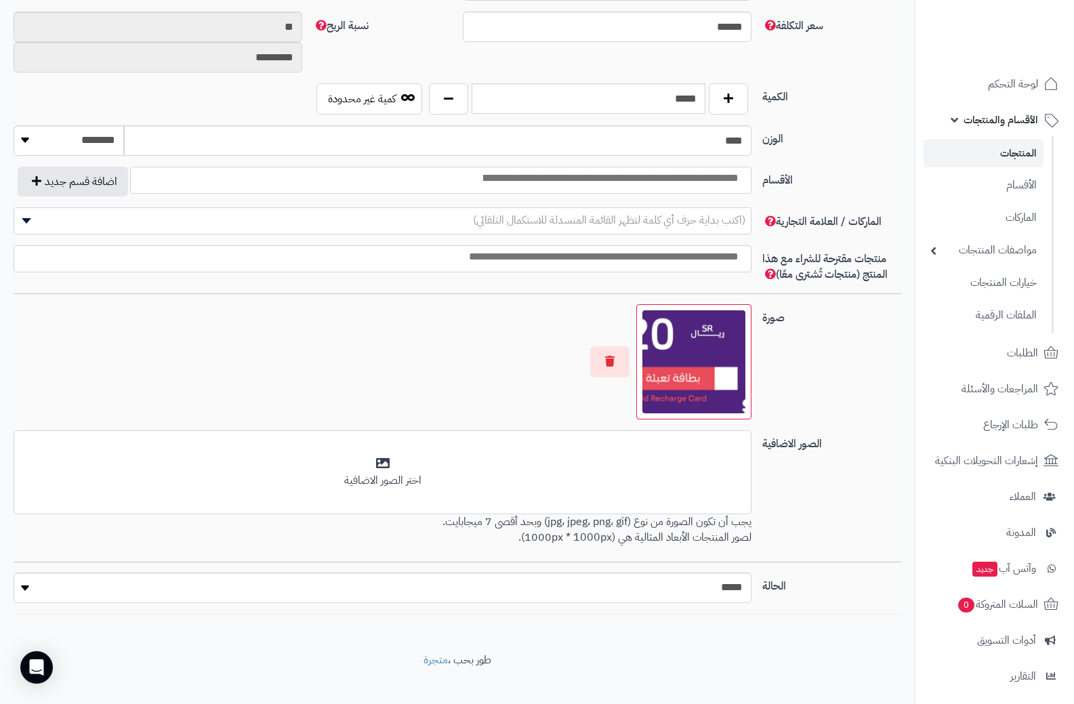
scroll to position [628, 0]
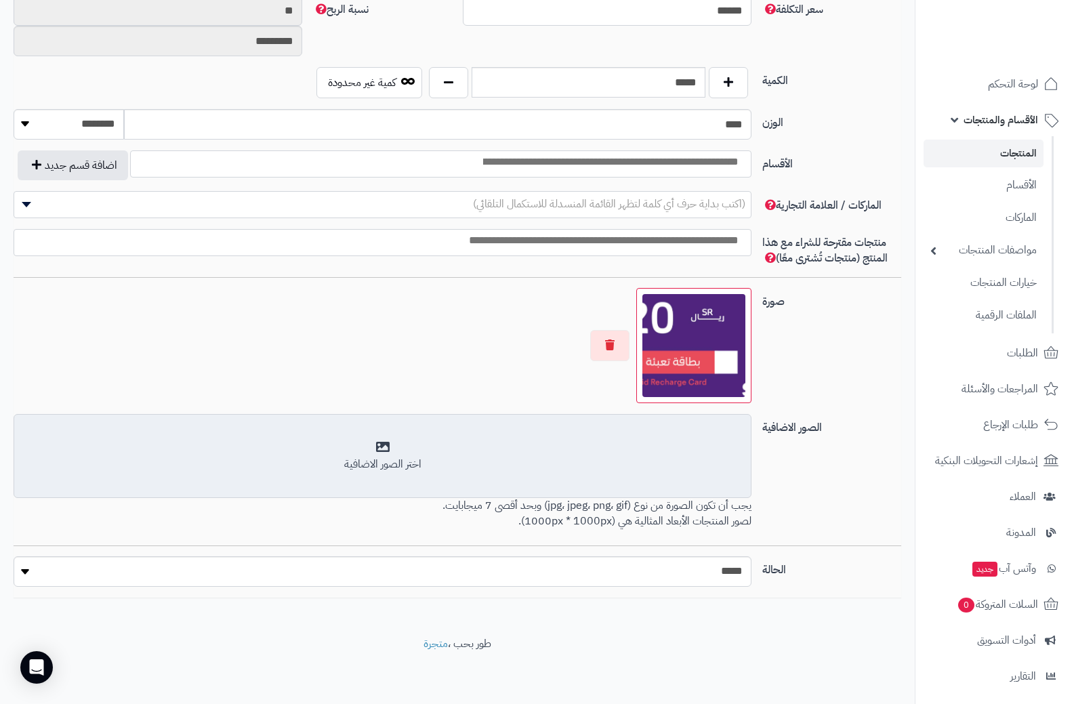
click at [388, 448] on div "اختر الصور الاضافية" at bounding box center [382, 457] width 720 height 32
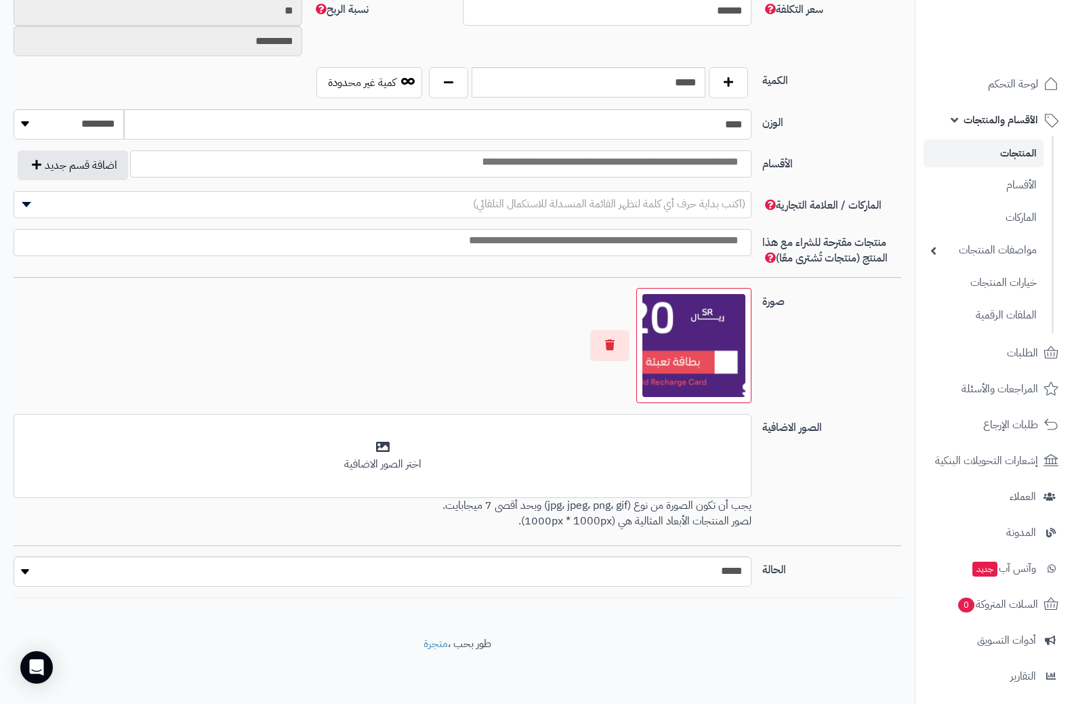
click at [456, 365] on div at bounding box center [383, 345] width 738 height 115
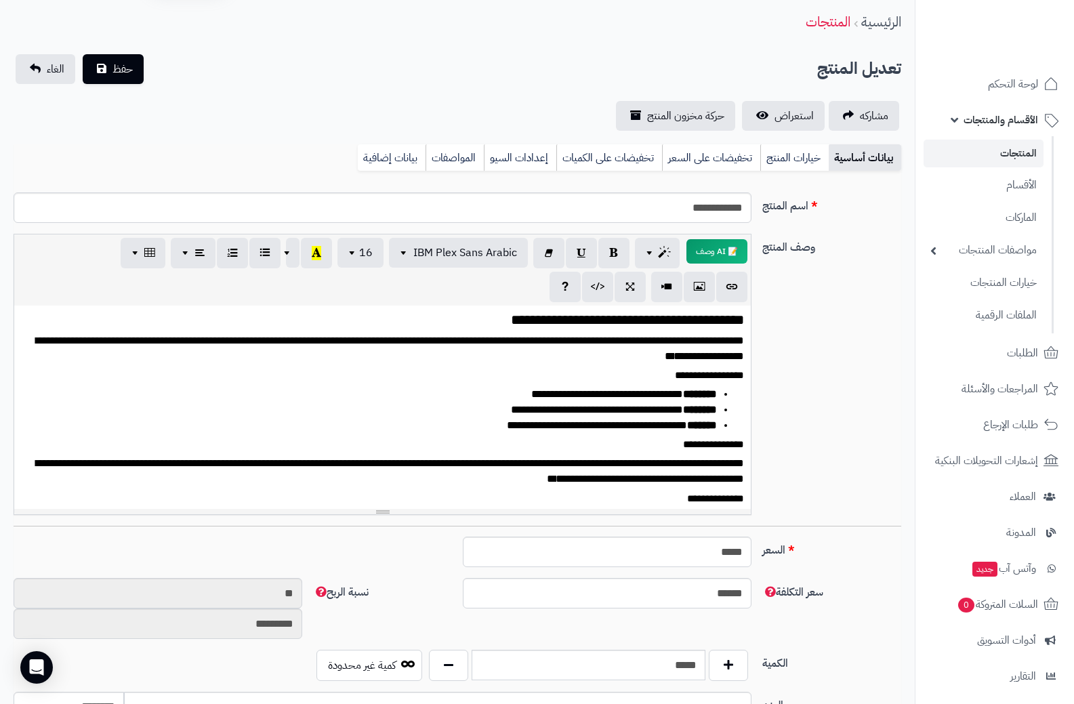
scroll to position [0, 0]
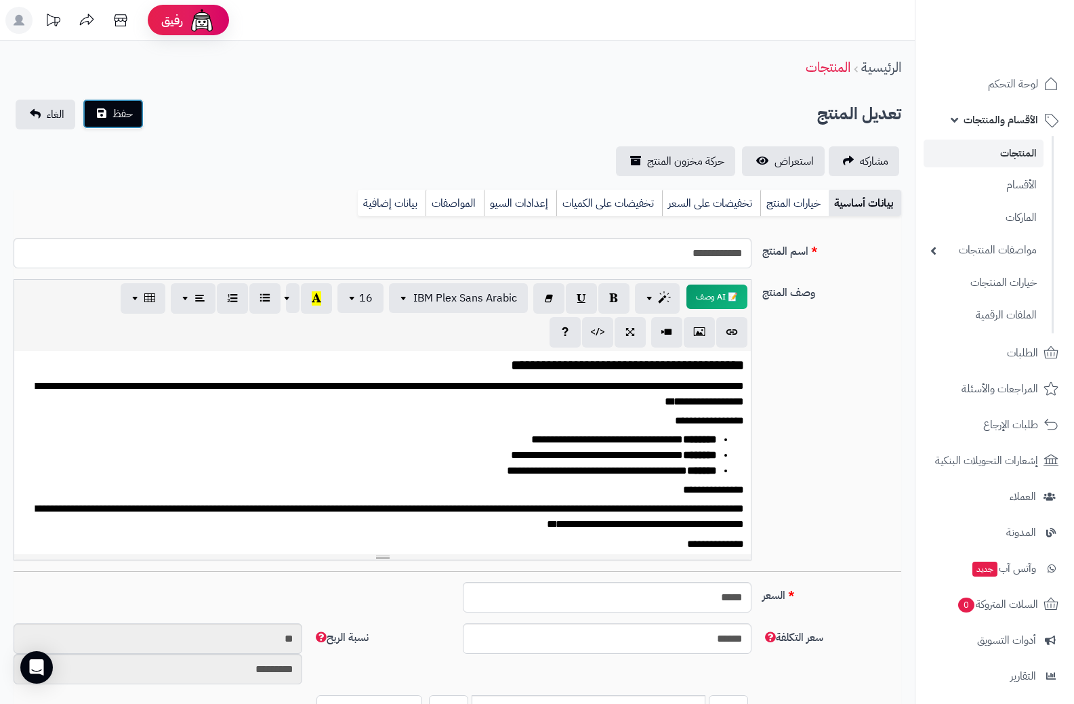
click at [123, 115] on span "حفظ" at bounding box center [123, 114] width 20 height 16
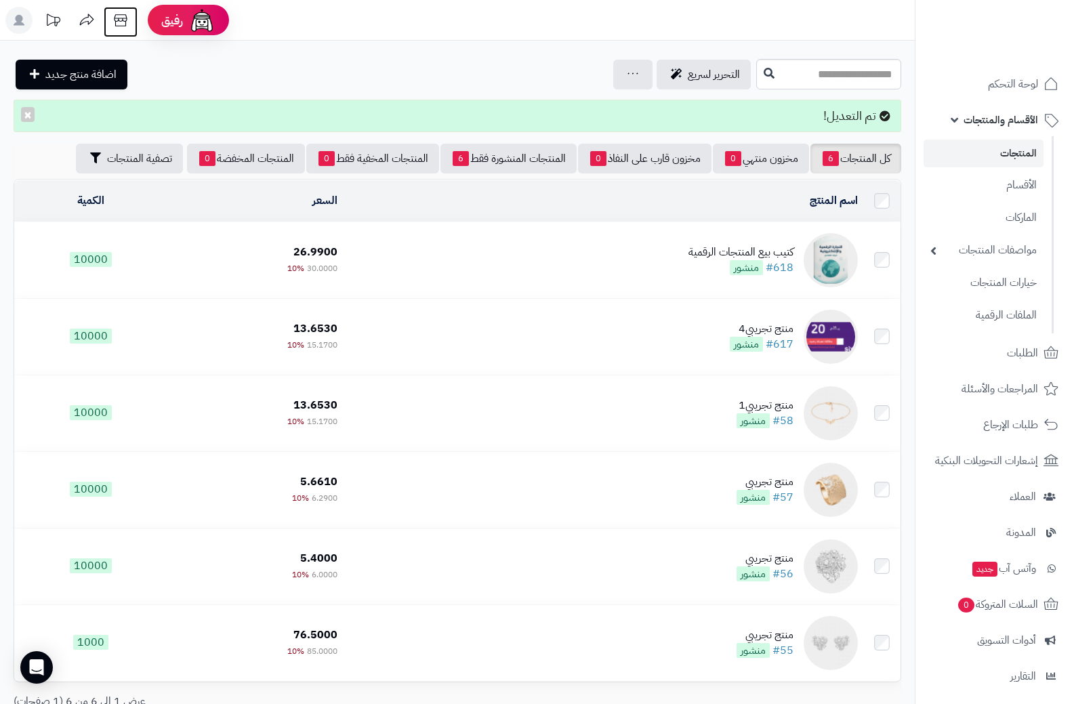
click at [119, 20] on icon at bounding box center [120, 20] width 27 height 27
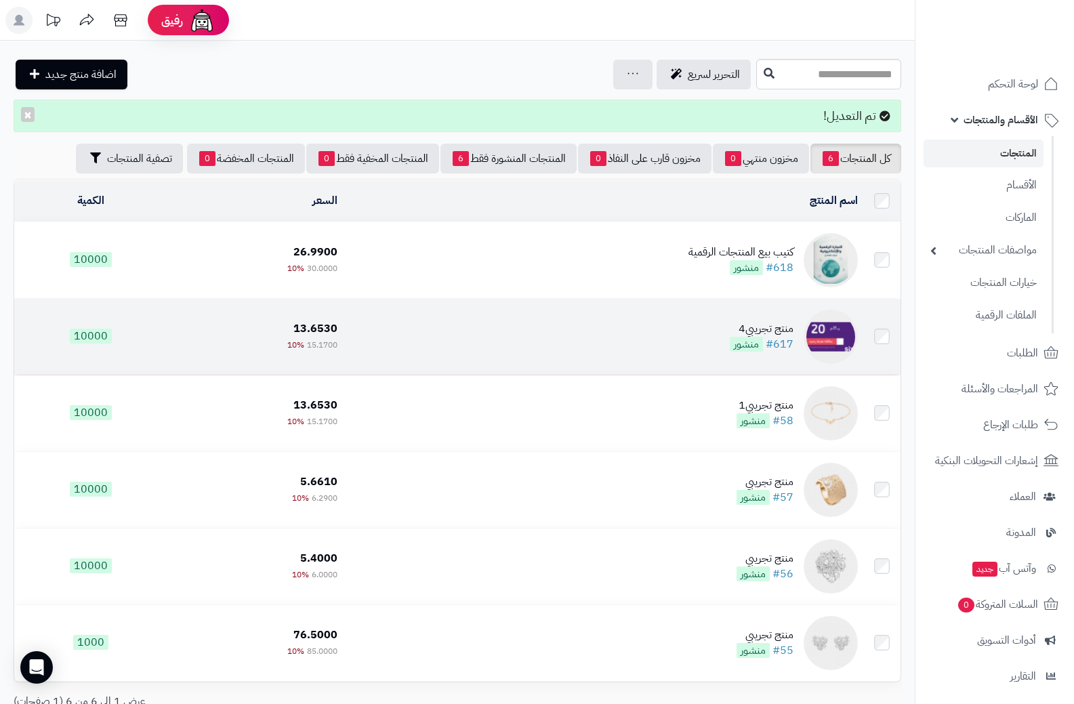
click at [649, 327] on td "منتج تجريبي4 #617 منشور" at bounding box center [603, 337] width 521 height 76
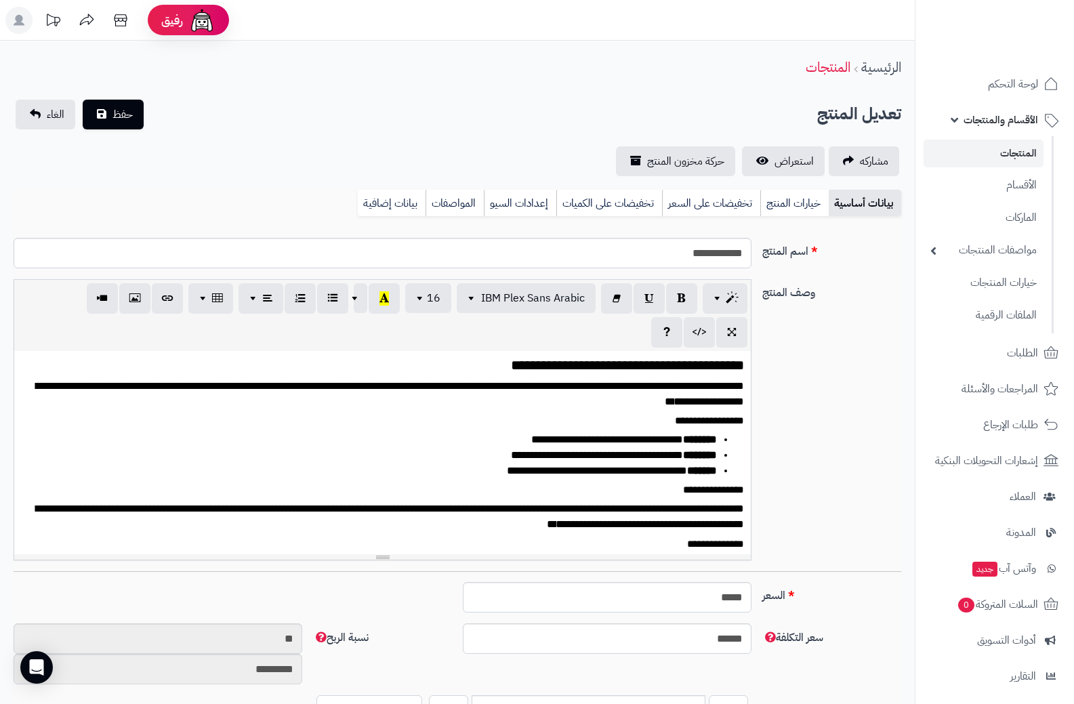
select select
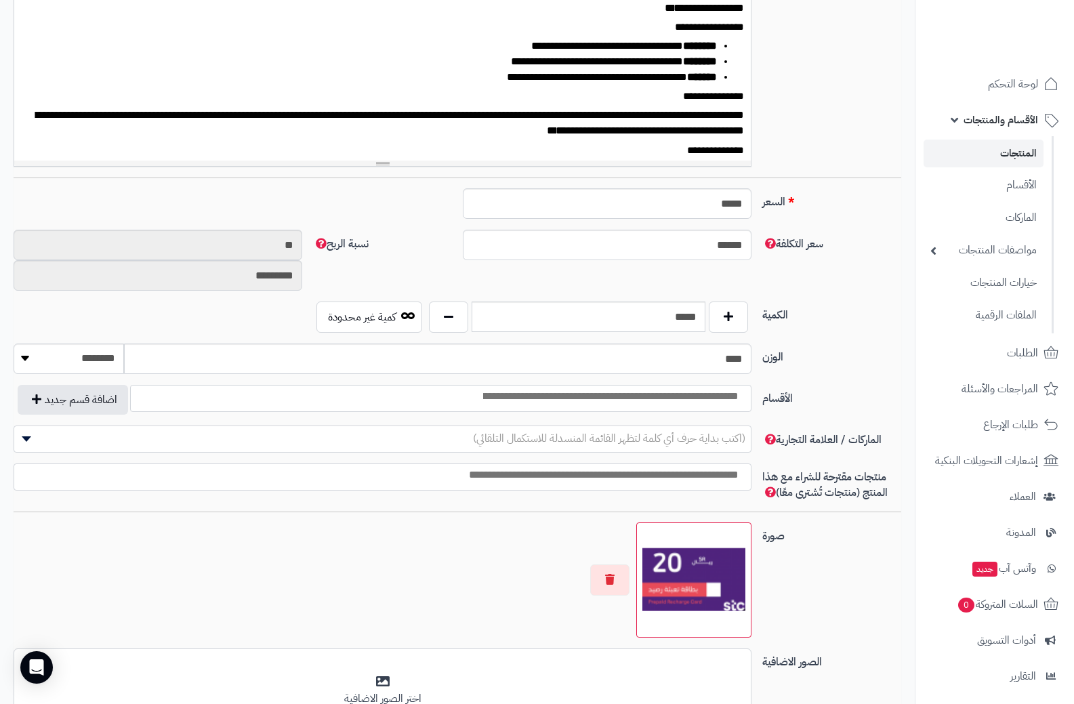
scroll to position [407, 0]
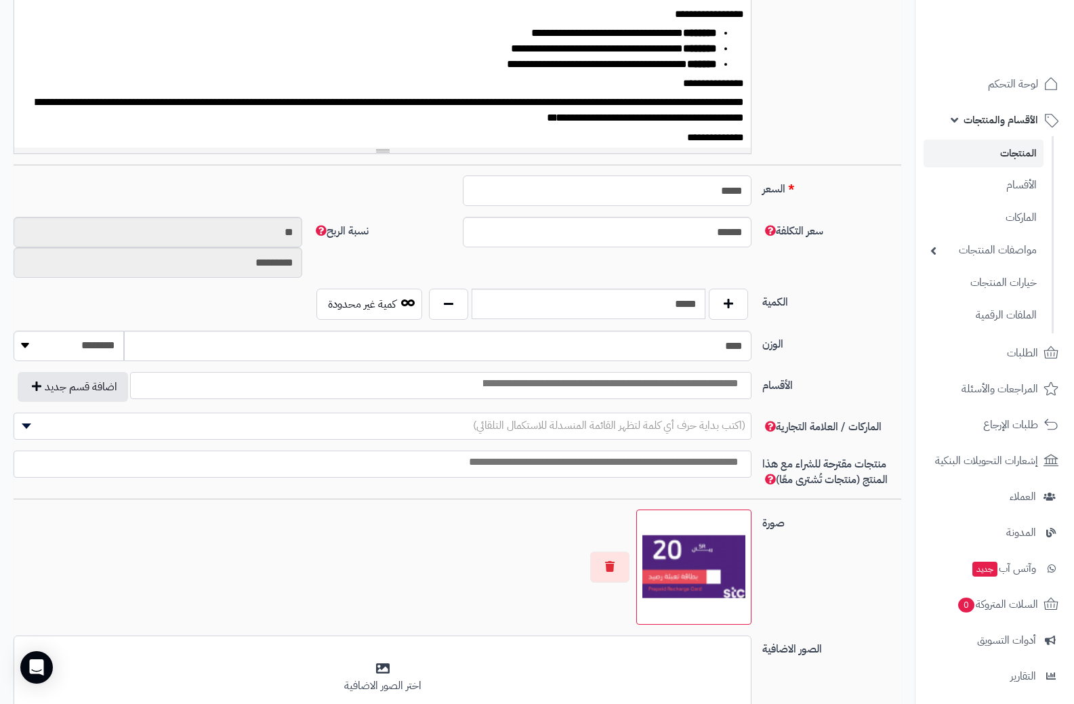
drag, startPoint x: 705, startPoint y: 188, endPoint x: 777, endPoint y: 192, distance: 72.6
click at [777, 192] on div "السعر ***** اختار الضريبة اولا لحساب السعر" at bounding box center [457, 196] width 899 height 41
type input "*"
type input "********"
type input "**"
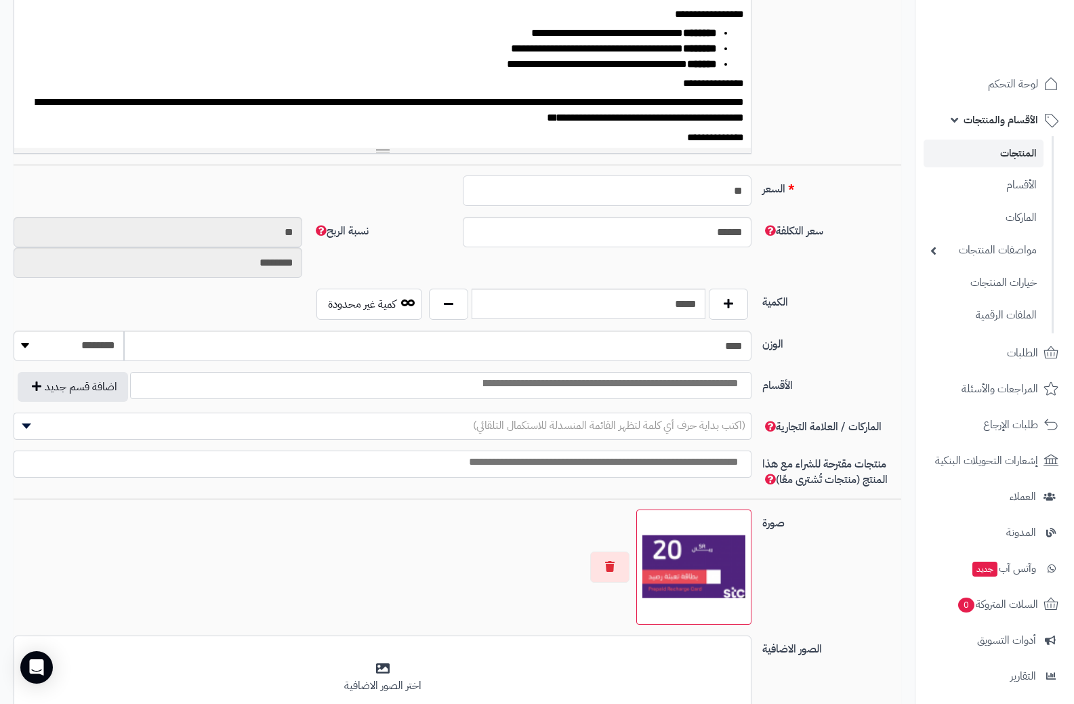
type input "*********"
type input "**"
click at [418, 233] on label "نسبة الربح" at bounding box center [383, 228] width 150 height 22
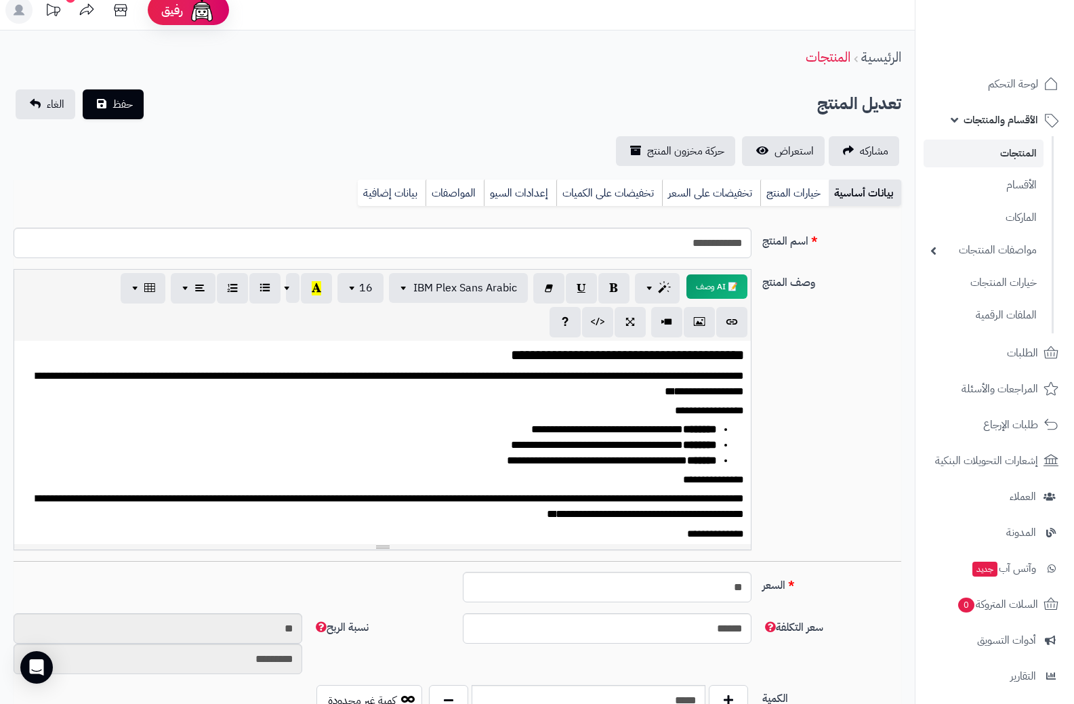
scroll to position [0, 0]
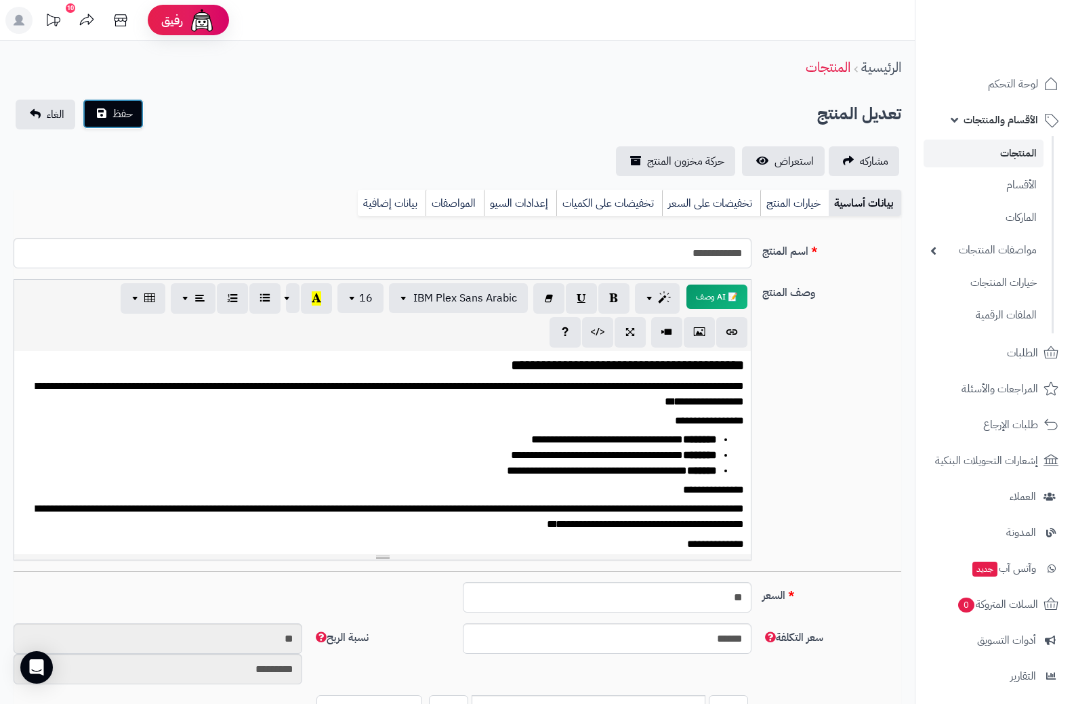
click at [125, 113] on span "حفظ" at bounding box center [123, 114] width 20 height 16
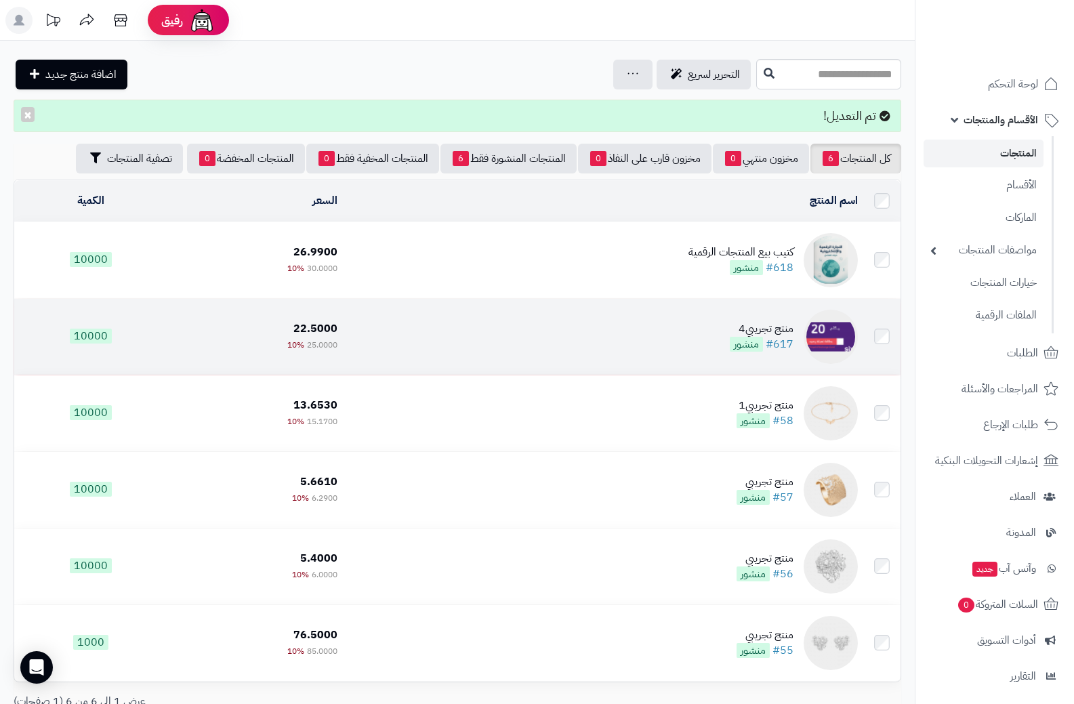
click at [700, 338] on td "منتج تجريبي4 #617 منشور" at bounding box center [603, 337] width 521 height 76
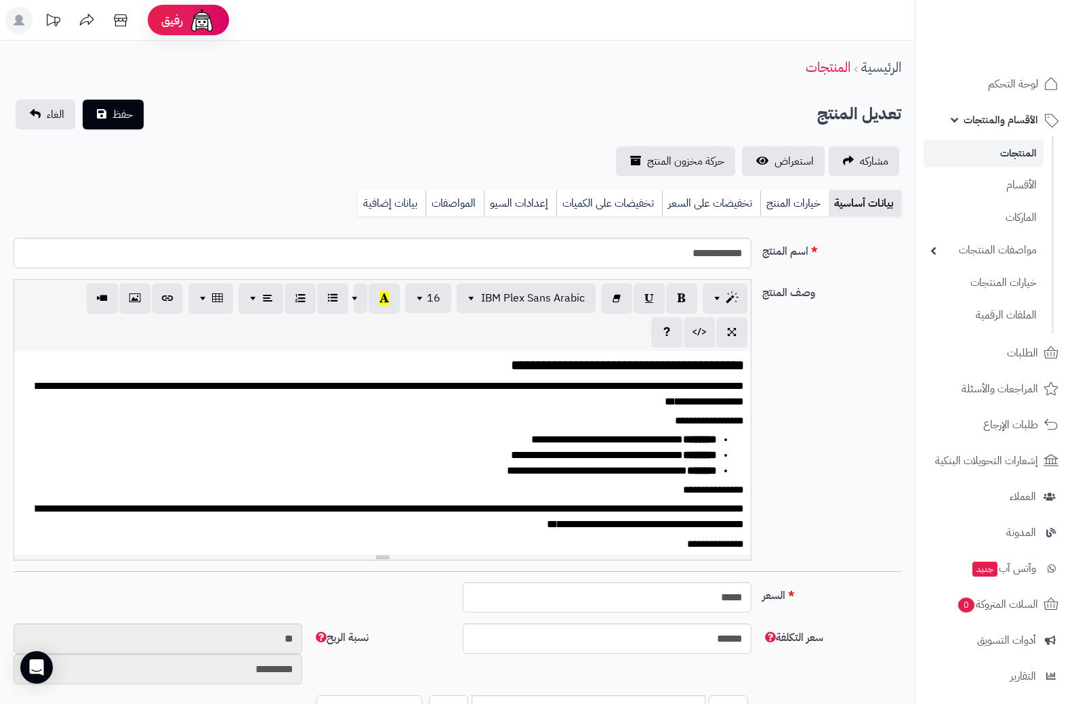
select select
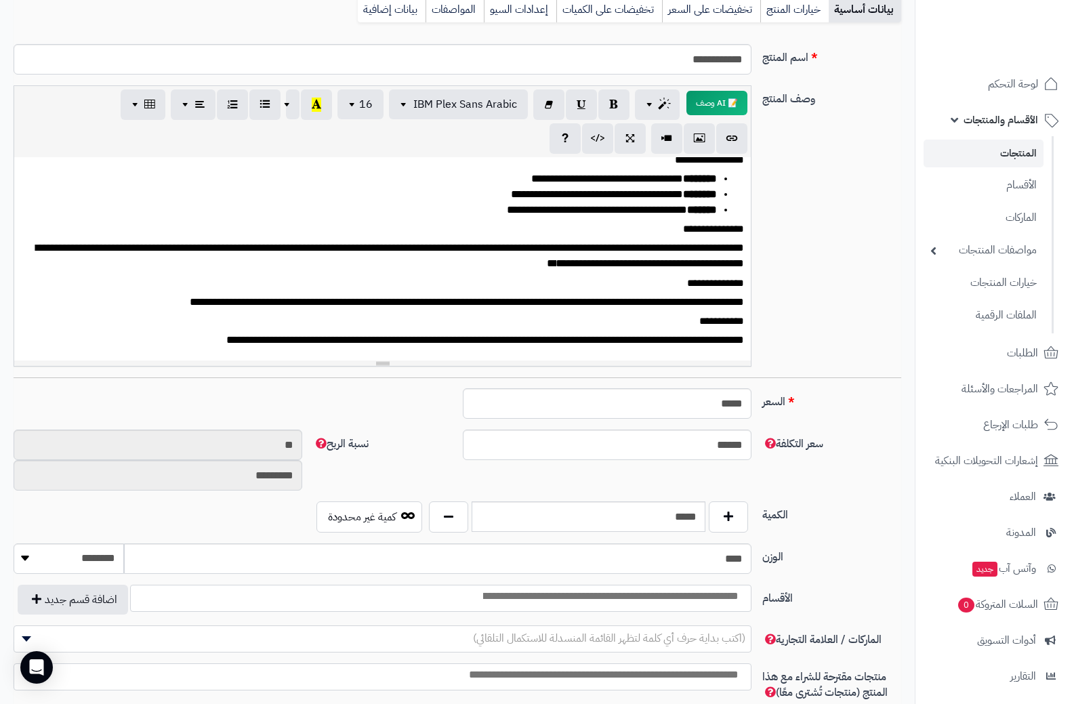
scroll to position [203, 0]
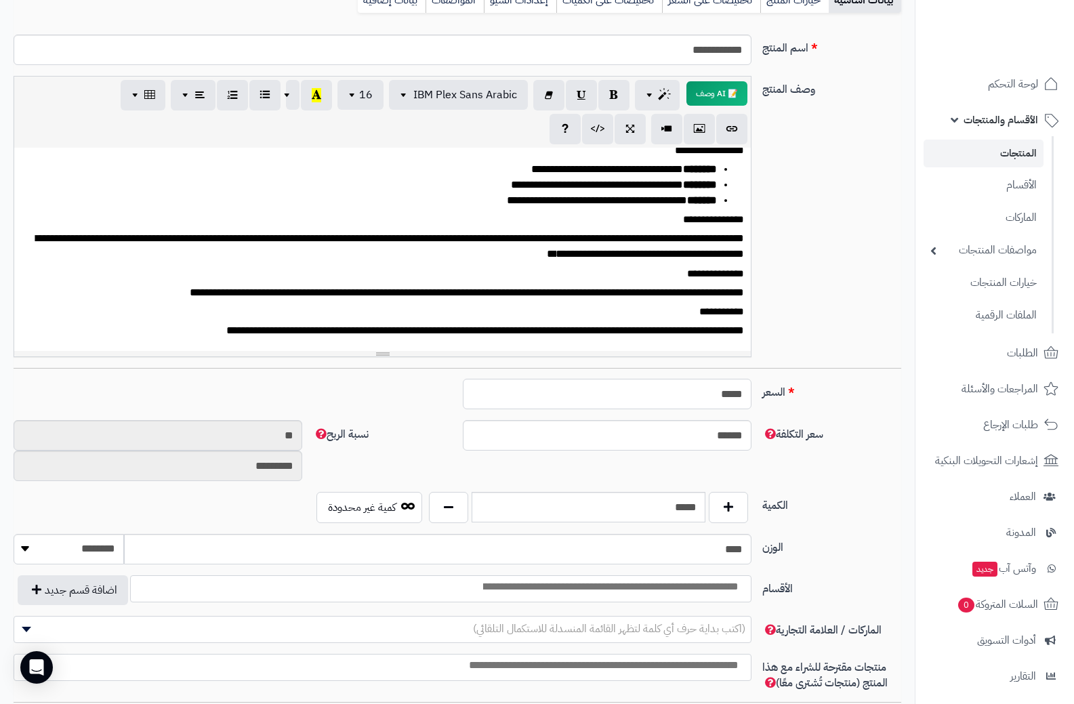
drag, startPoint x: 699, startPoint y: 392, endPoint x: 771, endPoint y: 397, distance: 72.0
click at [771, 397] on div "السعر ***** اختار الضريبة اولا لحساب السعر" at bounding box center [457, 399] width 899 height 41
type input "**"
type input "*********"
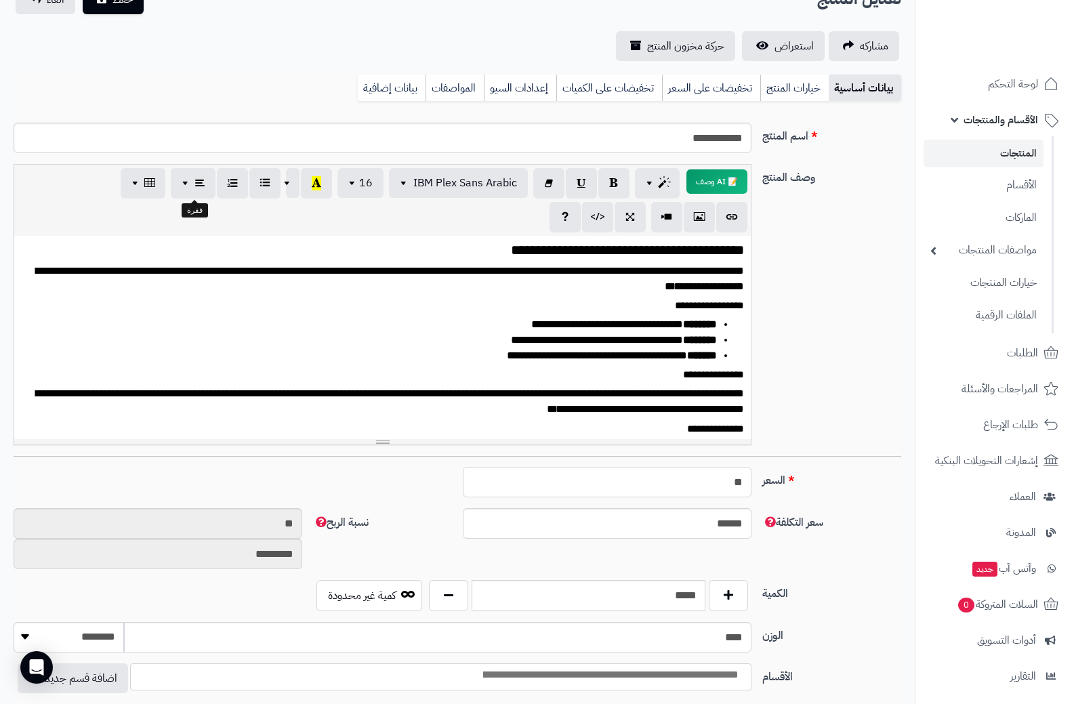
scroll to position [0, 0]
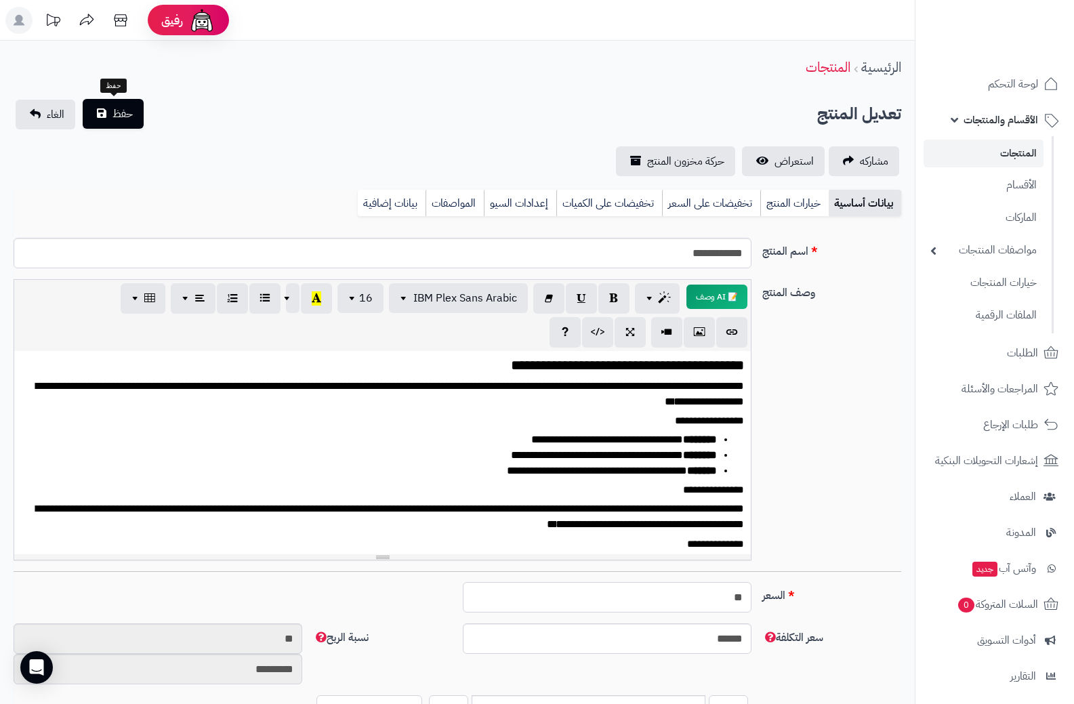
type input "**"
click at [125, 115] on span "حفظ" at bounding box center [123, 114] width 20 height 16
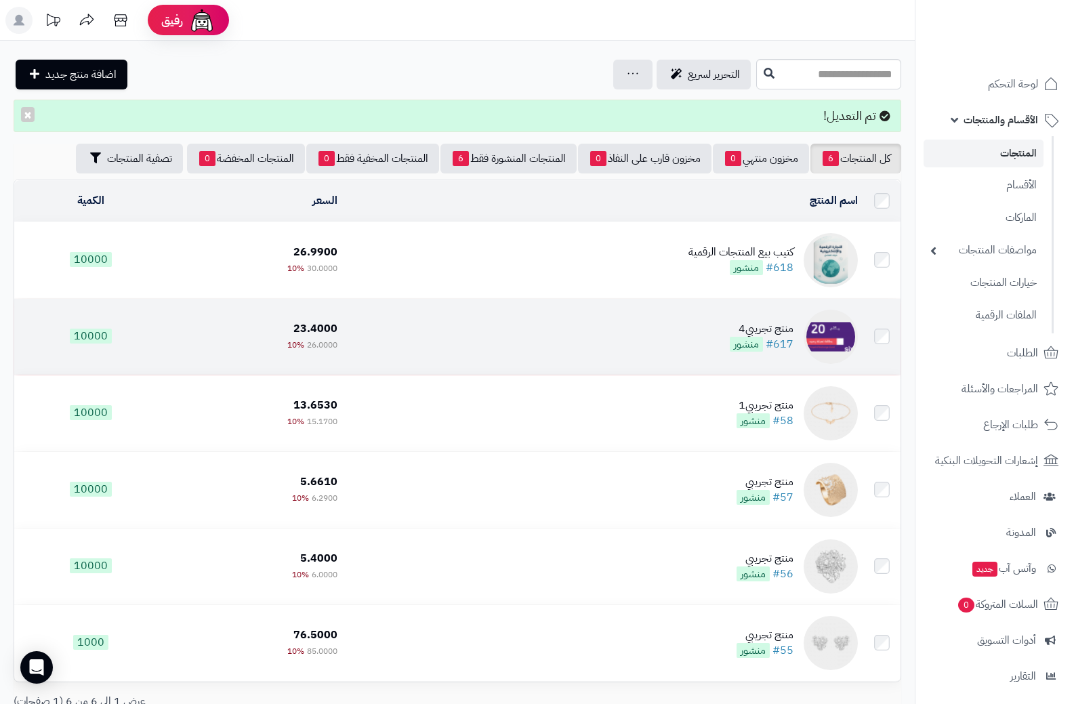
click at [625, 340] on td "منتج تجريبي4 #617 منشور" at bounding box center [603, 337] width 521 height 76
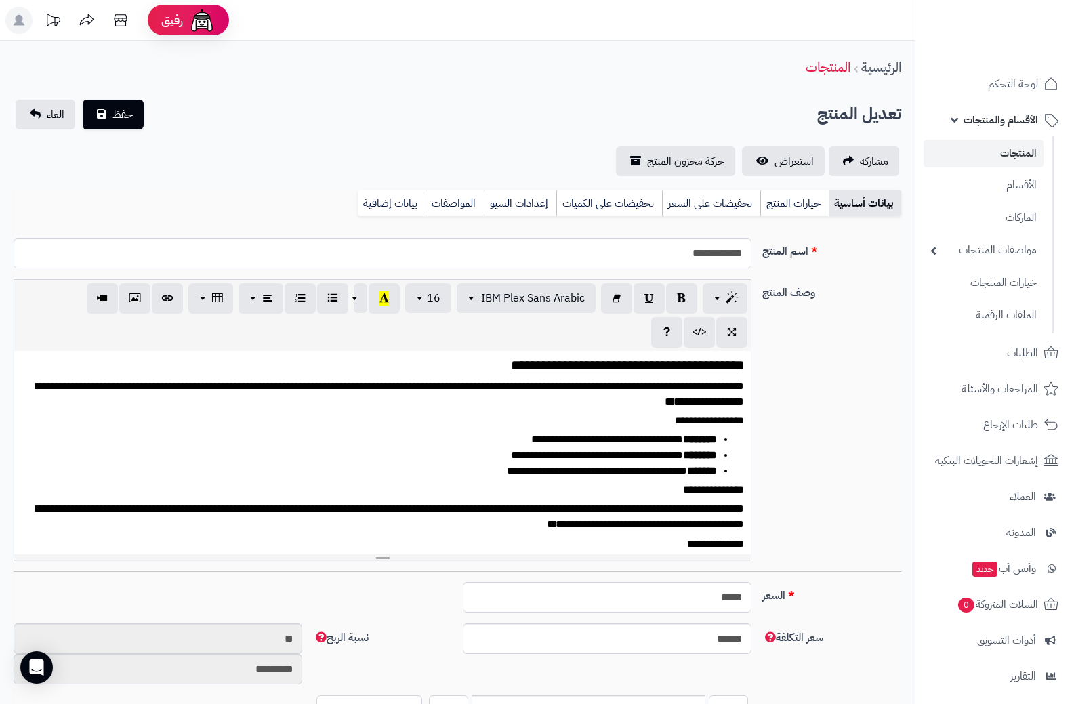
select select
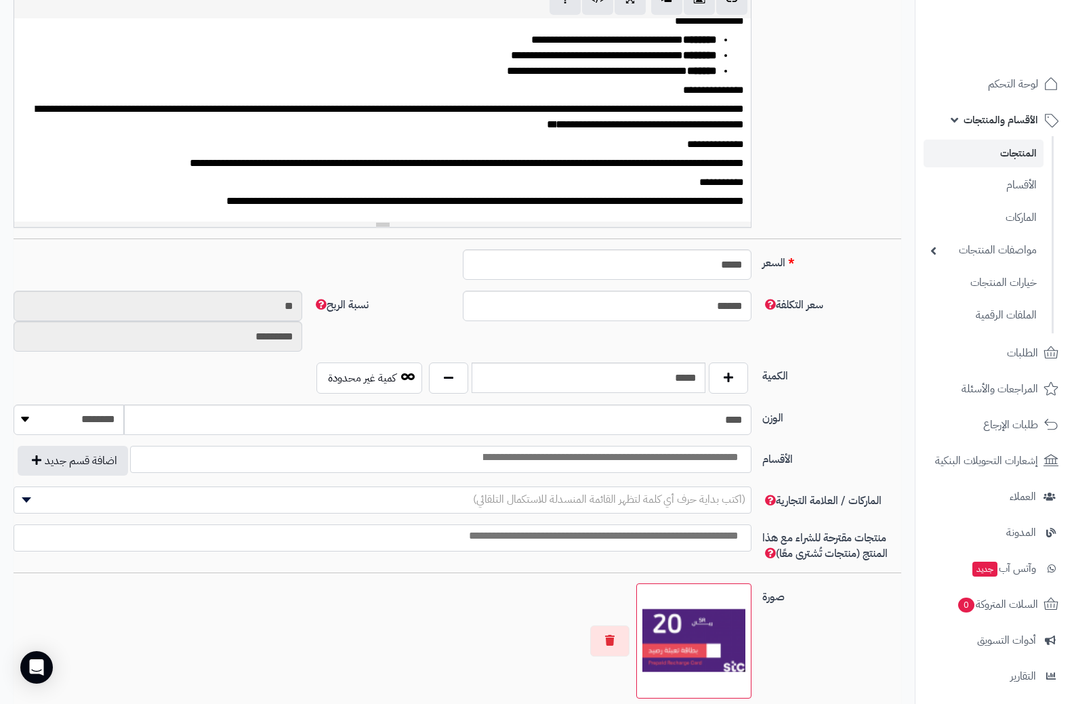
scroll to position [154, 0]
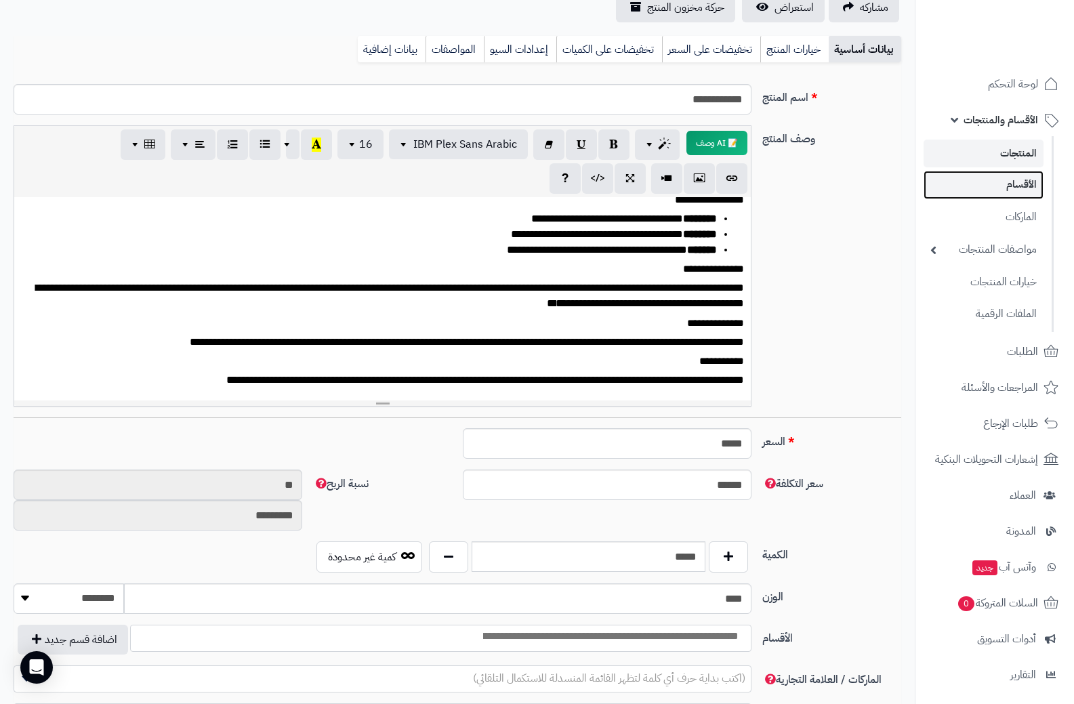
click at [1011, 188] on link "الأقسام" at bounding box center [984, 185] width 120 height 28
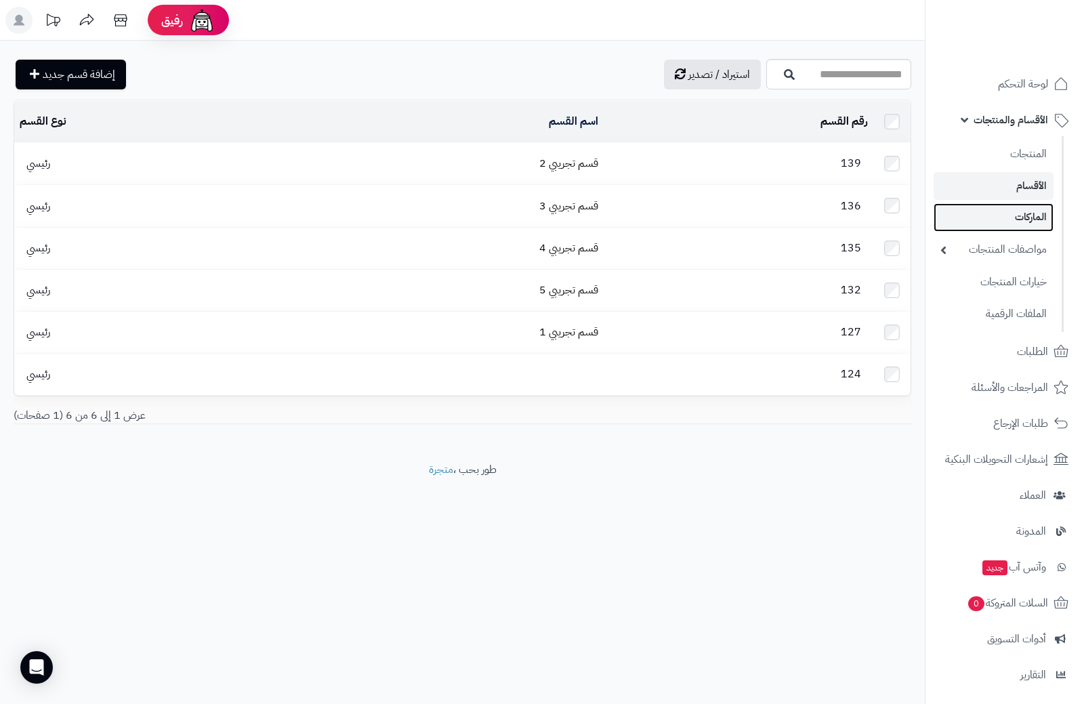
click at [1019, 217] on link "الماركات" at bounding box center [994, 217] width 120 height 28
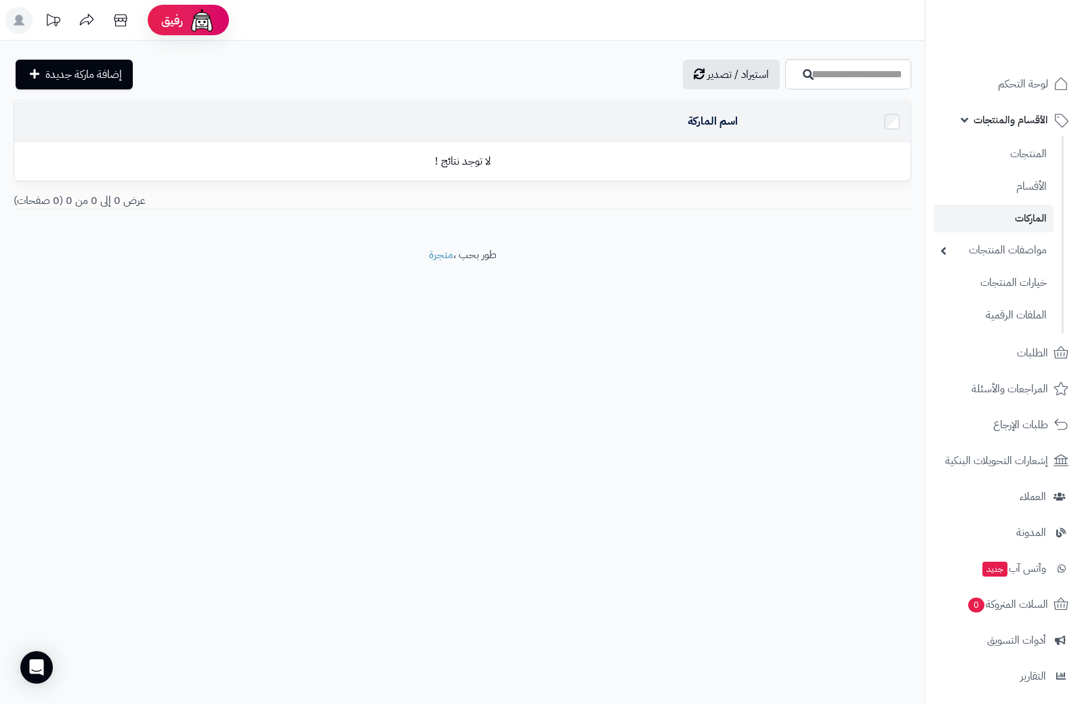
click at [1012, 249] on link "مواصفات المنتجات" at bounding box center [994, 250] width 120 height 29
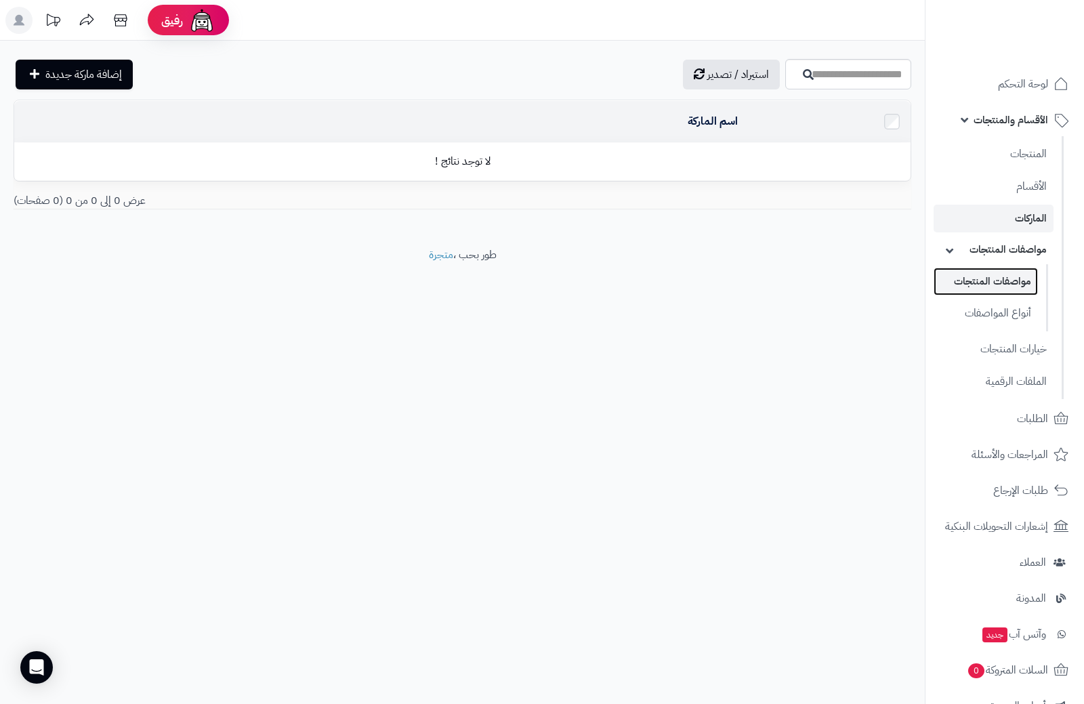
click at [998, 285] on link "مواصفات المنتجات" at bounding box center [986, 282] width 104 height 28
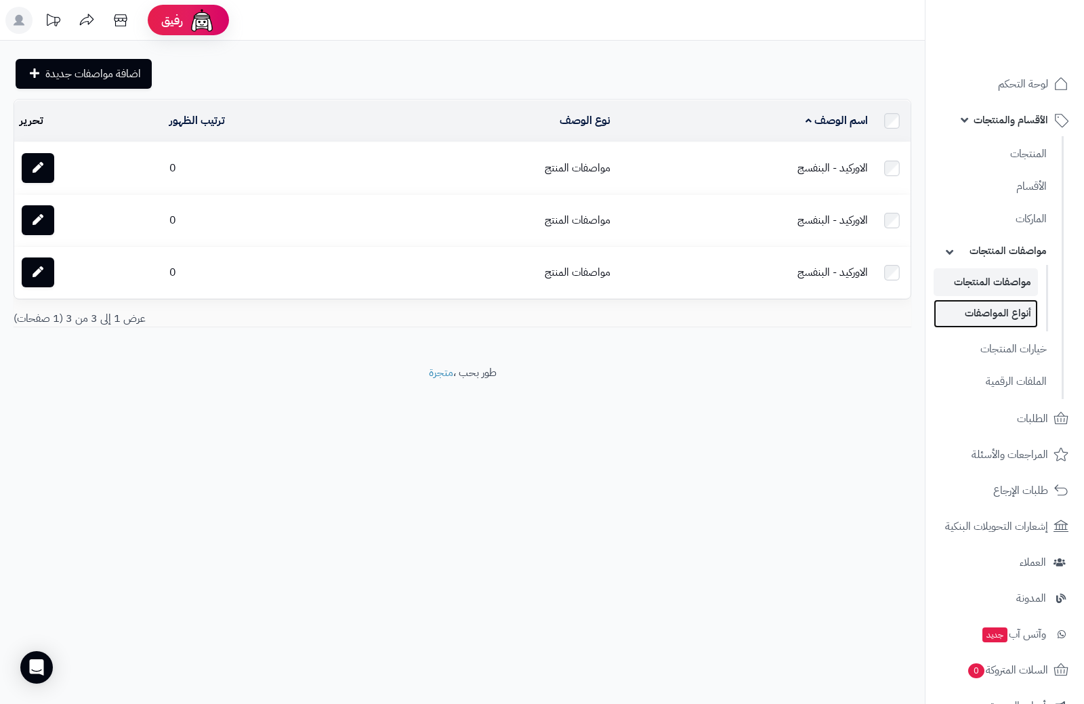
click at [1002, 315] on link "أنواع المواصفات" at bounding box center [986, 314] width 104 height 28
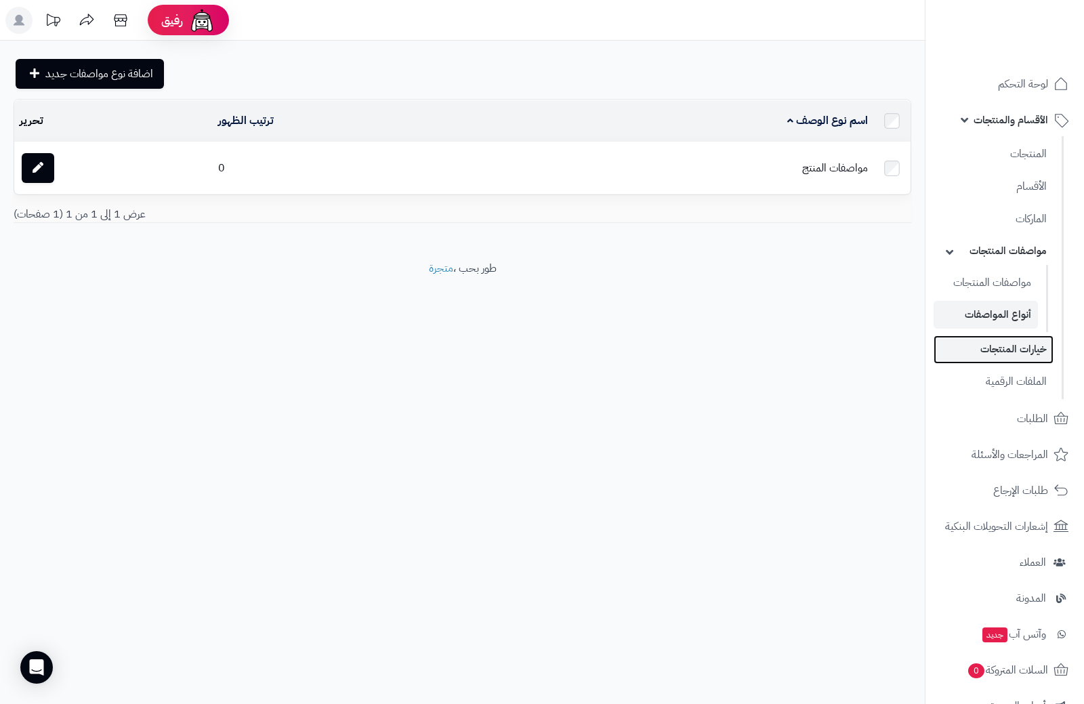
click at [1012, 348] on link "خيارات المنتجات" at bounding box center [994, 350] width 120 height 28
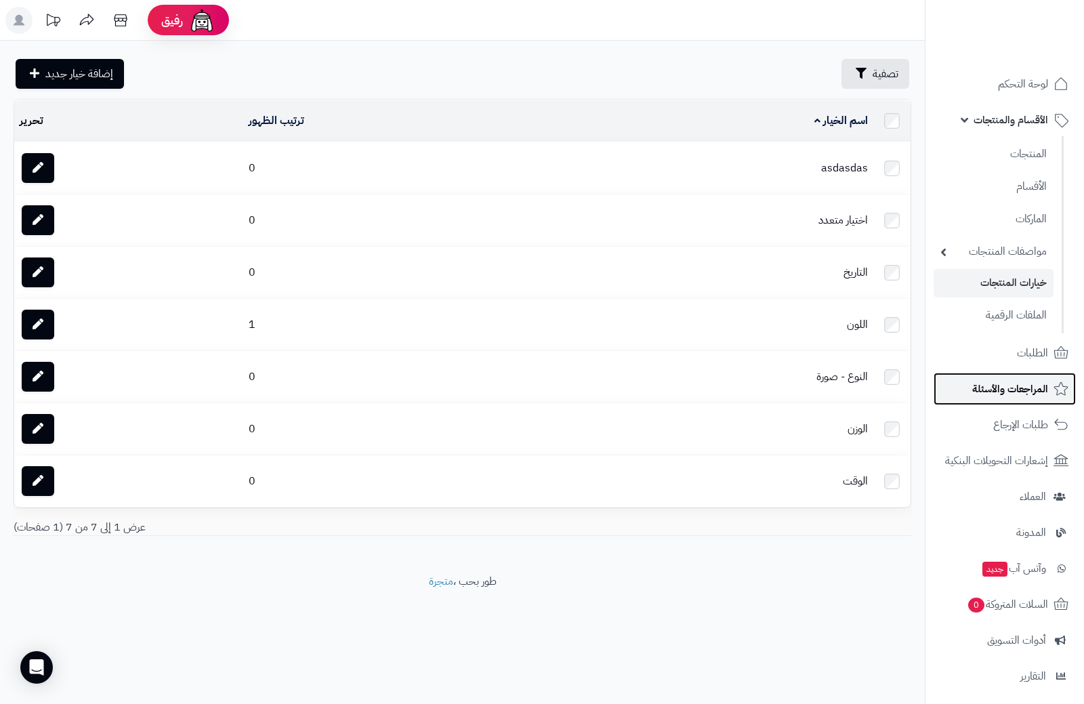
click at [1002, 389] on span "المراجعات والأسئلة" at bounding box center [1011, 389] width 76 height 19
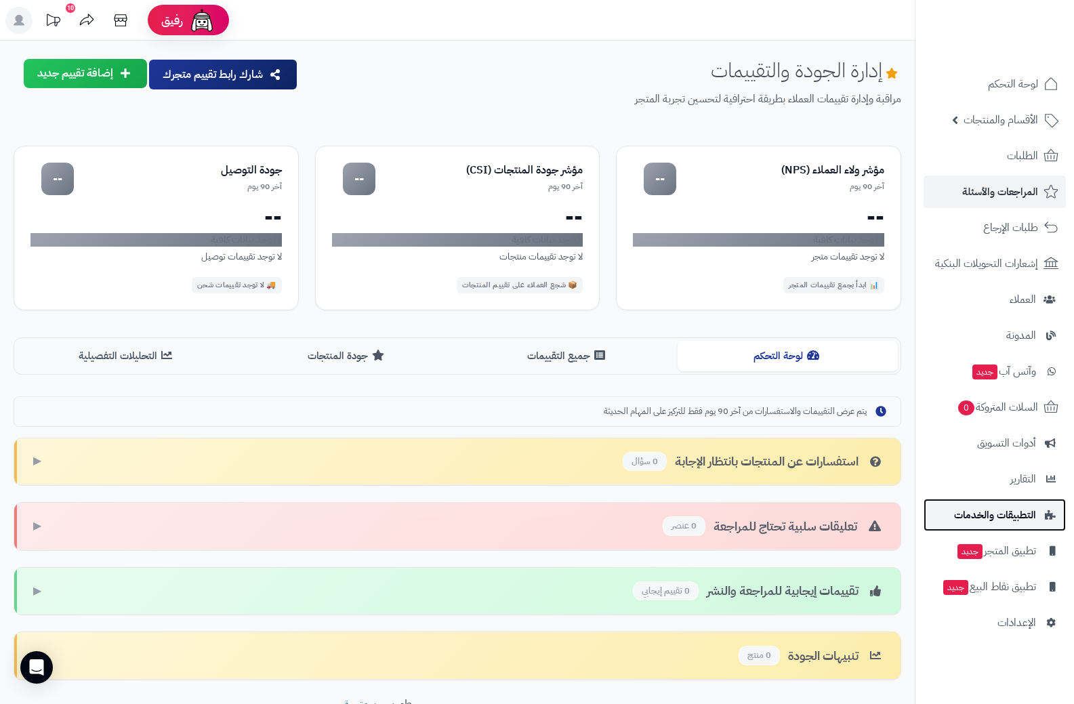
click at [1005, 516] on span "التطبيقات والخدمات" at bounding box center [995, 515] width 82 height 19
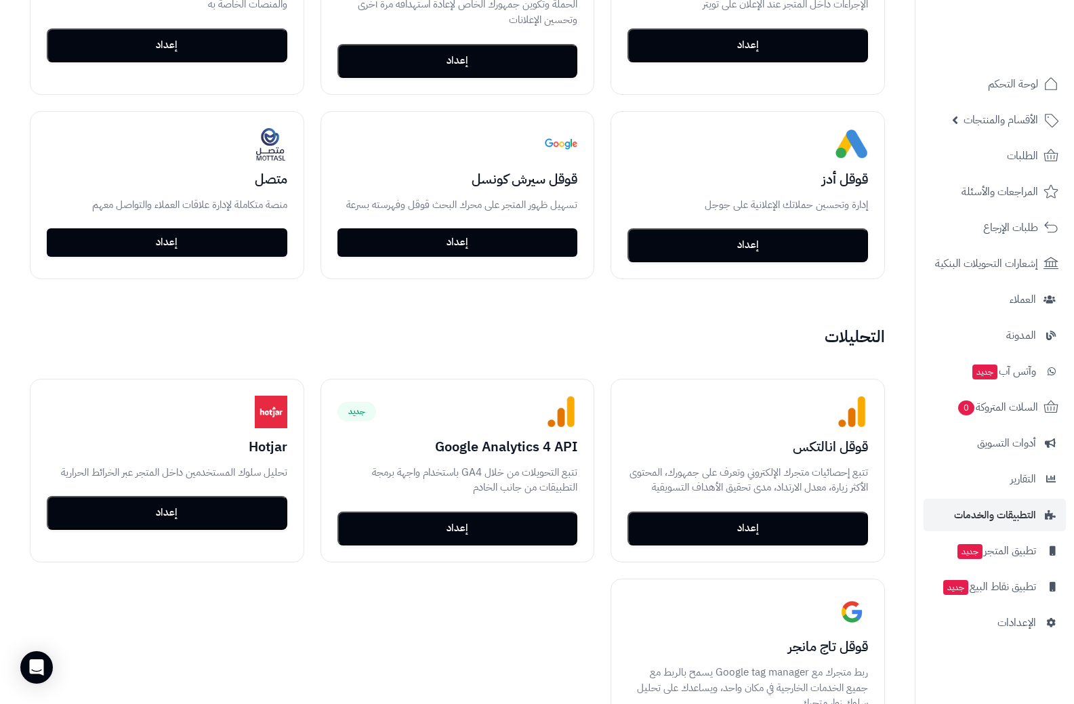
scroll to position [746, 0]
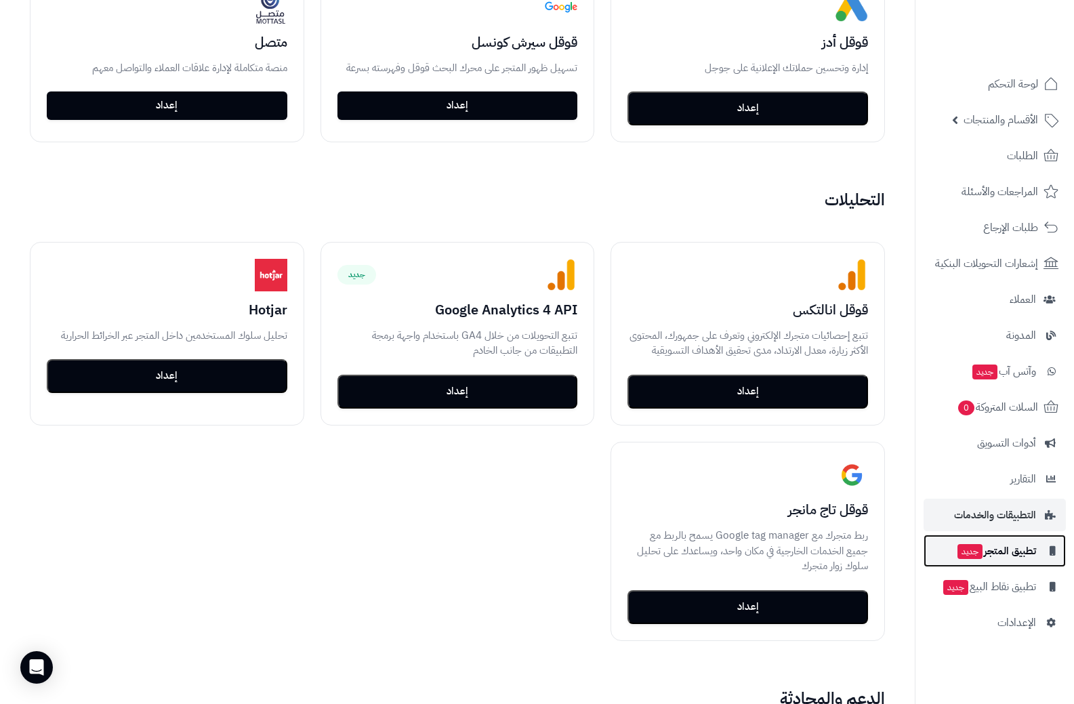
click at [1001, 549] on span "تطبيق المتجر جديد" at bounding box center [996, 551] width 80 height 19
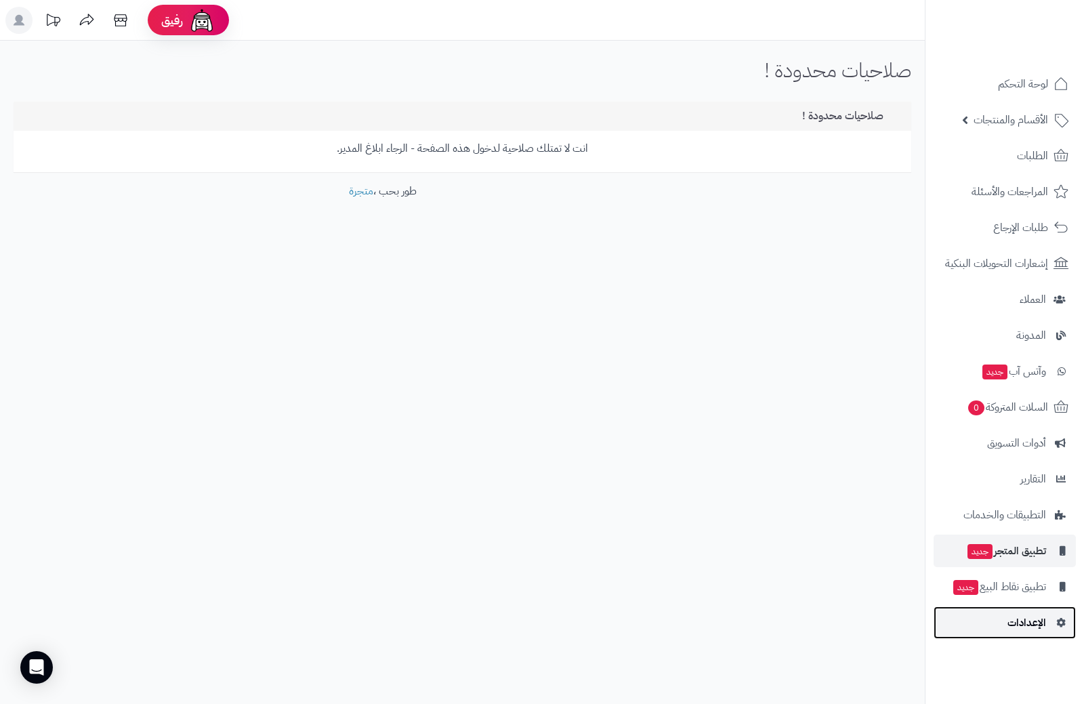
click at [1036, 618] on span "الإعدادات" at bounding box center [1027, 622] width 39 height 19
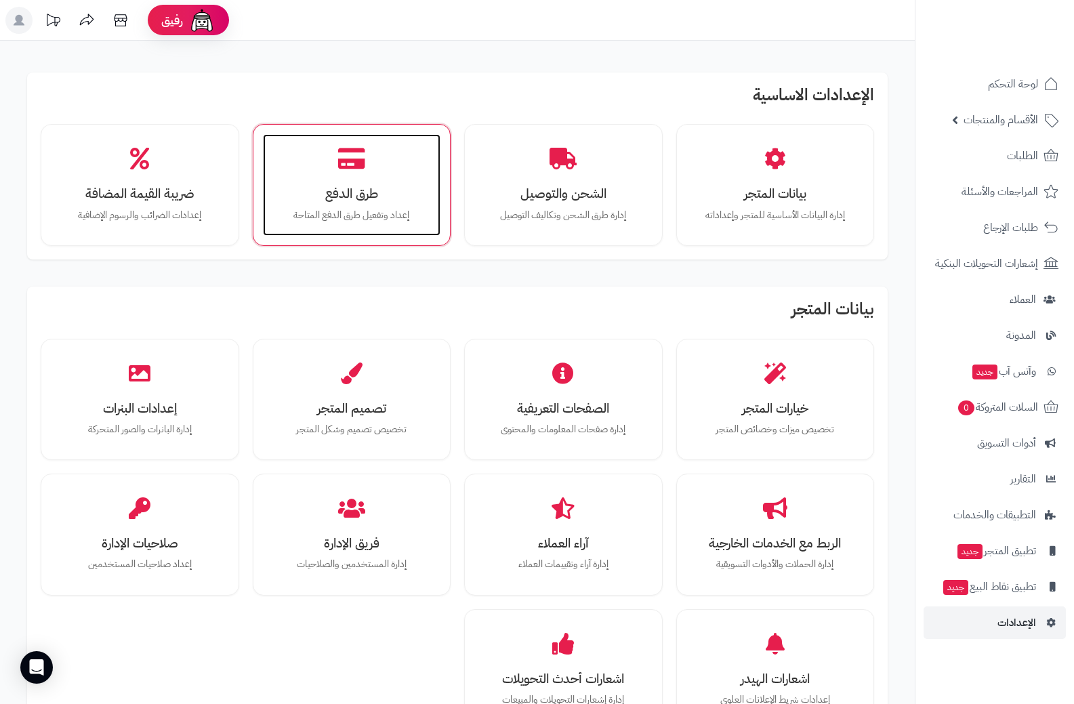
click at [336, 188] on h3 "طرق الدفع" at bounding box center [352, 193] width 151 height 14
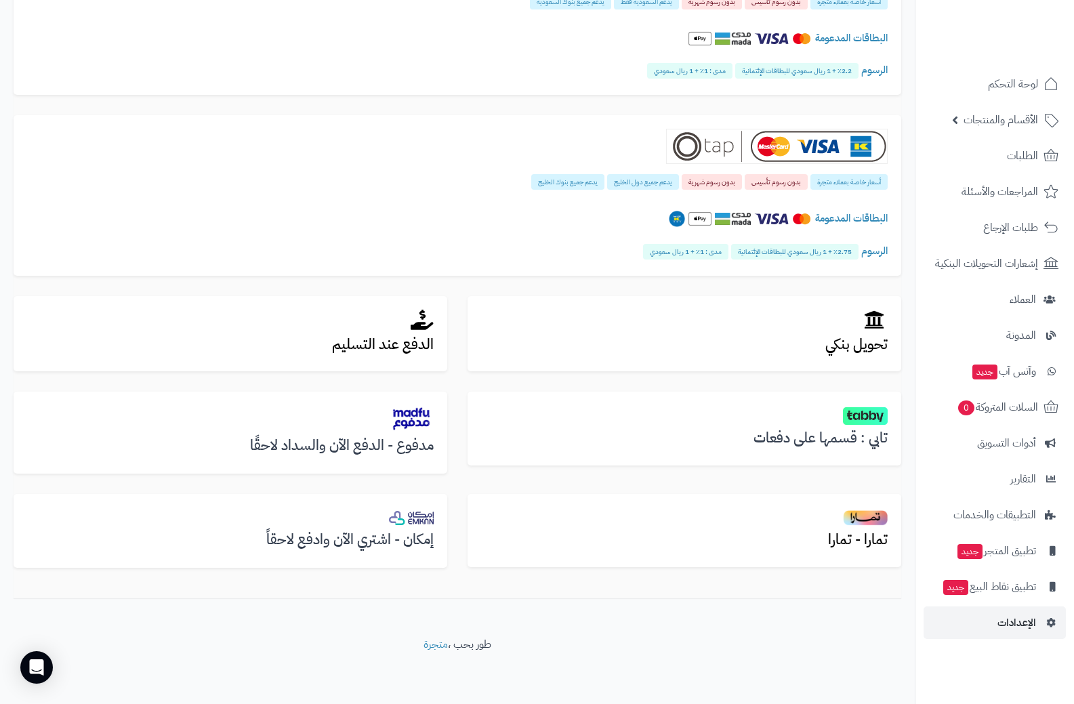
scroll to position [208, 0]
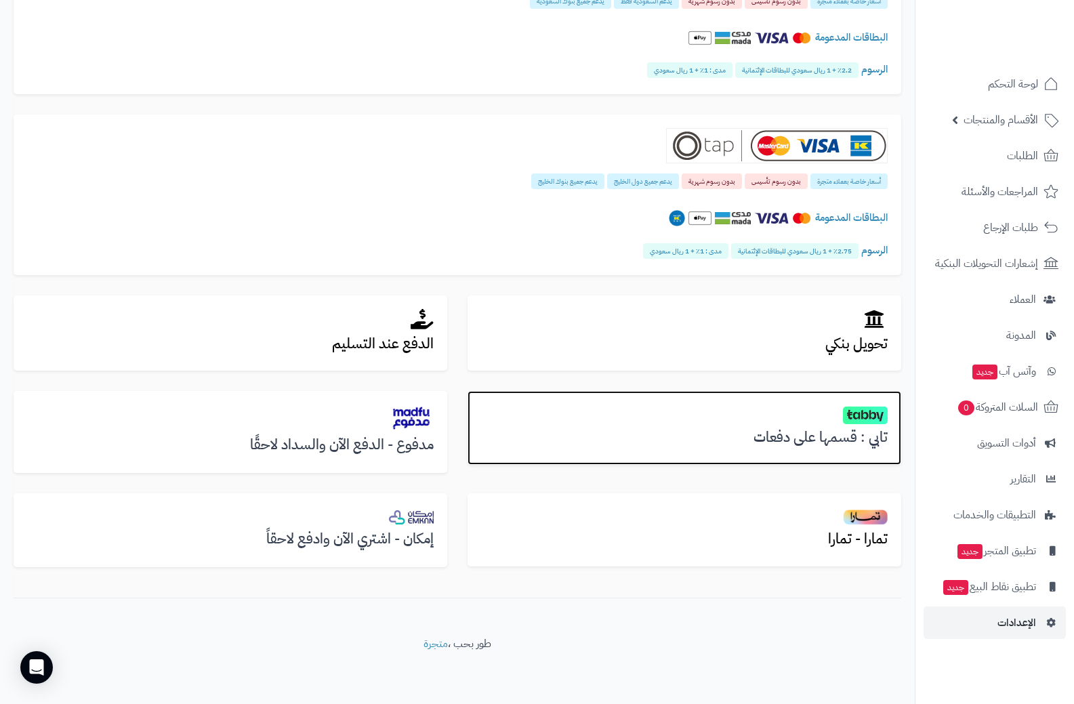
click at [848, 424] on div "تابي : قسمها على دفعات" at bounding box center [685, 428] width 434 height 74
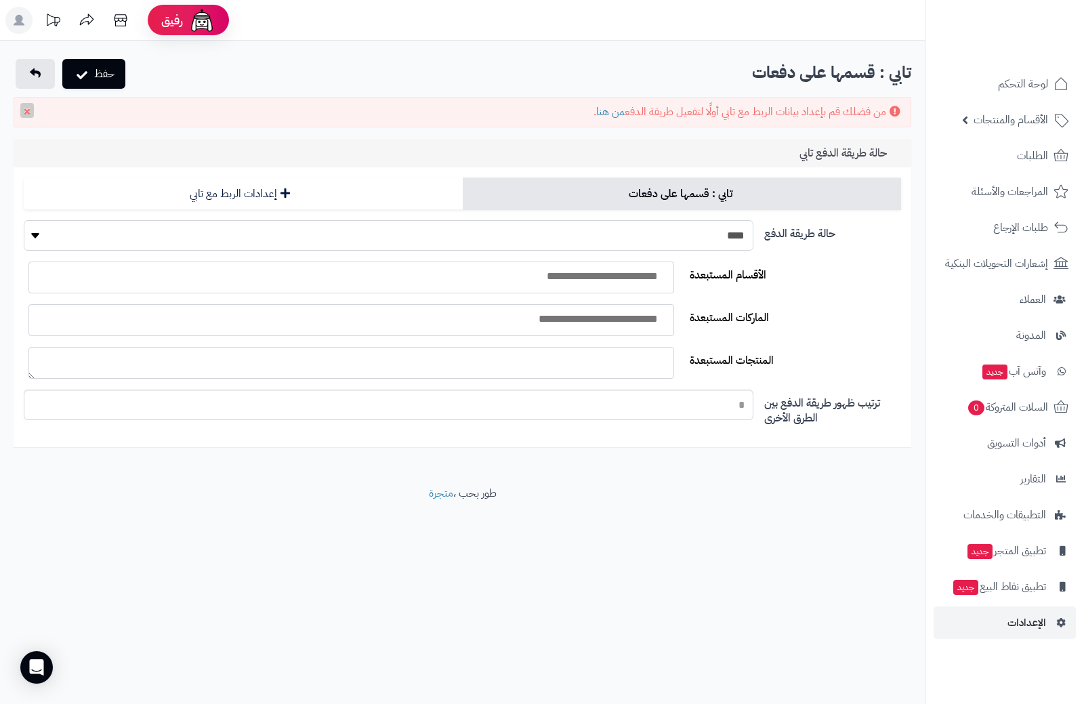
click at [664, 240] on select "**** ****" at bounding box center [388, 235] width 729 height 31
select select "*"
click at [24, 220] on select "**** ****" at bounding box center [388, 235] width 729 height 31
click at [607, 281] on input "search" at bounding box center [510, 277] width 314 height 16
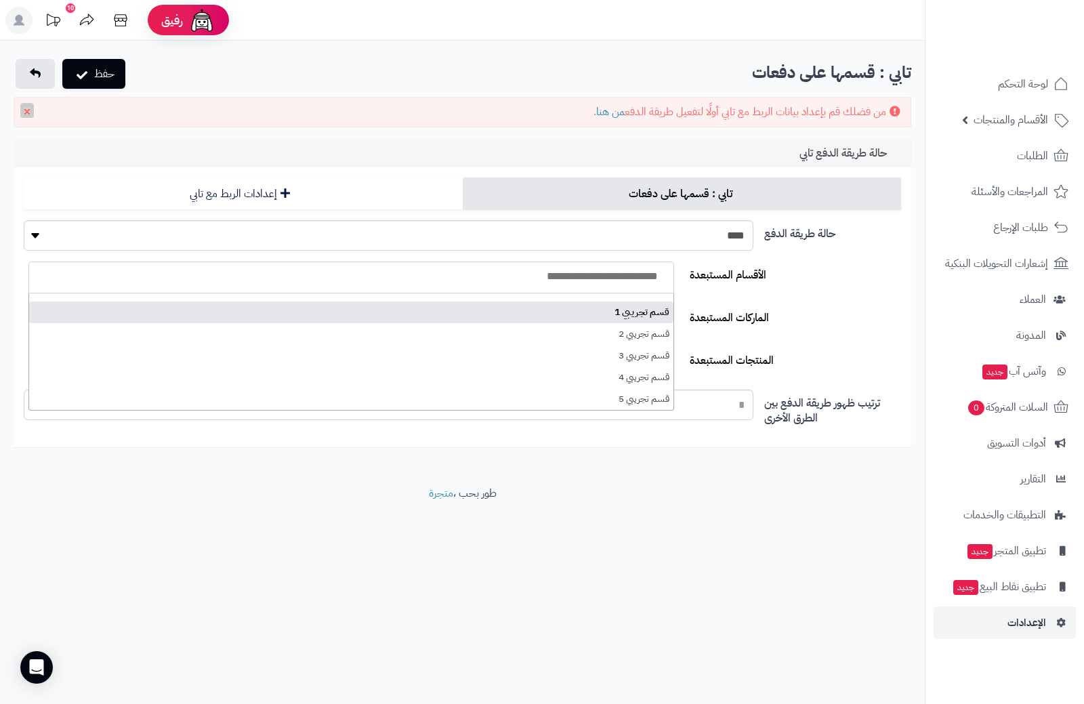
click at [738, 297] on section "الأقسام المستبعدة" at bounding box center [462, 283] width 889 height 43
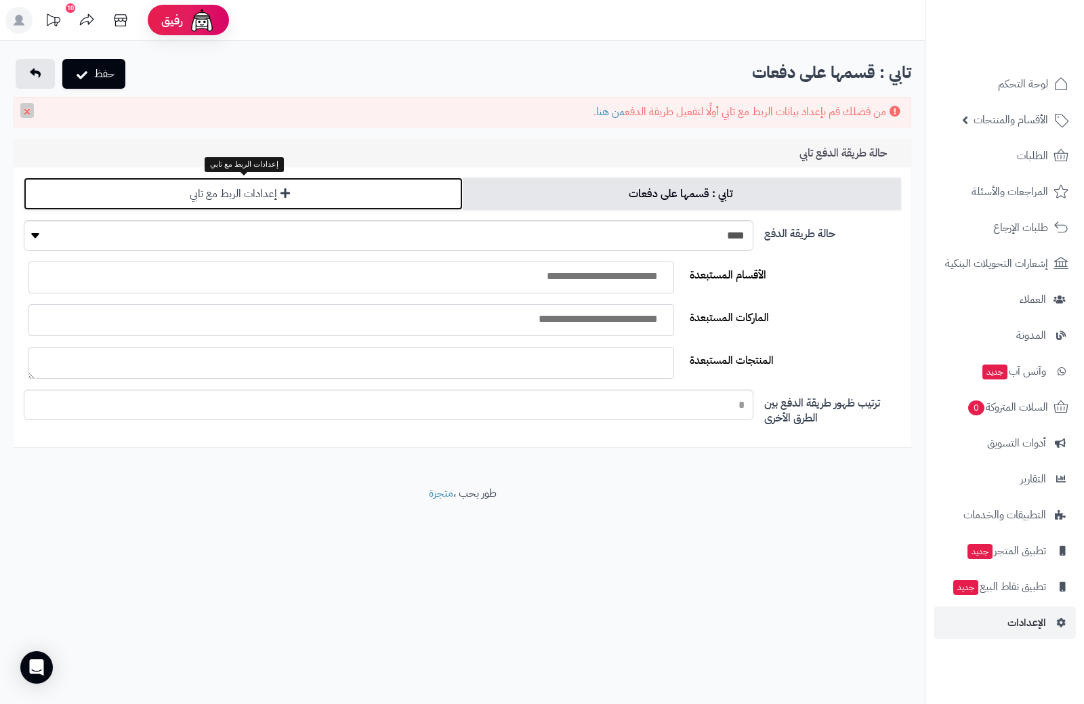
click at [277, 194] on link "إعدادات الربط مع تابي" at bounding box center [243, 194] width 439 height 33
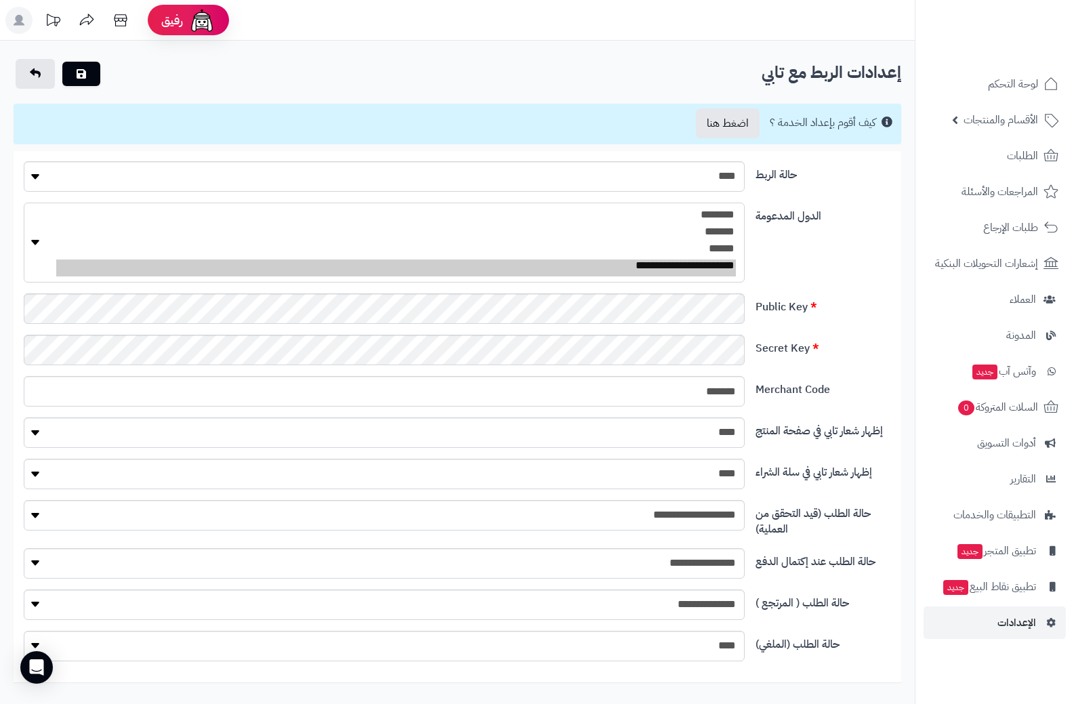
select select "**"
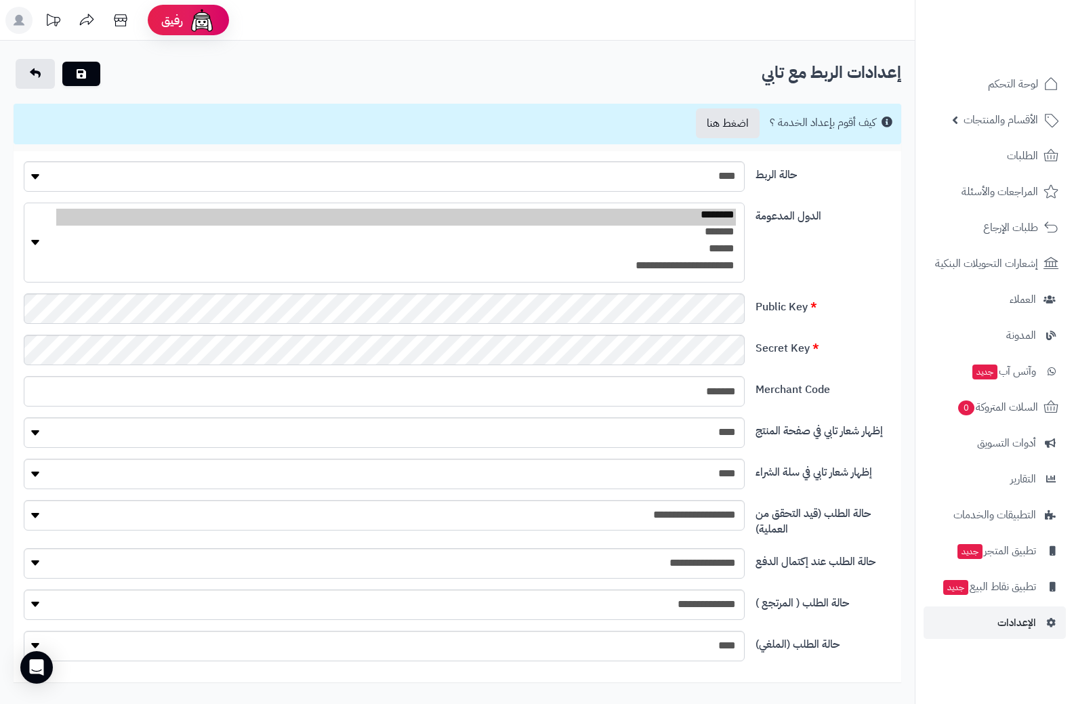
click at [703, 268] on option "**********" at bounding box center [396, 268] width 680 height 17
click at [763, 266] on div "**********" at bounding box center [457, 248] width 878 height 91
click at [77, 68] on icon "submit" at bounding box center [81, 73] width 9 height 11
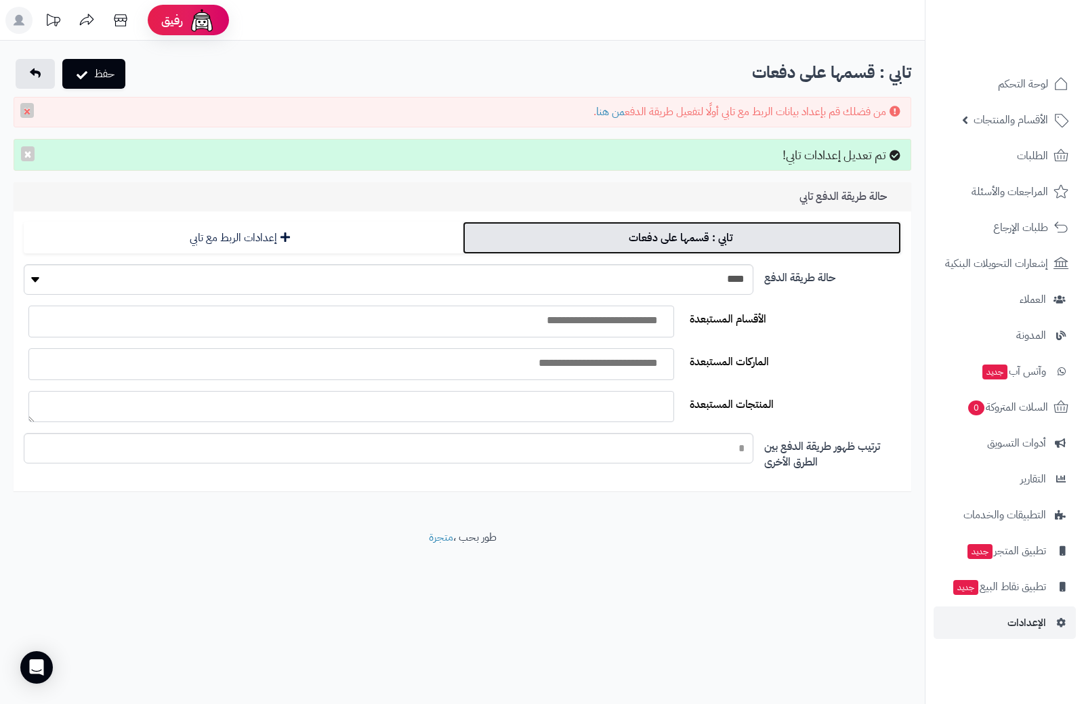
click at [685, 243] on link "تابي : قسمها على دفعات" at bounding box center [682, 238] width 439 height 33
click at [636, 407] on ul at bounding box center [352, 404] width 638 height 19
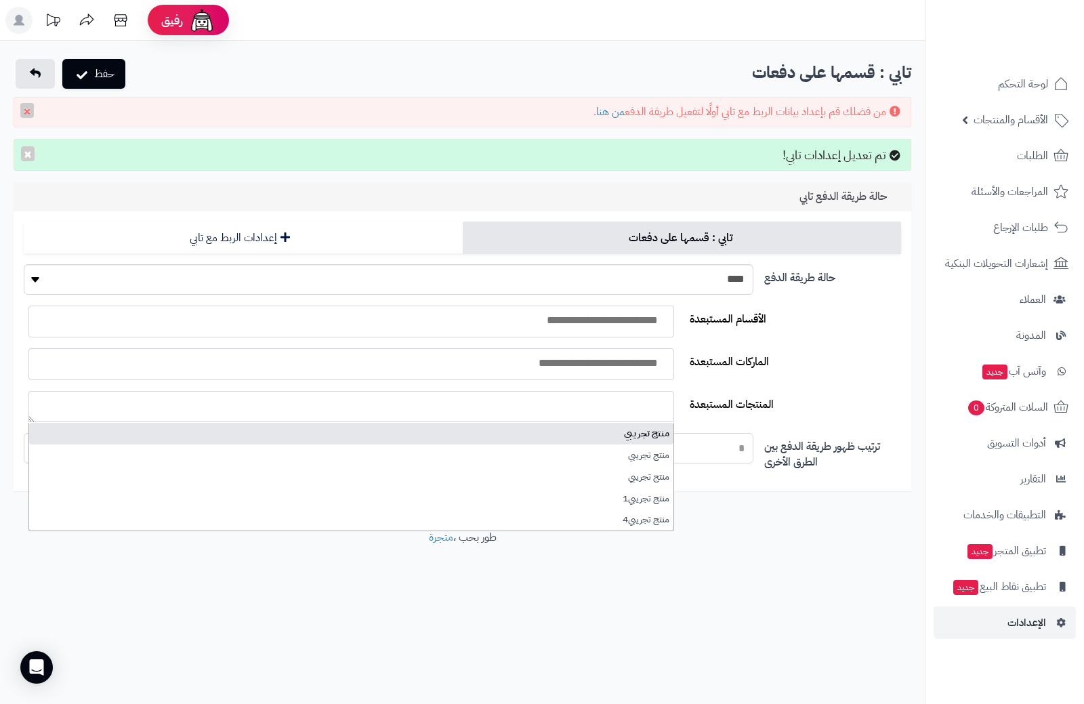
click at [705, 452] on input "ترتيب ظهور طريقة الدفع بين الطرق الأخرى" at bounding box center [388, 448] width 729 height 31
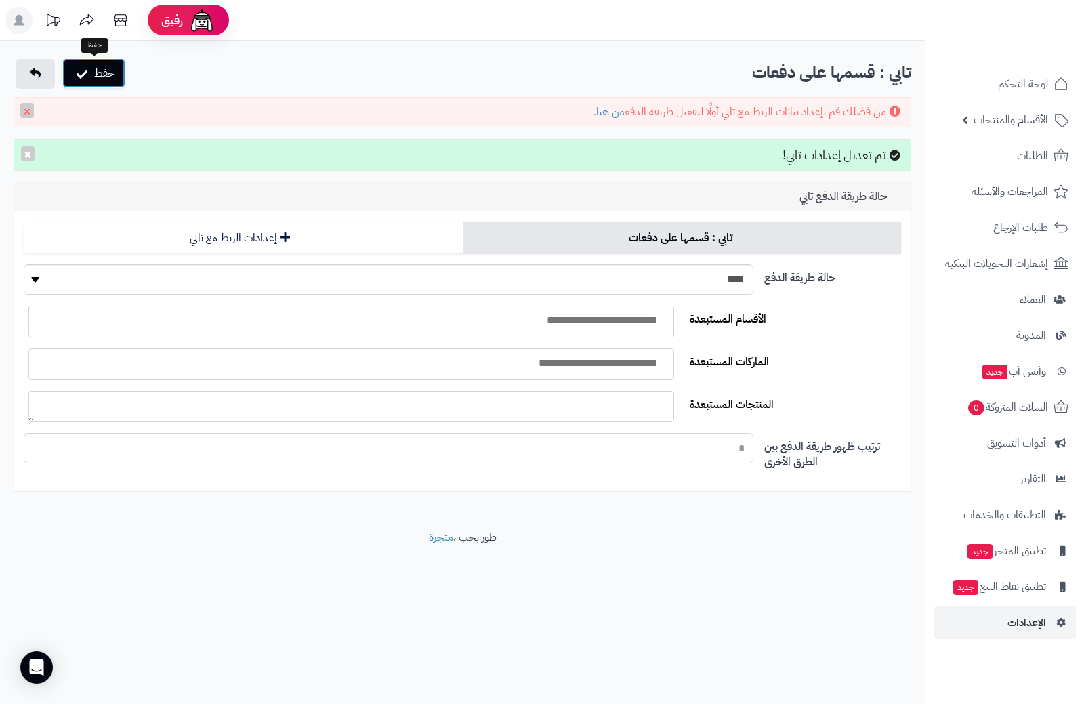
click at [101, 79] on button "حفظ" at bounding box center [93, 73] width 63 height 30
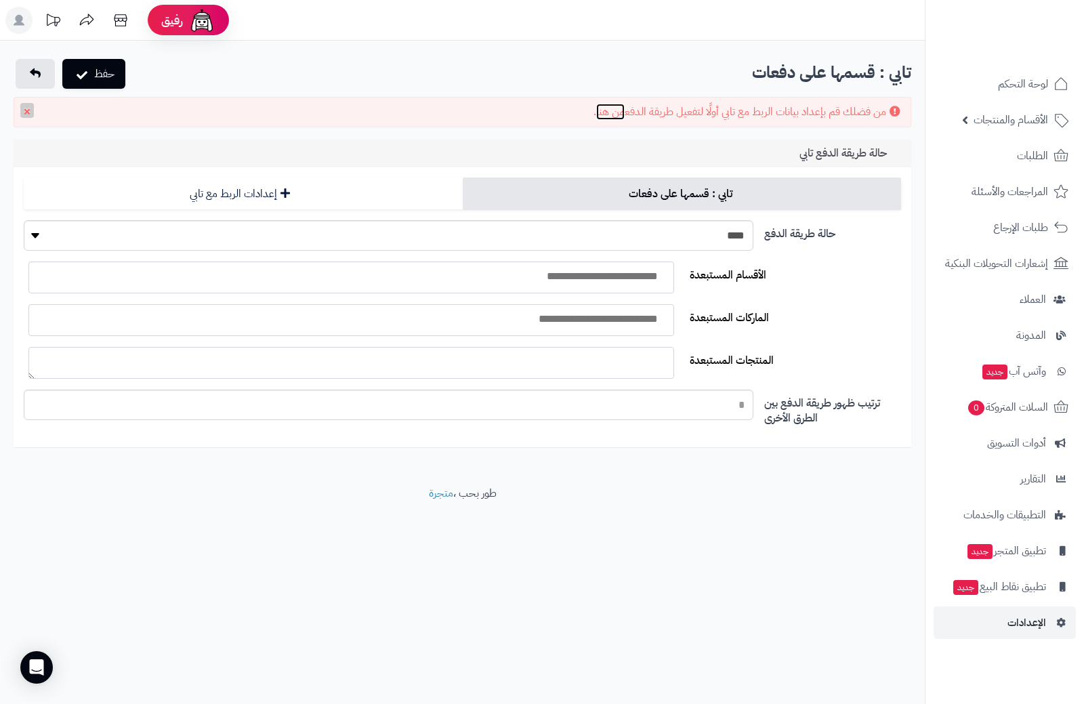
click at [608, 113] on link "من هنا" at bounding box center [610, 112] width 28 height 16
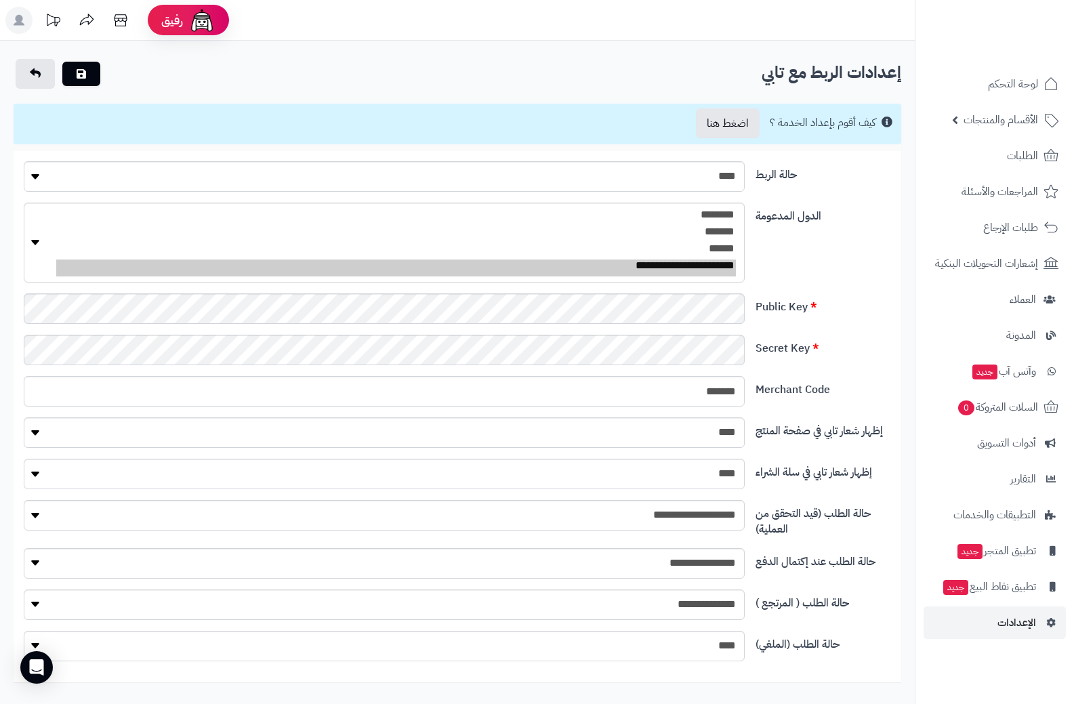
click at [811, 254] on div "**********" at bounding box center [457, 248] width 878 height 91
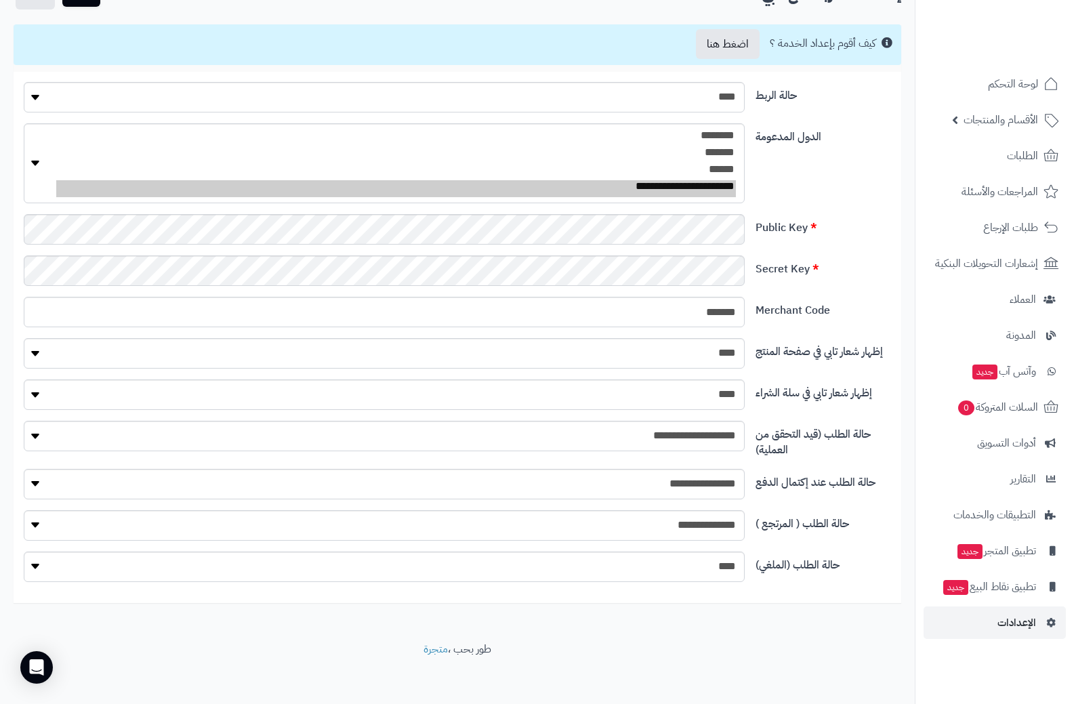
scroll to position [85, 0]
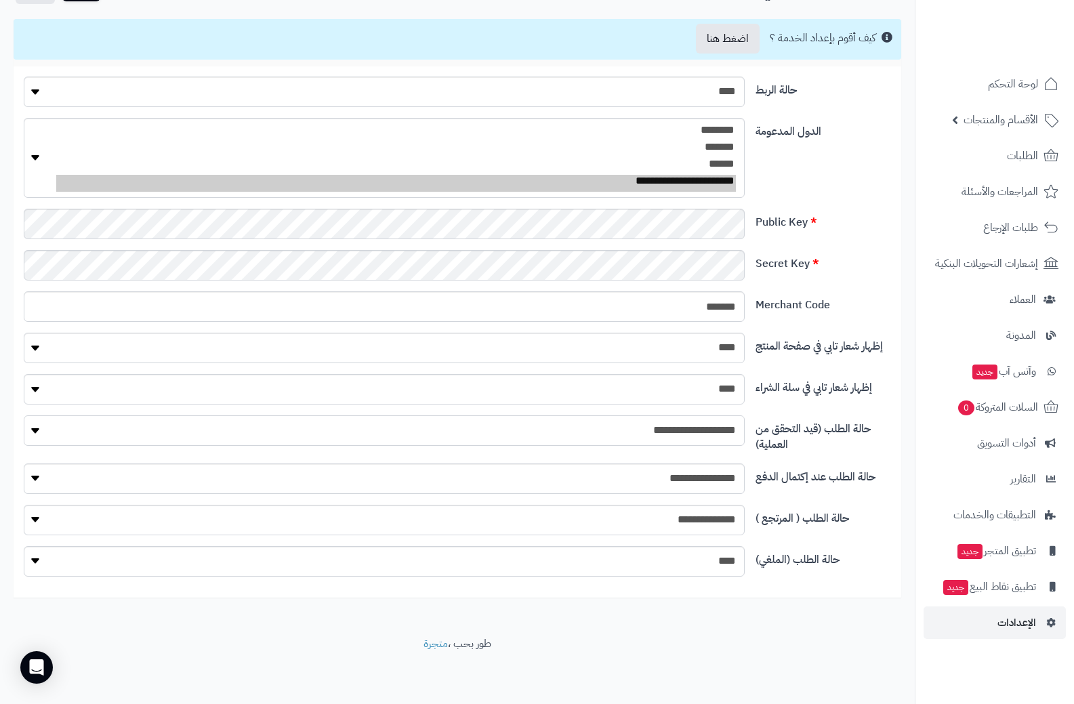
click at [675, 439] on select "**********" at bounding box center [384, 430] width 721 height 31
click at [712, 563] on select "**********" at bounding box center [384, 561] width 721 height 31
select select "*"
click at [24, 546] on select "**********" at bounding box center [384, 561] width 721 height 31
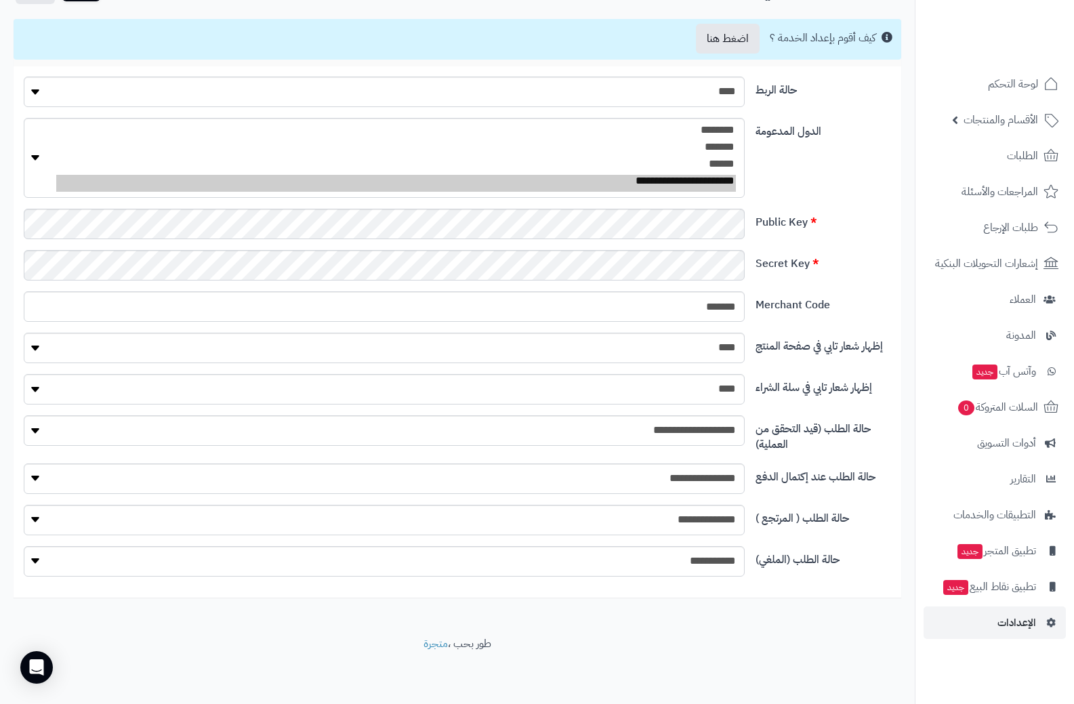
click at [717, 605] on div "**********" at bounding box center [457, 296] width 915 height 680
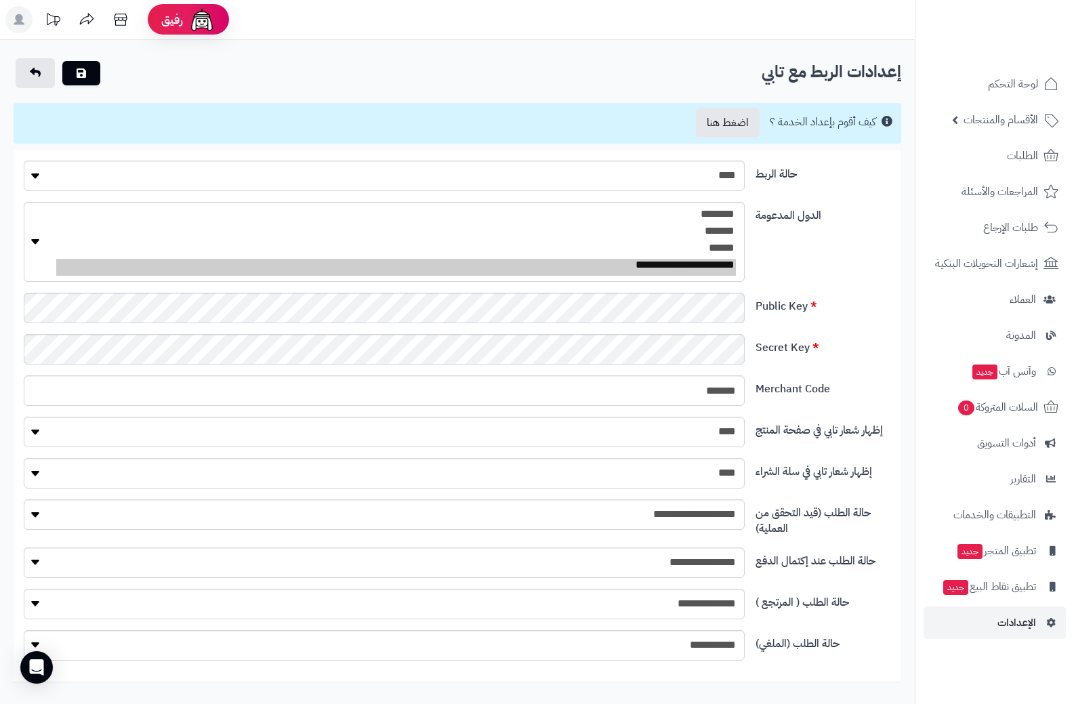
scroll to position [0, 0]
click at [733, 124] on link "اضغط هنا" at bounding box center [728, 123] width 64 height 30
